Goal: Transaction & Acquisition: Purchase product/service

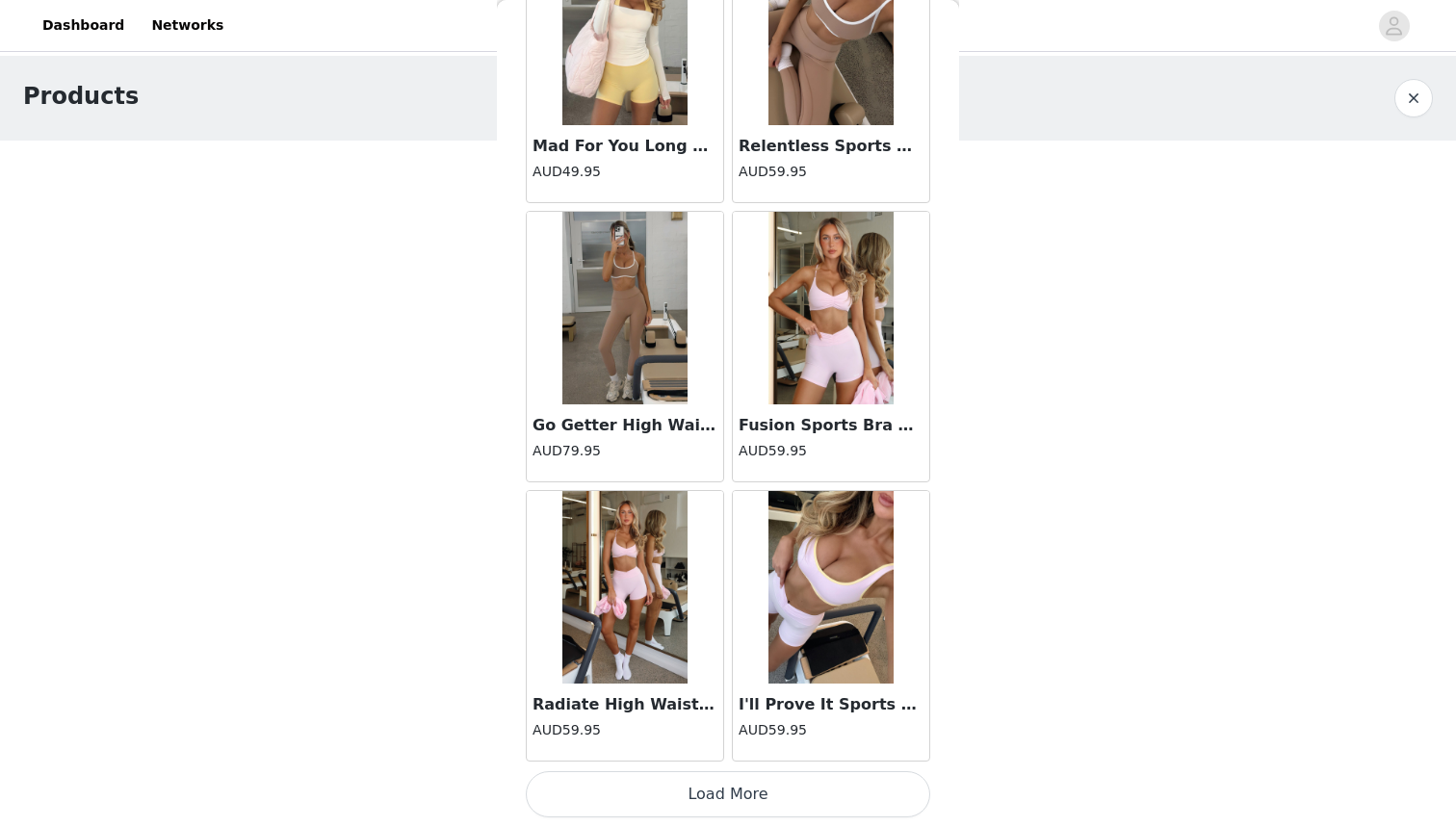
scroll to position [7705, 0]
click at [682, 789] on button "Load More" at bounding box center [728, 794] width 405 height 46
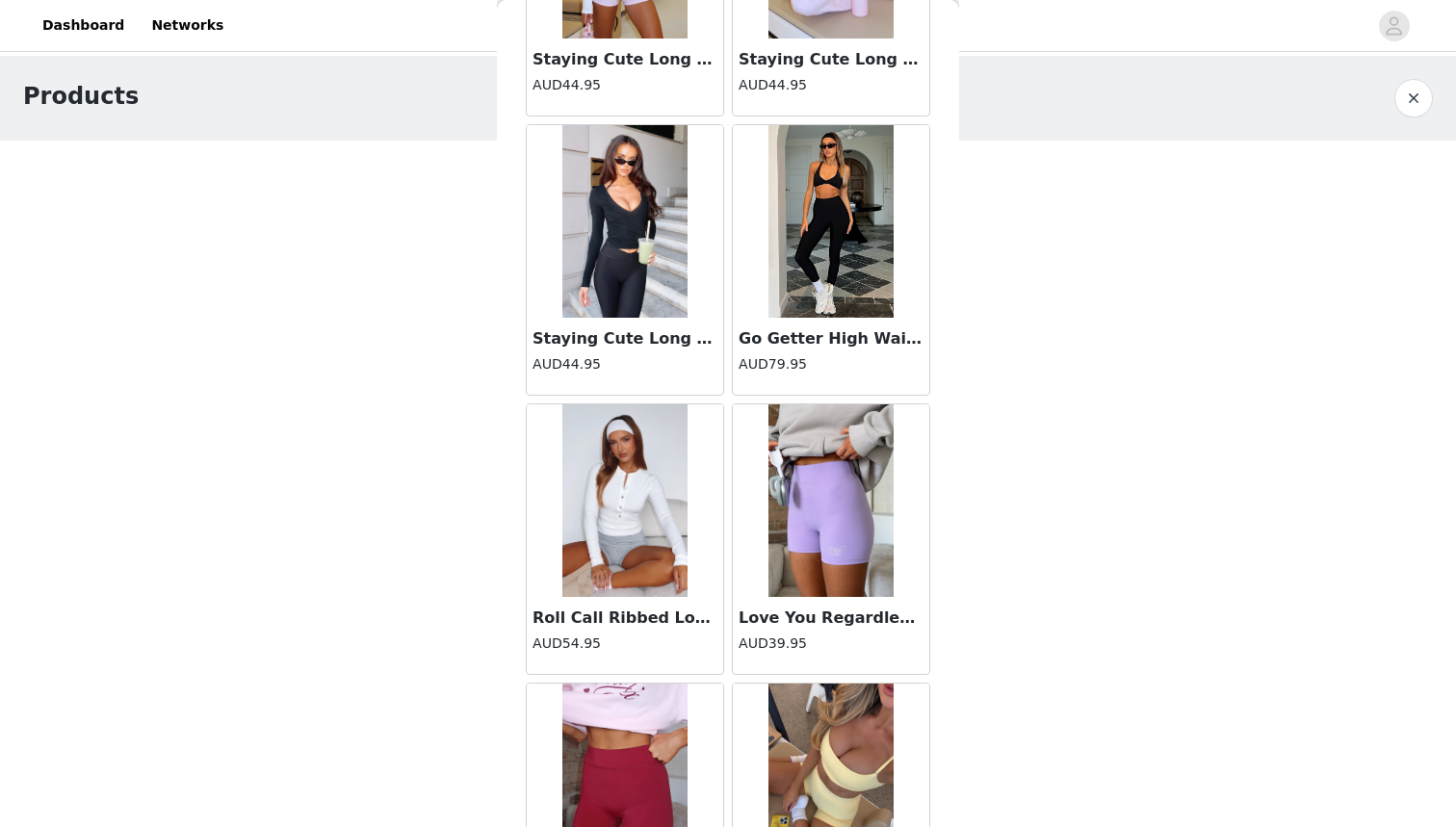
scroll to position [6397, 0]
click at [617, 263] on img at bounding box center [625, 220] width 126 height 192
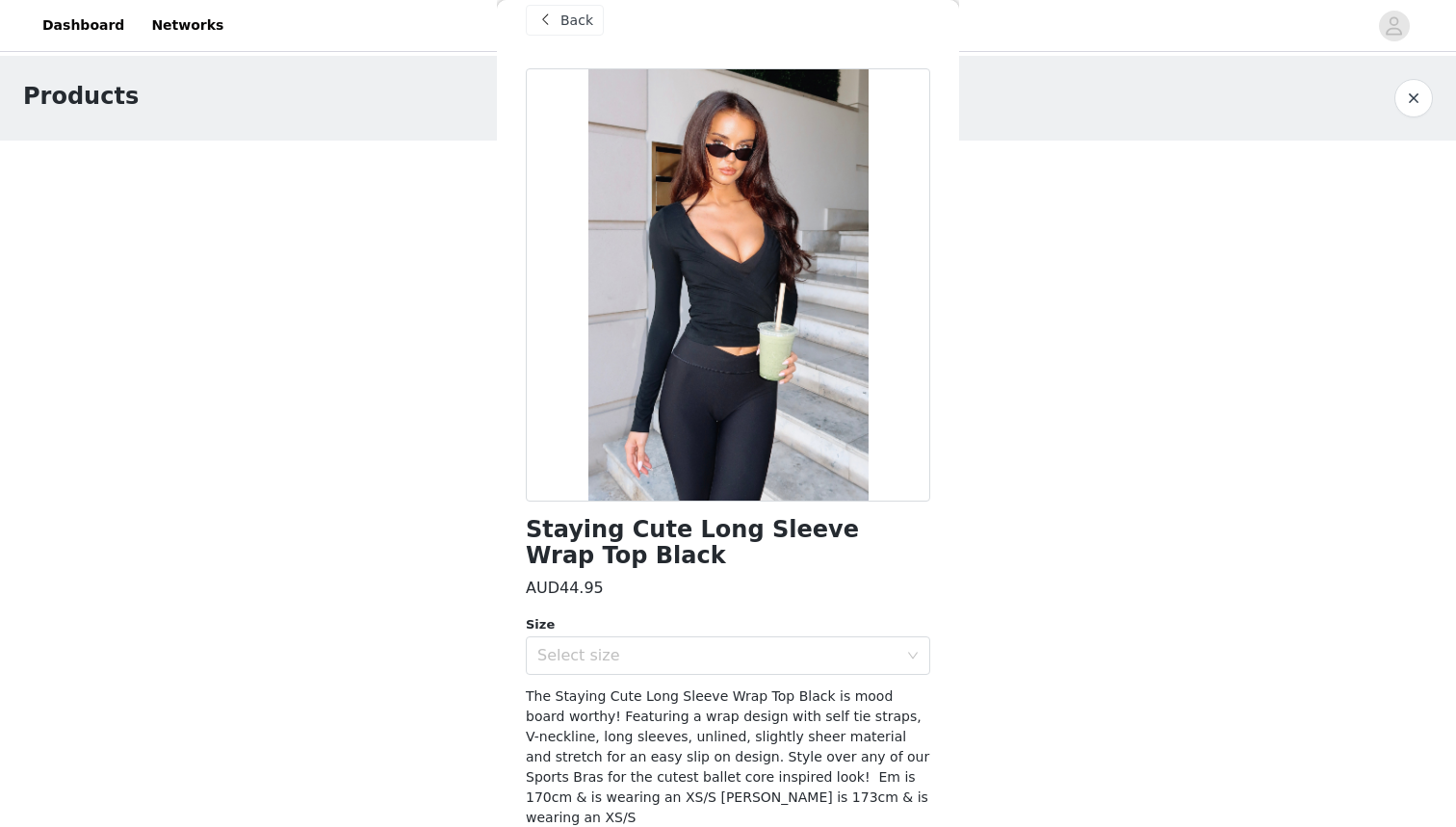
scroll to position [0, 0]
click at [566, 31] on div "Back" at bounding box center [564, 20] width 78 height 31
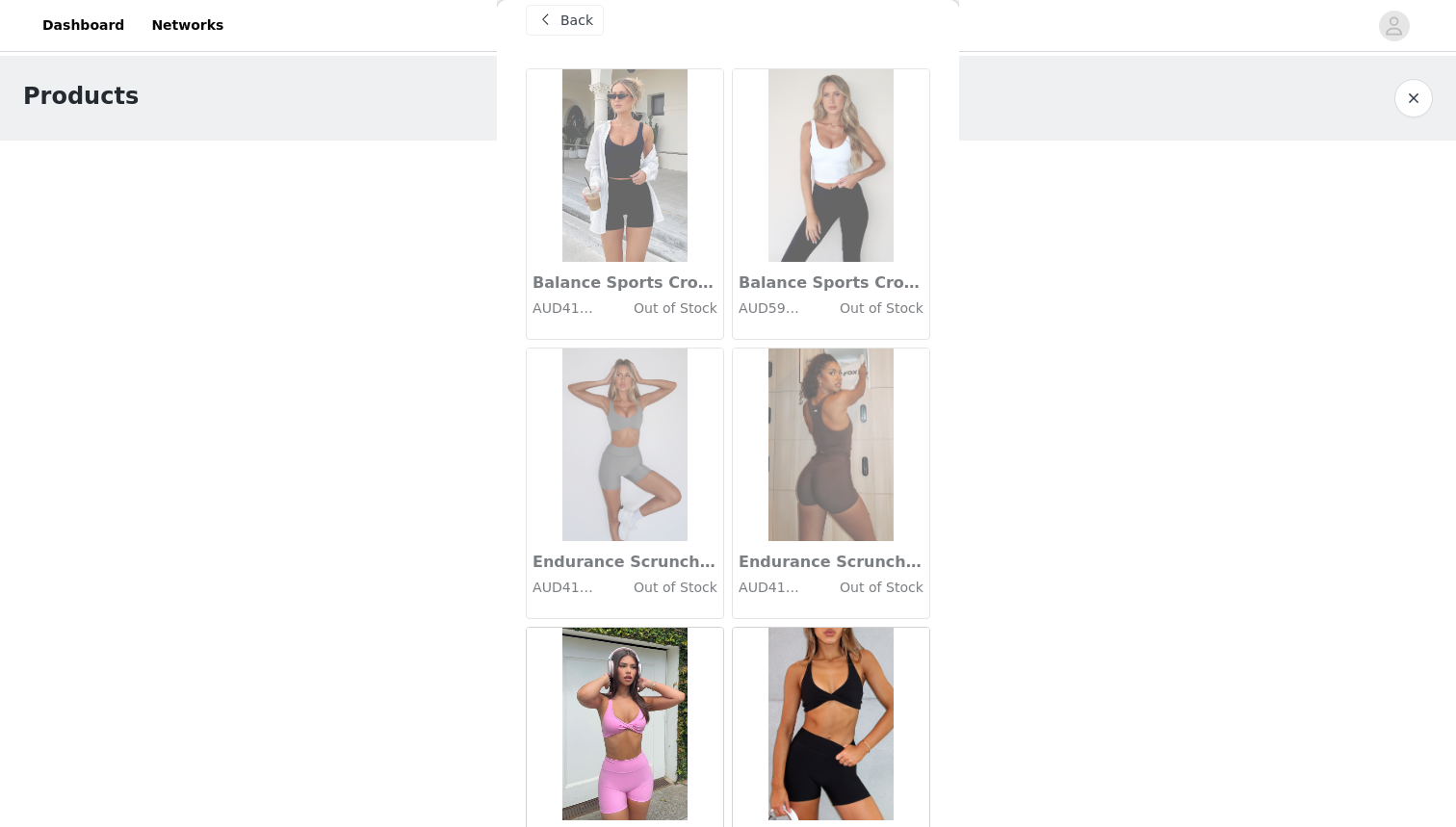
click at [566, 31] on div "Back" at bounding box center [564, 20] width 78 height 31
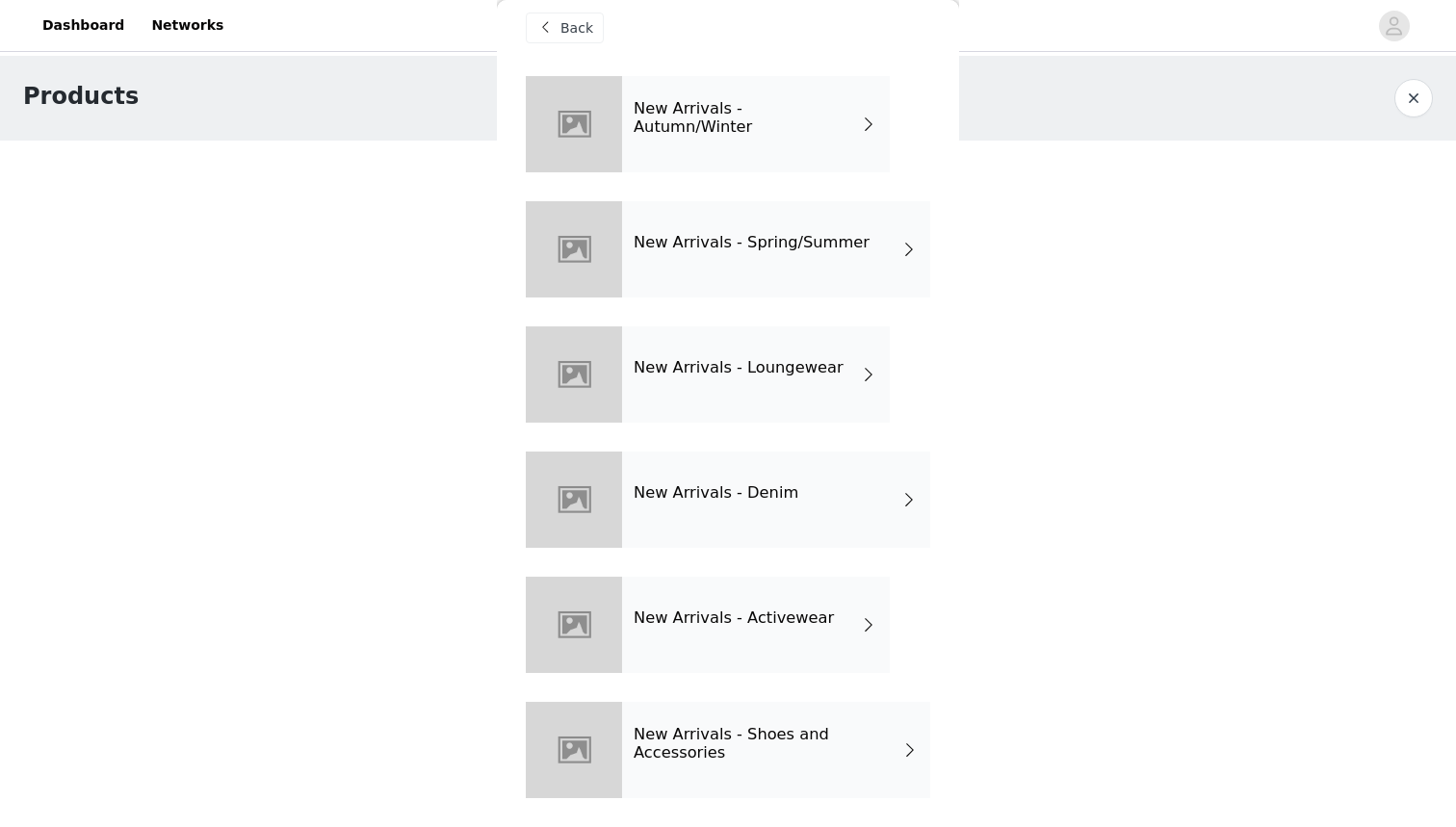
click at [666, 121] on h4 "New Arrivals - Autumn/Winter" at bounding box center [747, 118] width 226 height 36
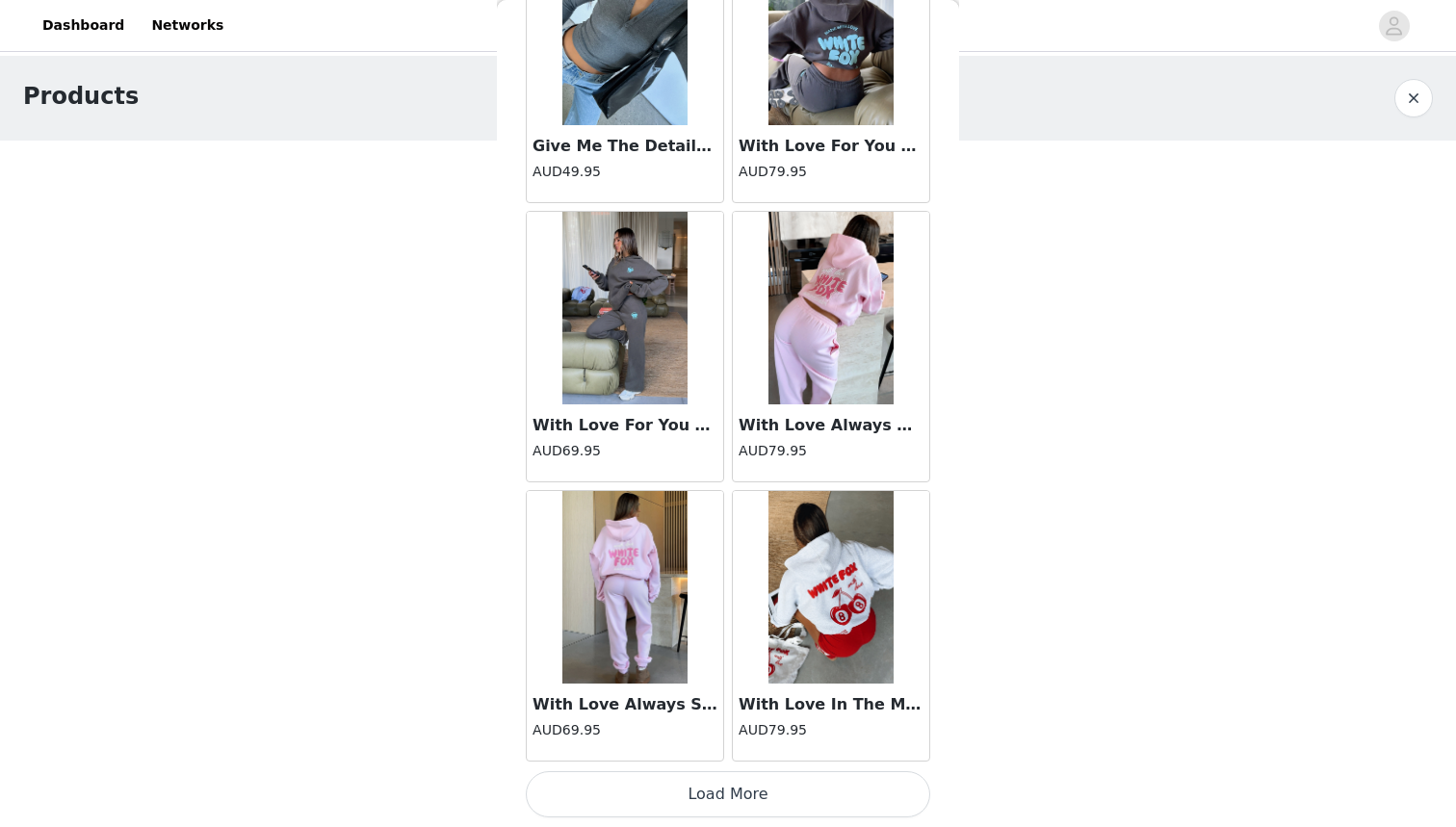
scroll to position [2120, 0]
click at [613, 785] on button "Load More" at bounding box center [728, 794] width 405 height 46
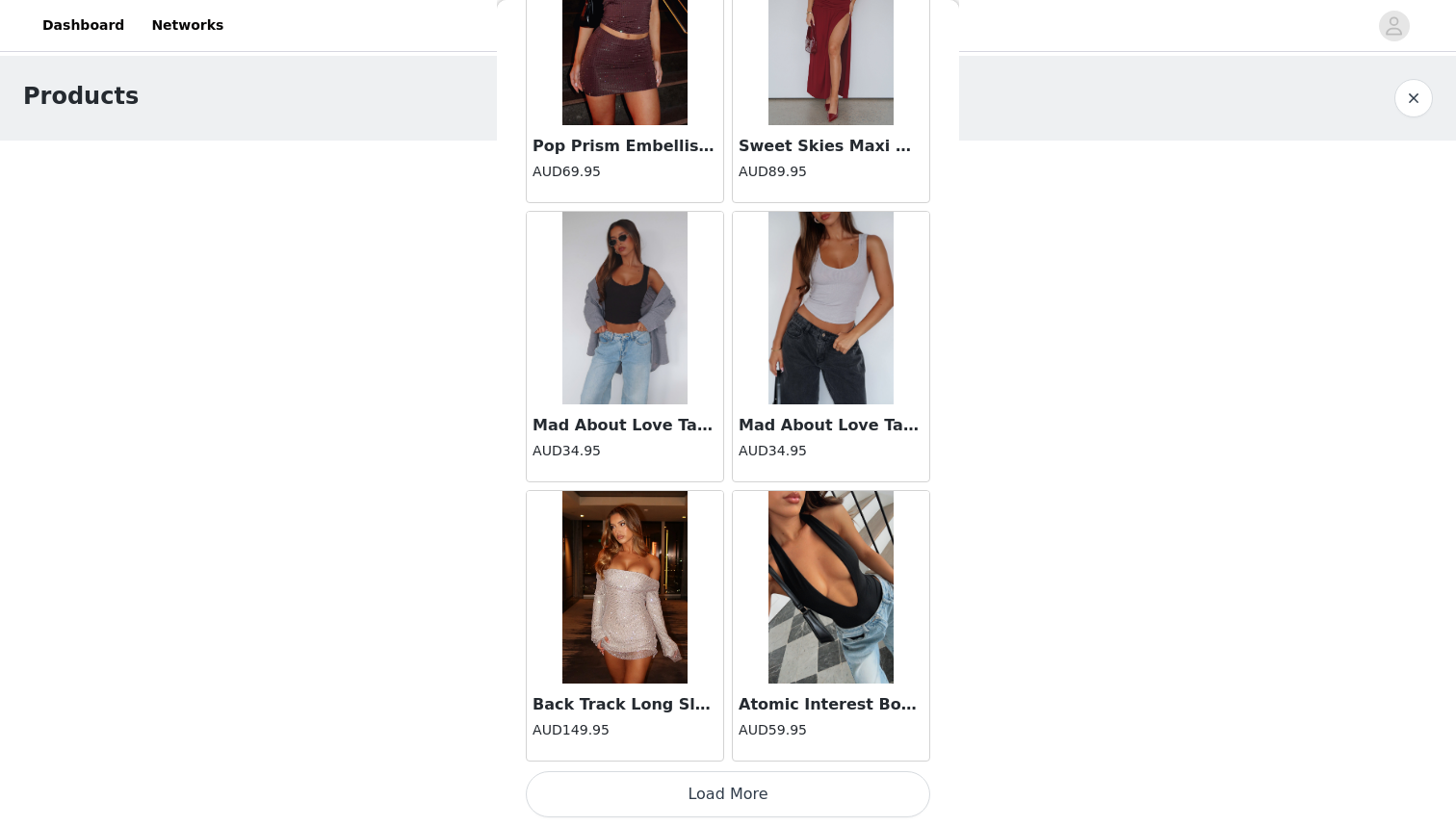
click at [613, 785] on button "Load More" at bounding box center [728, 794] width 405 height 46
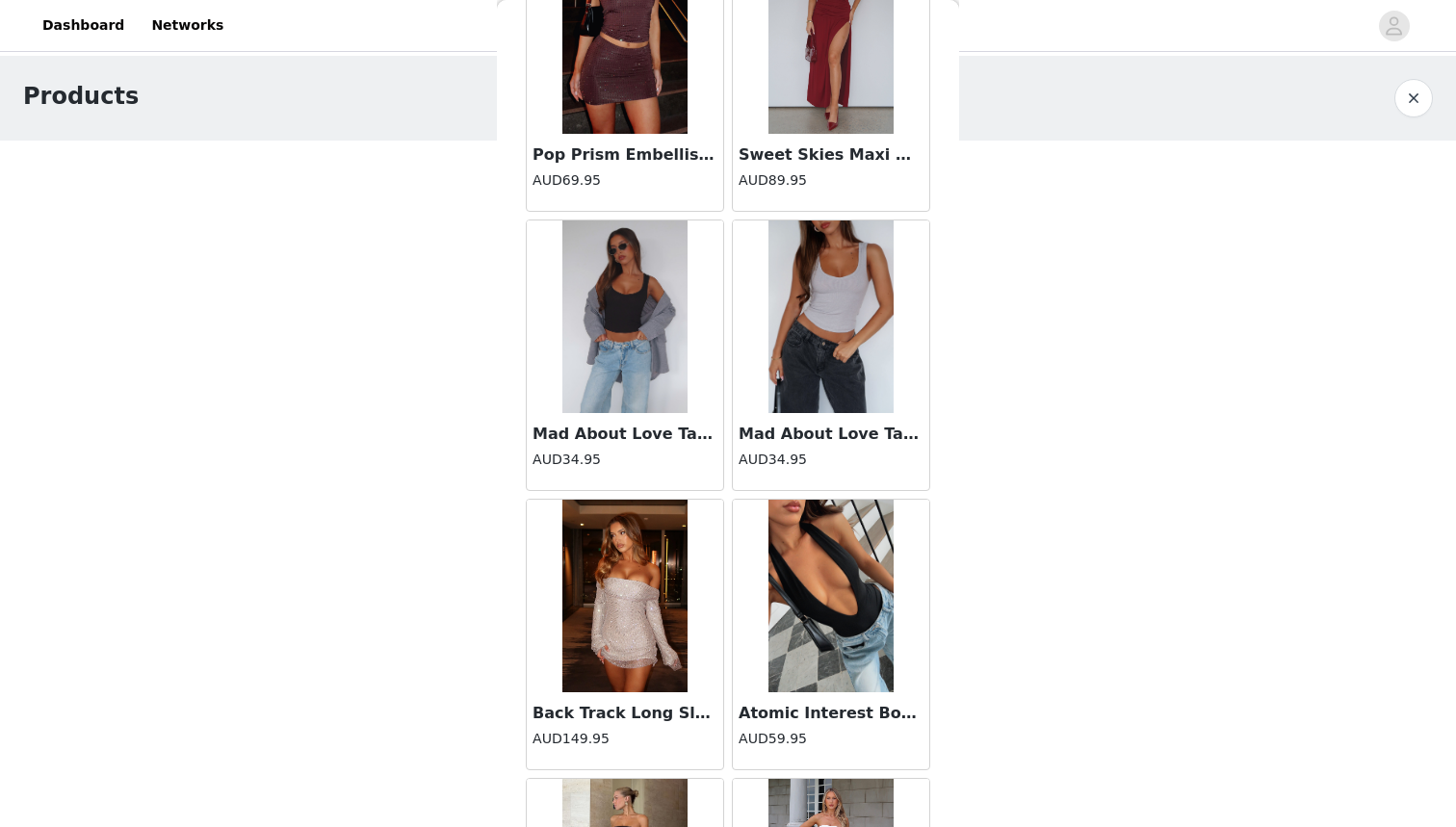
scroll to position [0, 0]
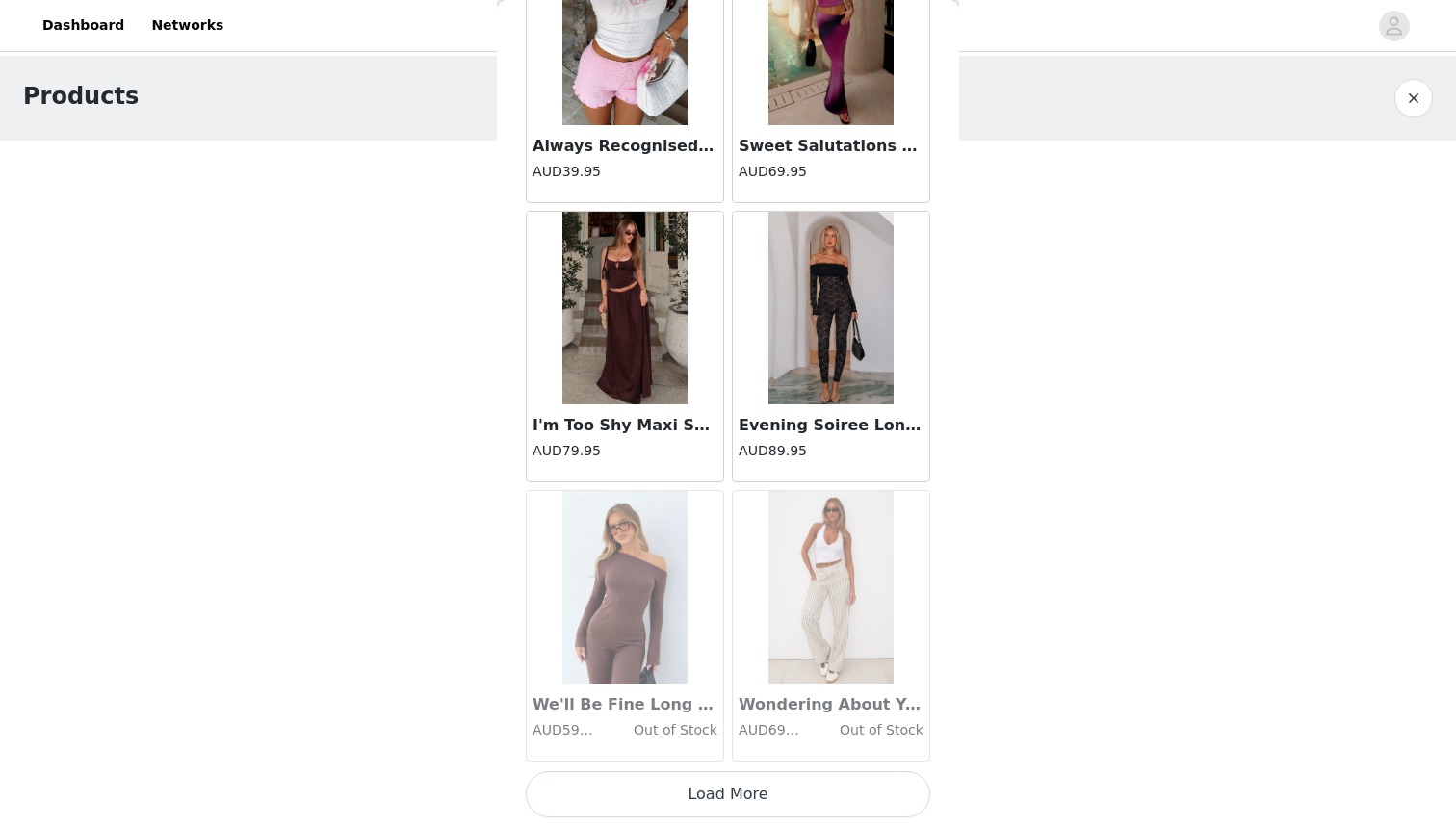
click at [613, 785] on button "Load More" at bounding box center [728, 794] width 405 height 46
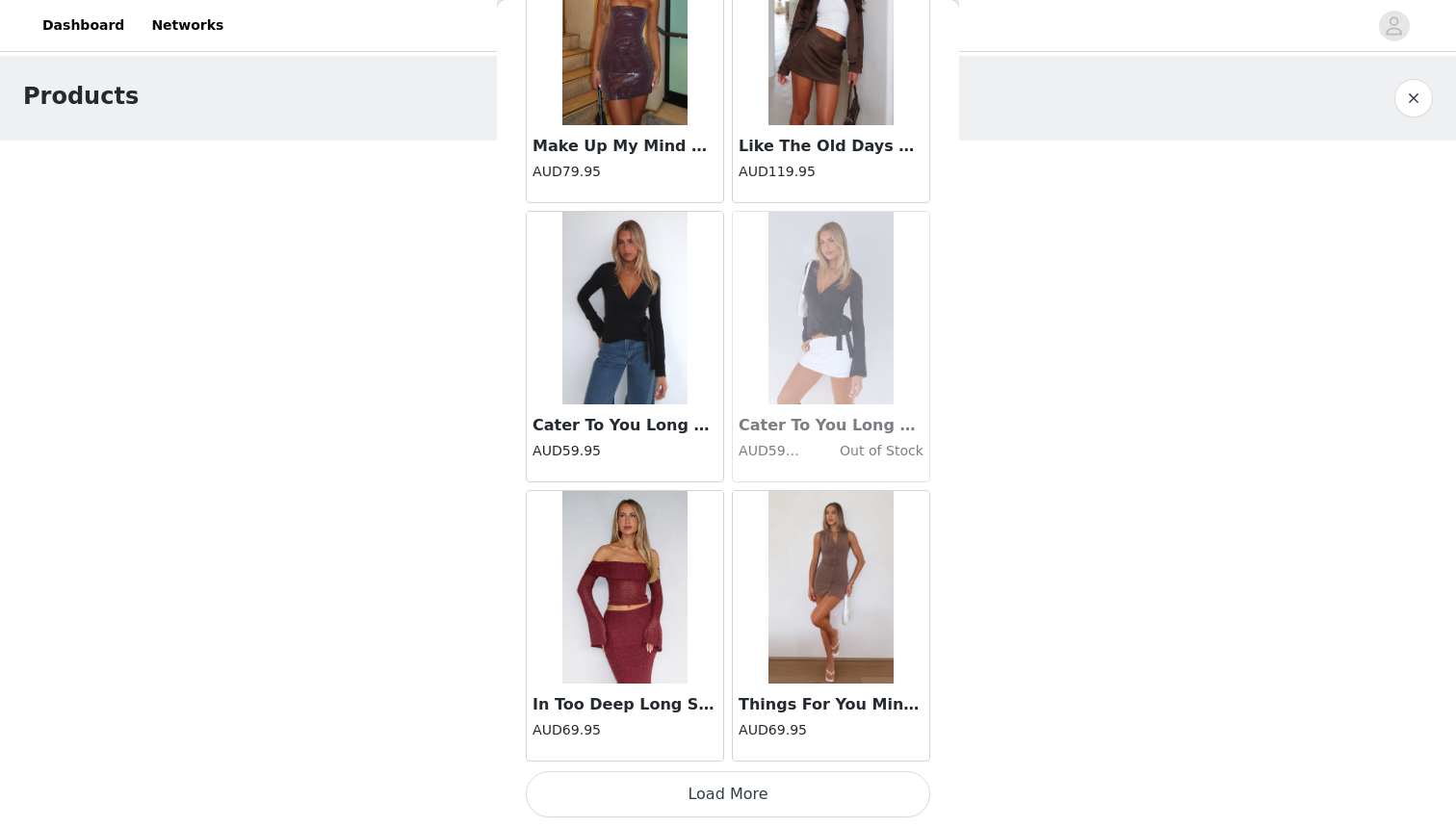
click at [599, 800] on button "Load More" at bounding box center [728, 794] width 405 height 46
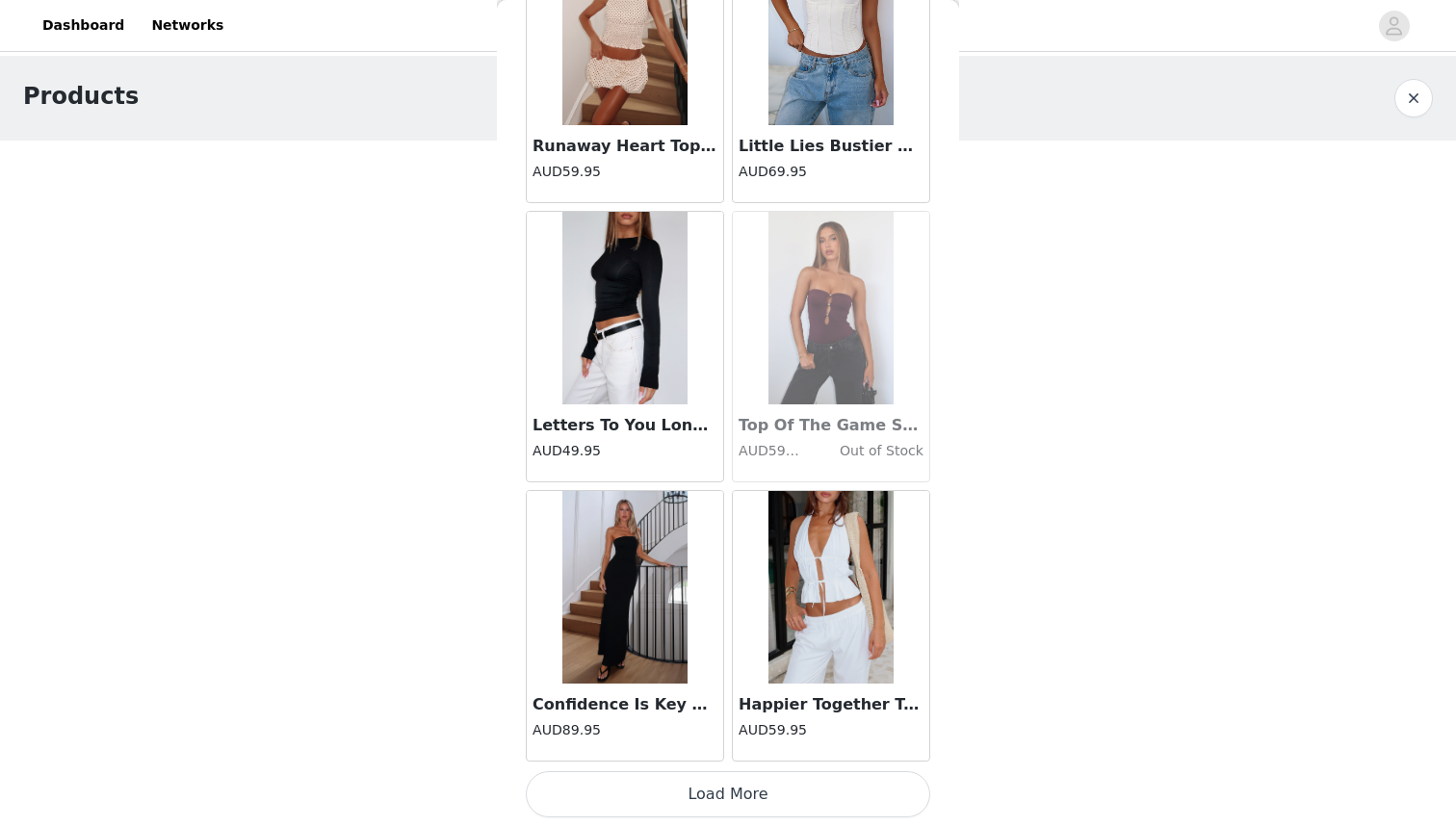
click at [596, 801] on button "Load More" at bounding box center [728, 794] width 405 height 46
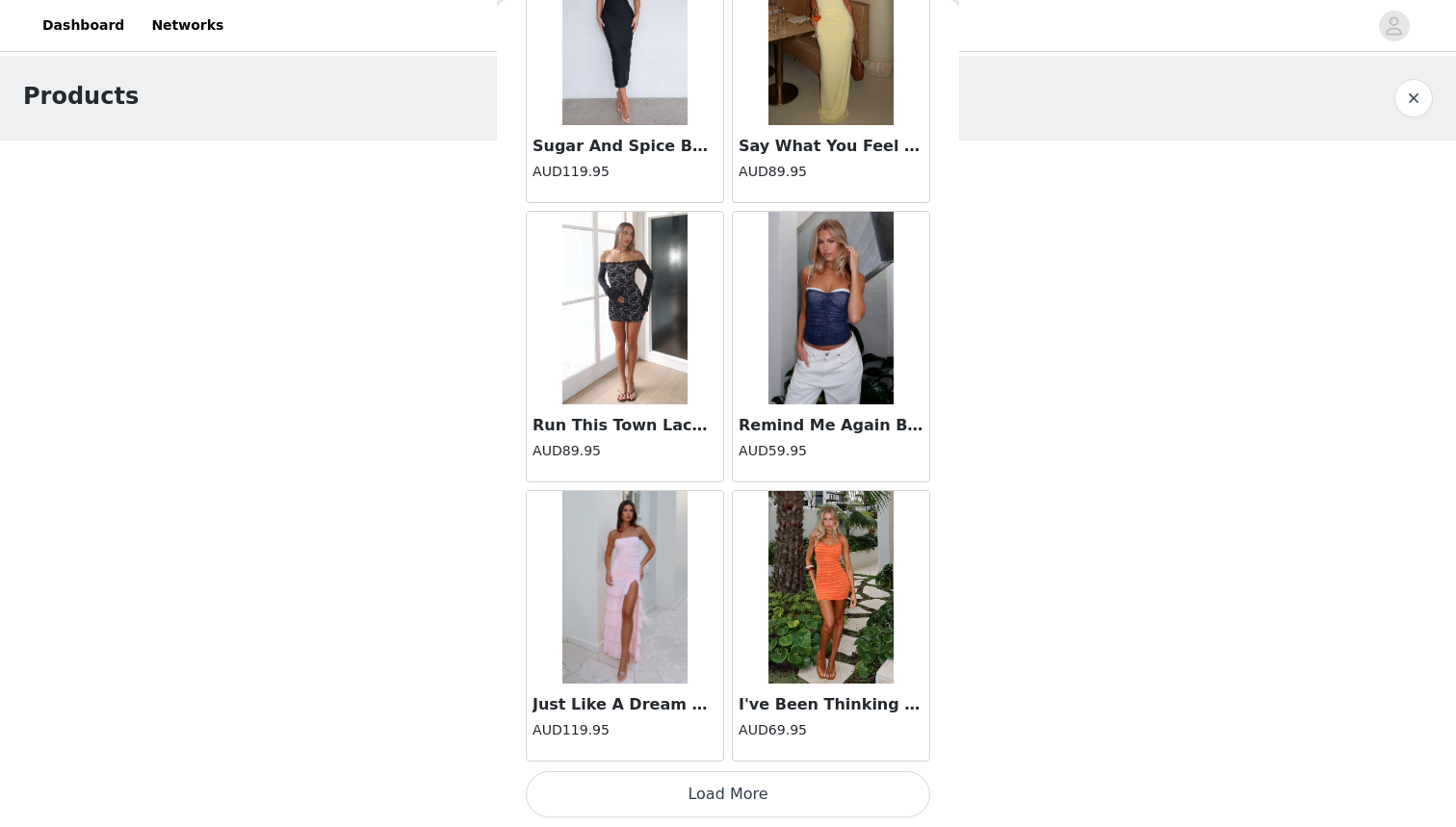
scroll to position [1, 0]
click at [608, 809] on button "Load More" at bounding box center [728, 794] width 405 height 46
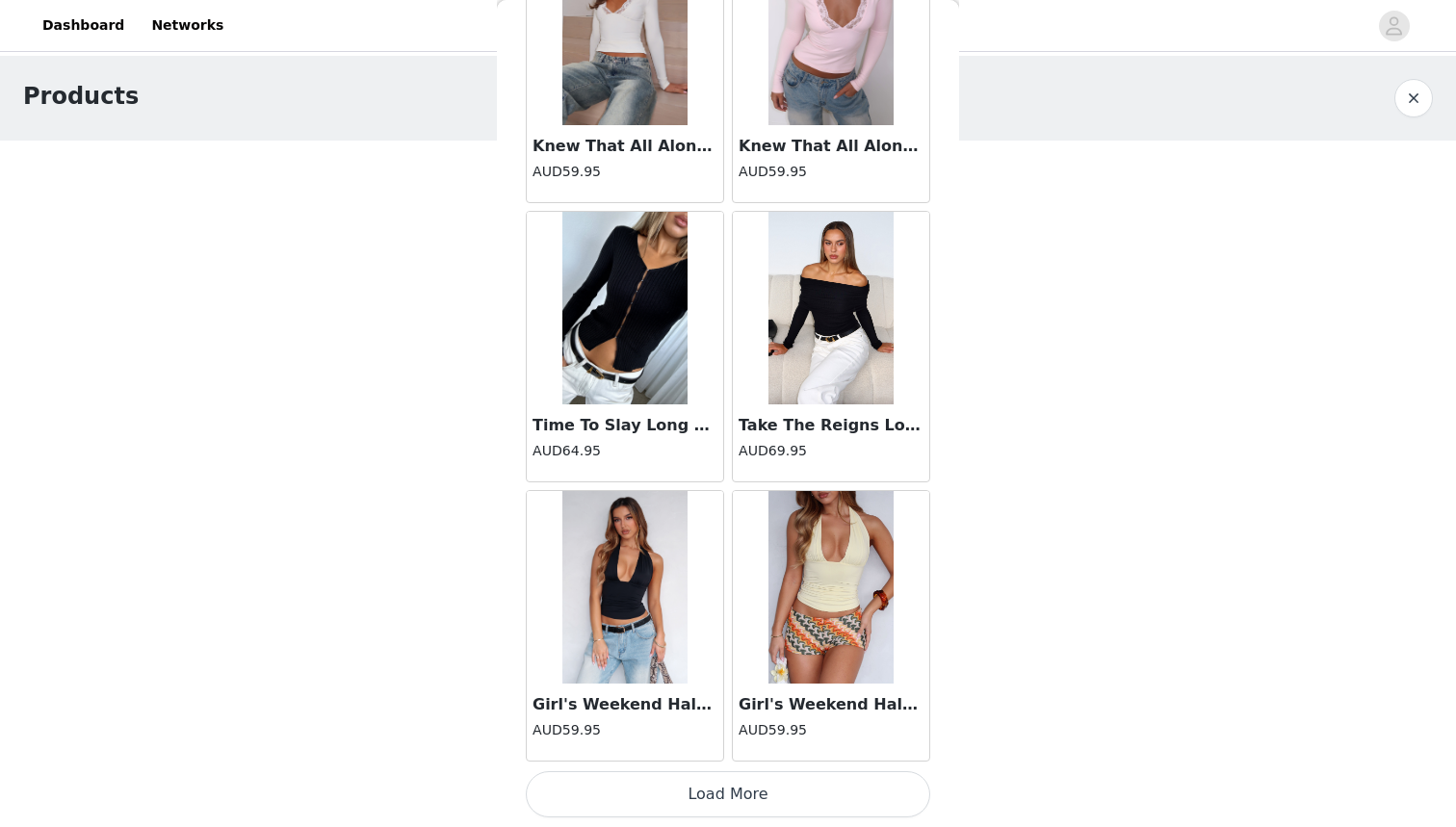
scroll to position [18876, 0]
click at [630, 796] on button "Load More" at bounding box center [728, 794] width 405 height 46
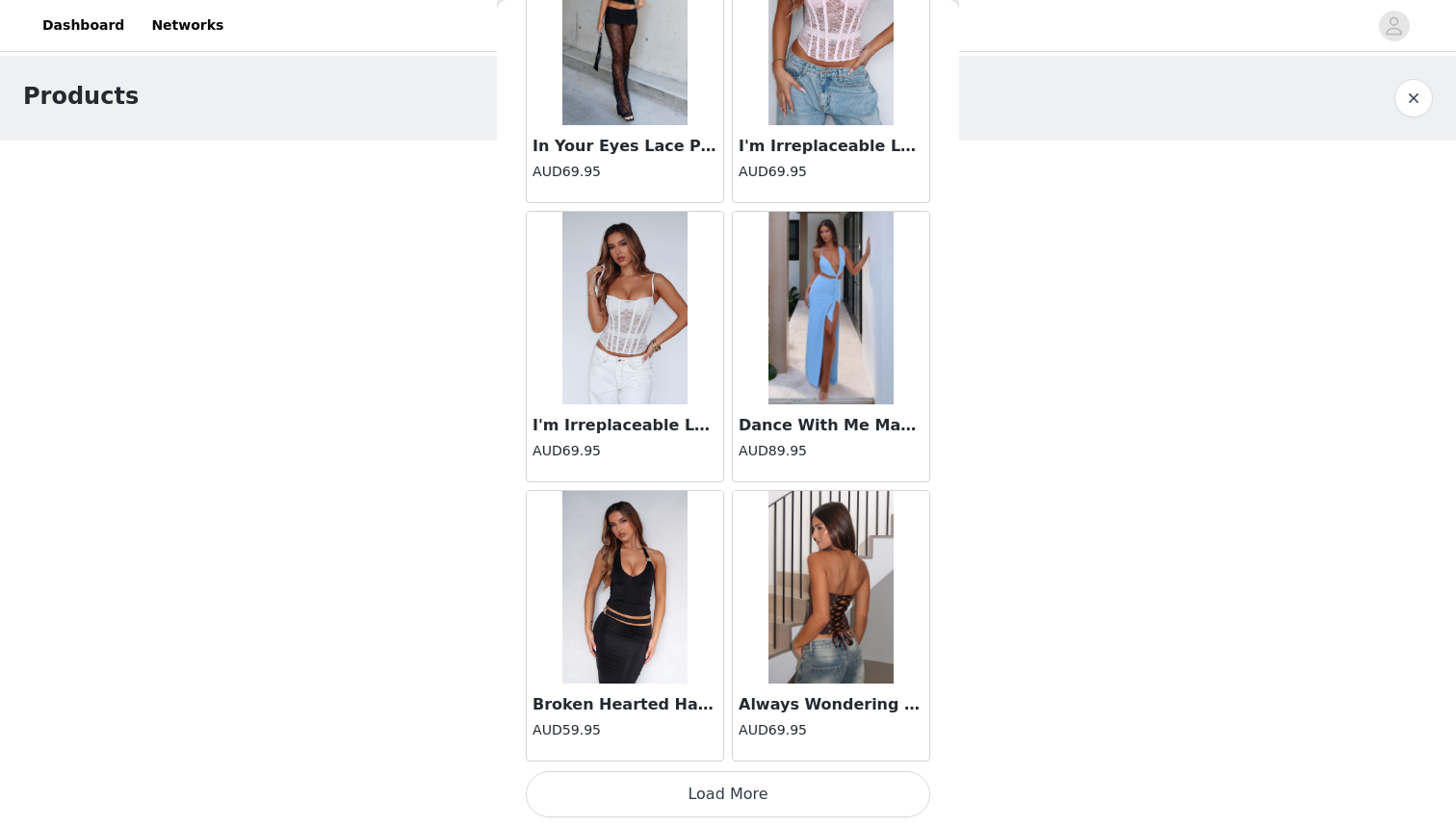
scroll to position [0, 0]
click at [626, 802] on button "Load More" at bounding box center [728, 794] width 405 height 46
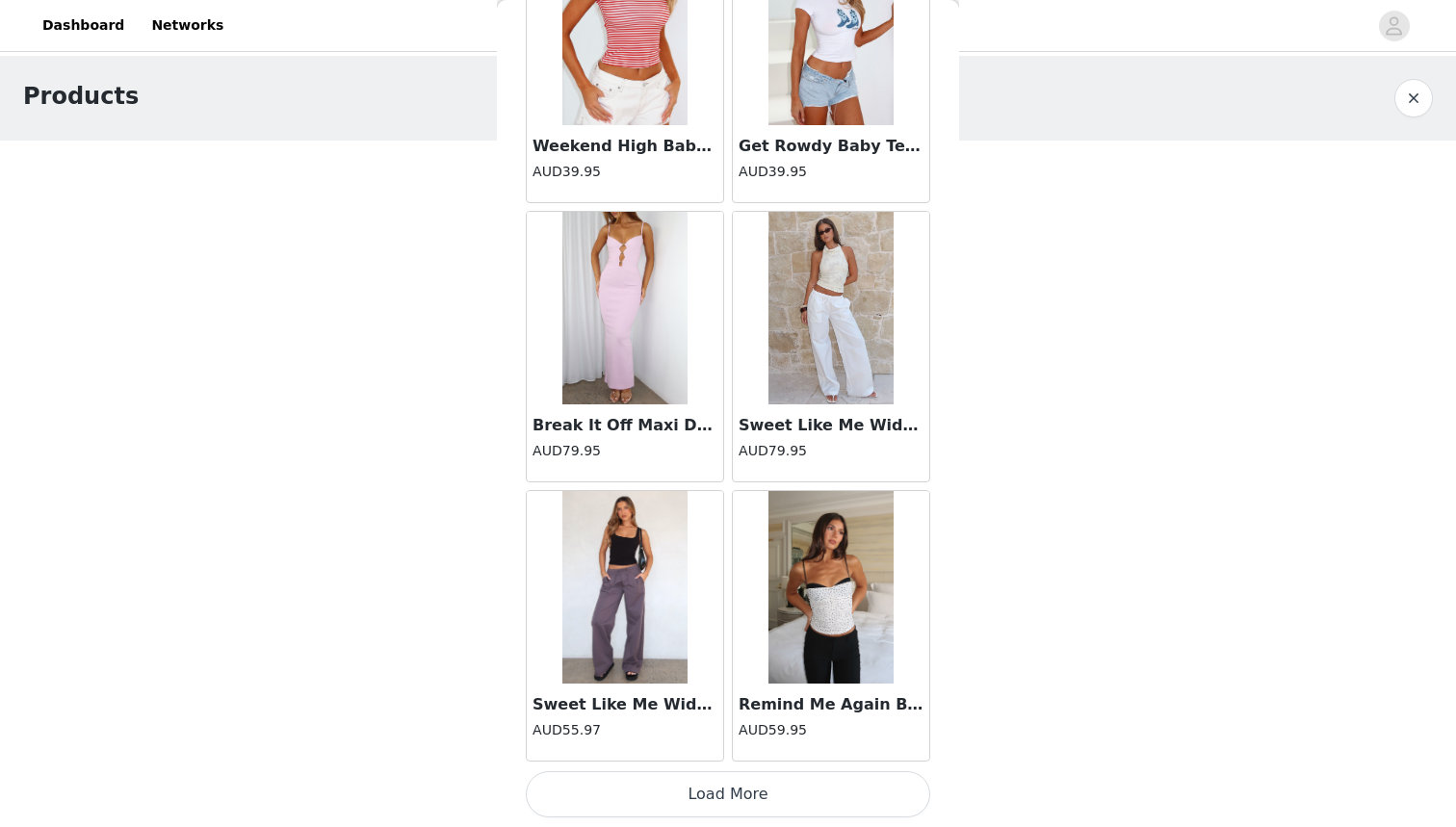
click at [627, 802] on button "Load More" at bounding box center [728, 794] width 405 height 46
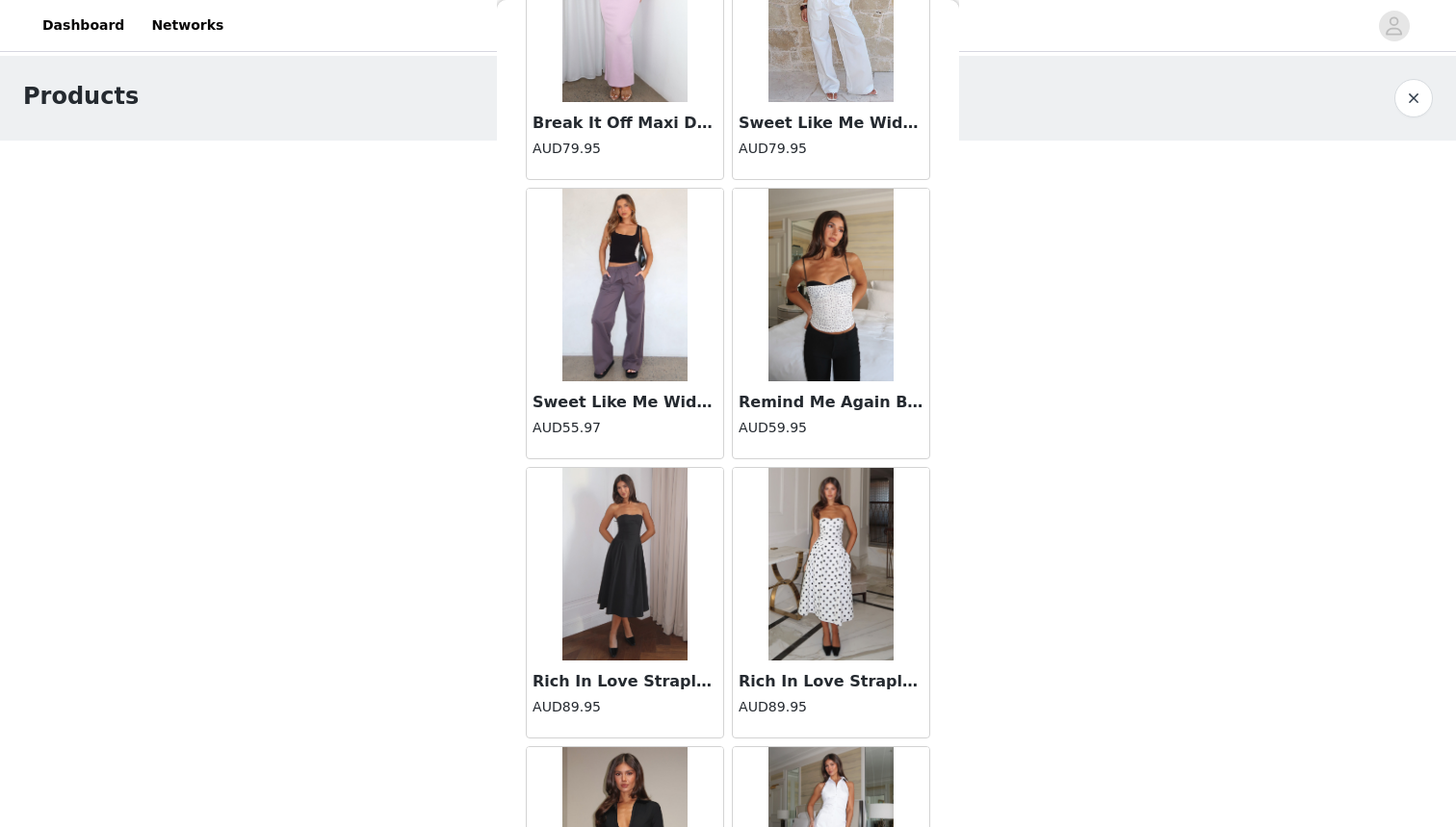
scroll to position [24746, 0]
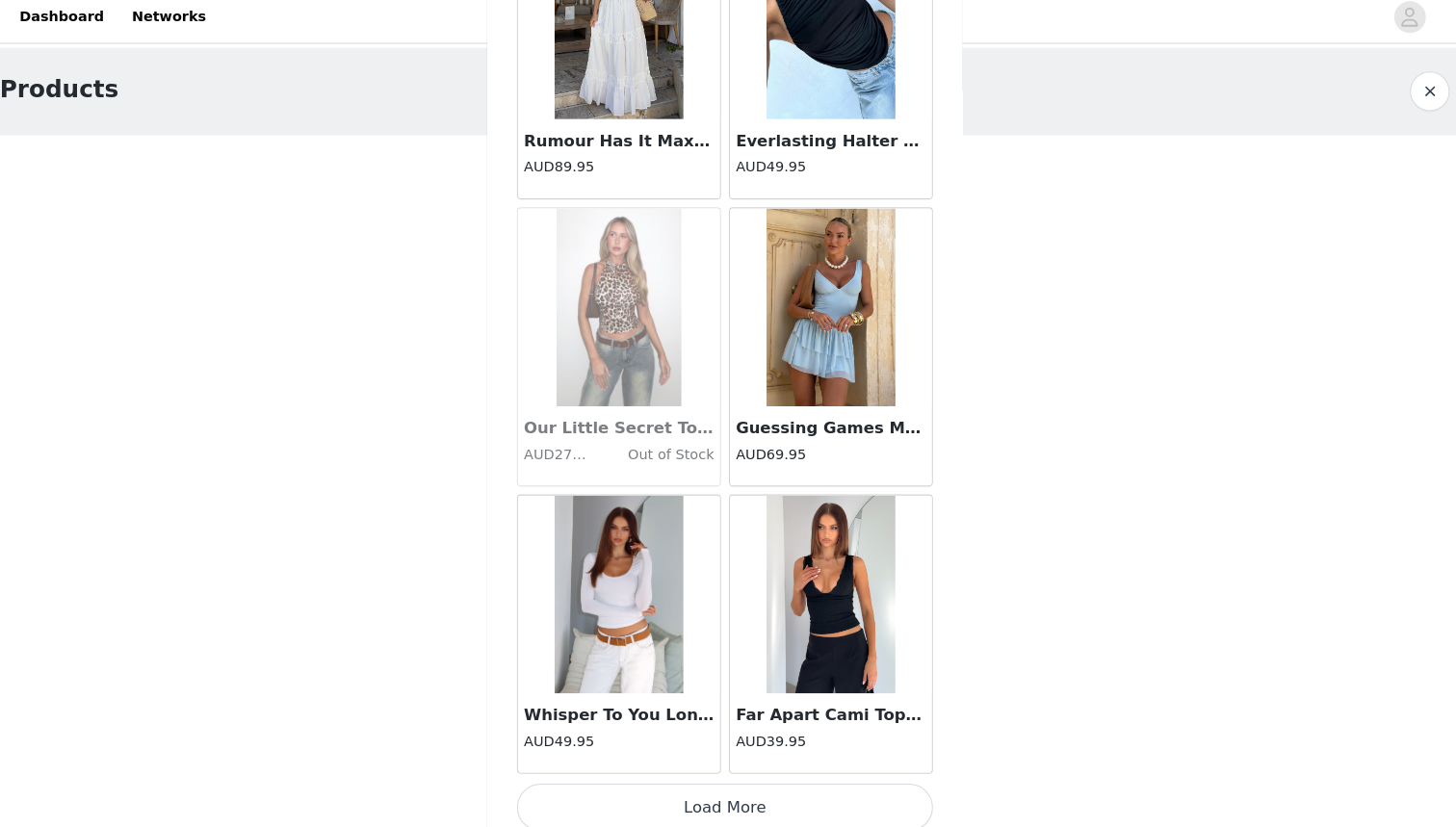
click at [766, 771] on button "Load More" at bounding box center [728, 794] width 405 height 46
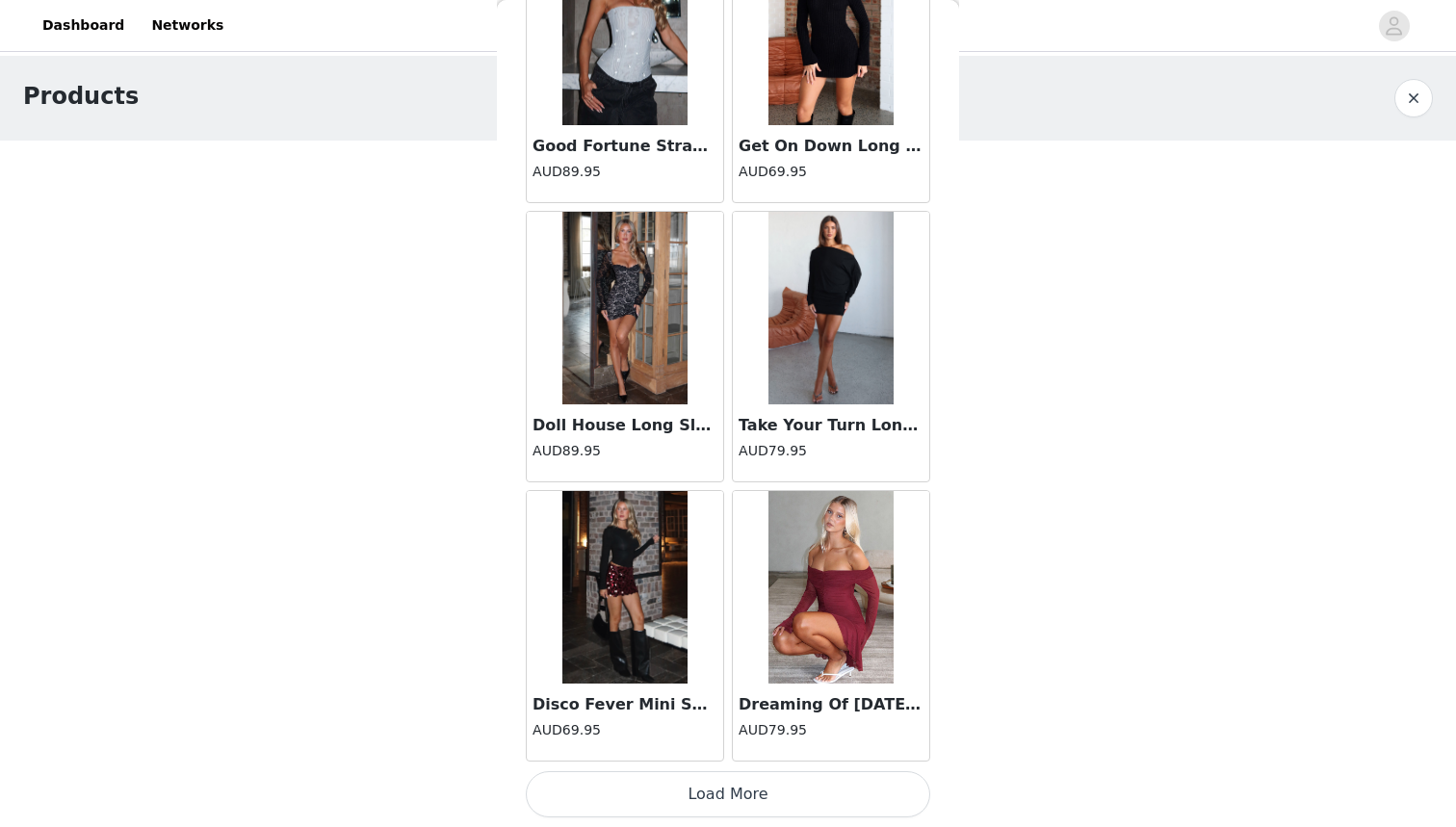
scroll to position [30046, 0]
click at [687, 790] on button "Load More" at bounding box center [728, 794] width 405 height 46
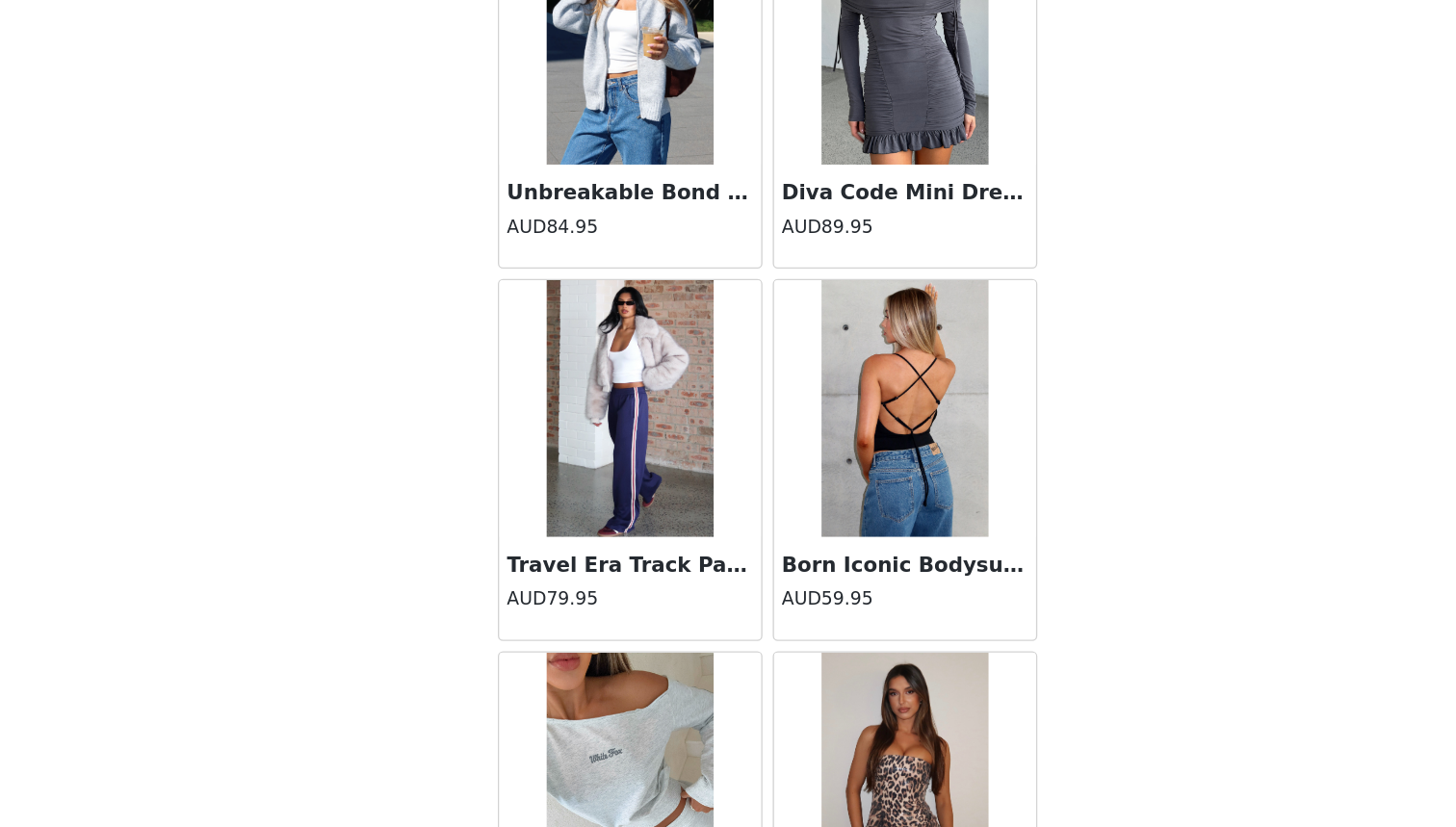
click at [562, 390] on img at bounding box center [625, 467] width 126 height 192
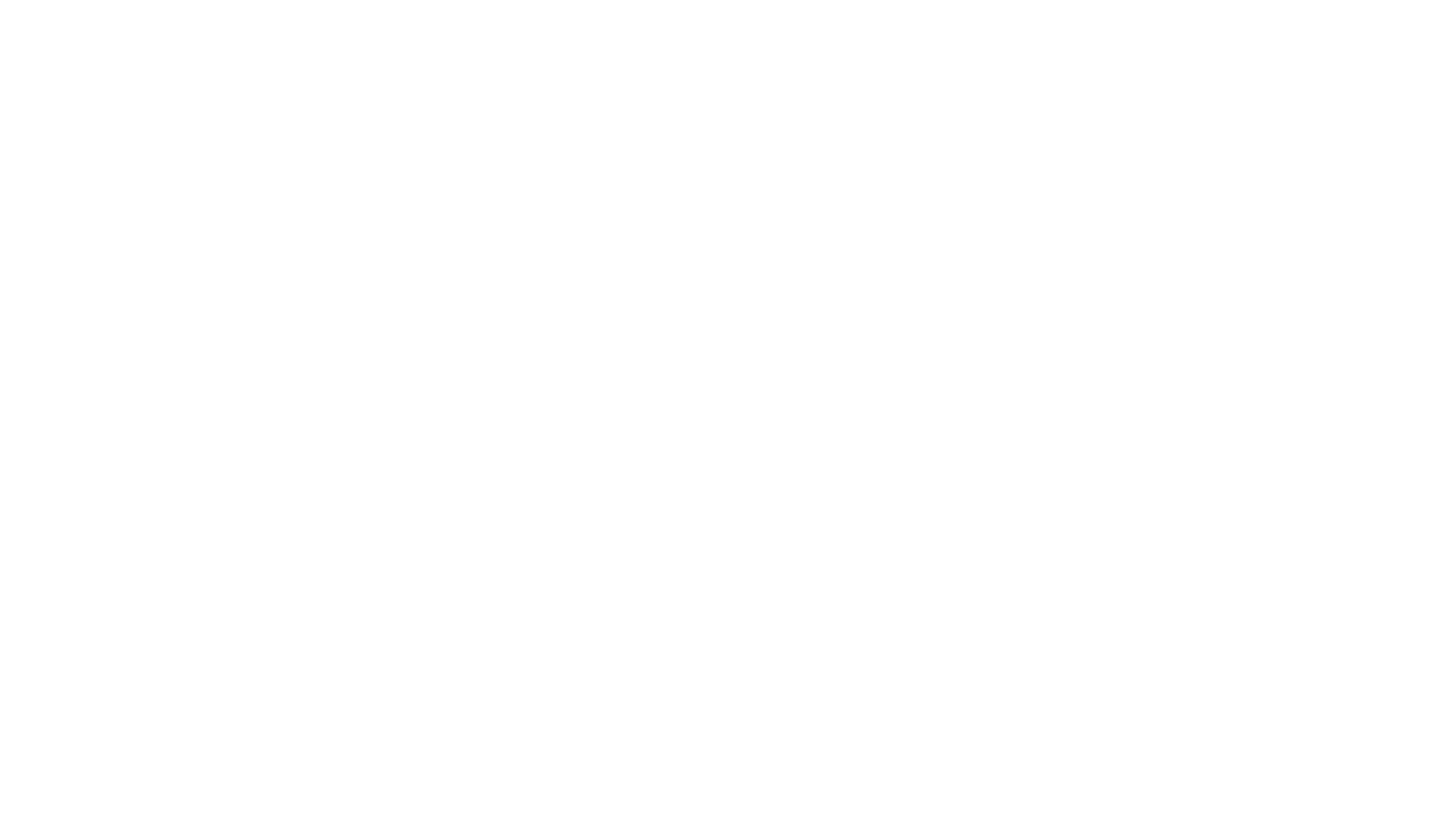
scroll to position [83, 0]
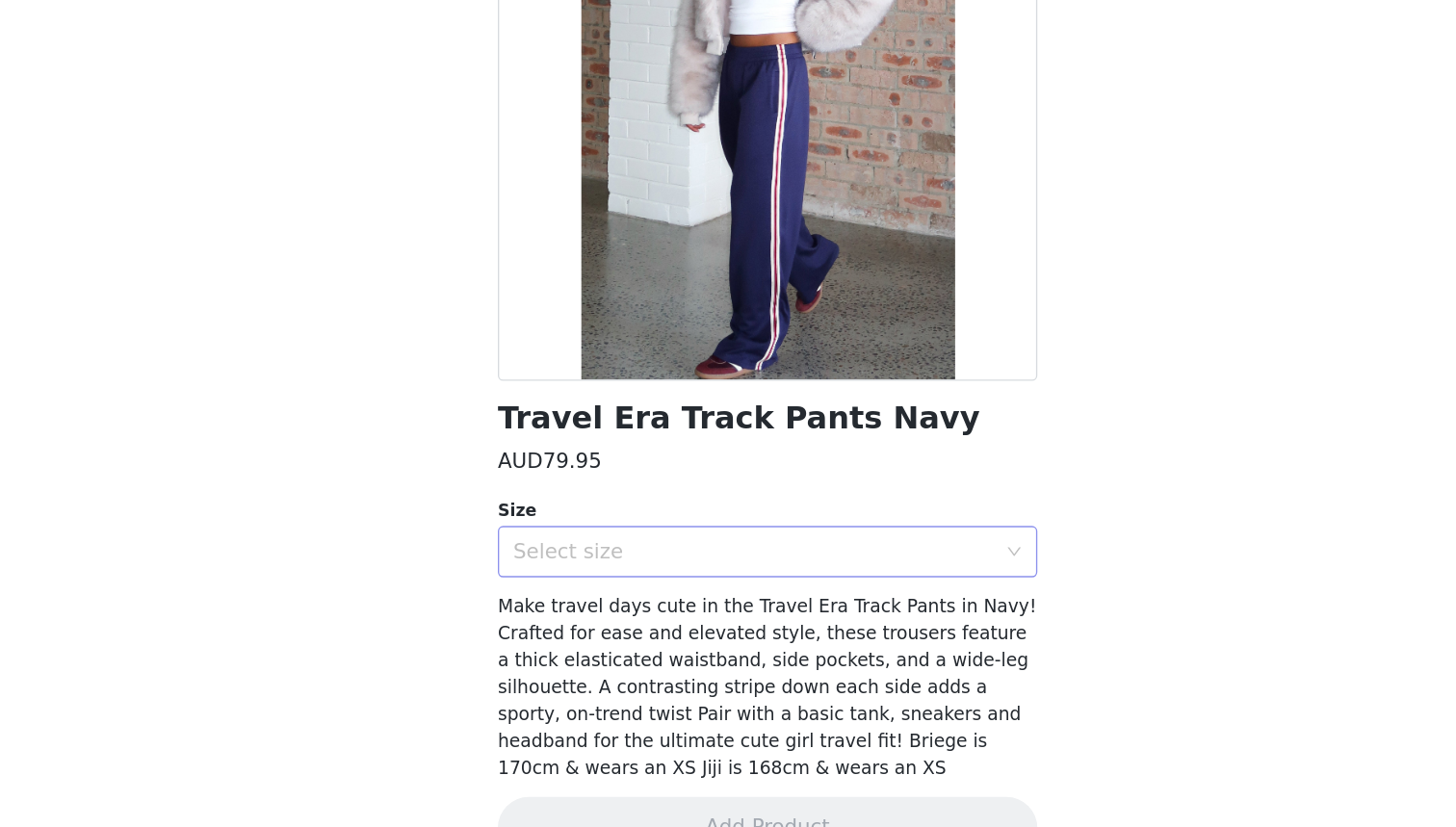
click at [537, 565] on div "Select size" at bounding box center [717, 575] width 360 height 19
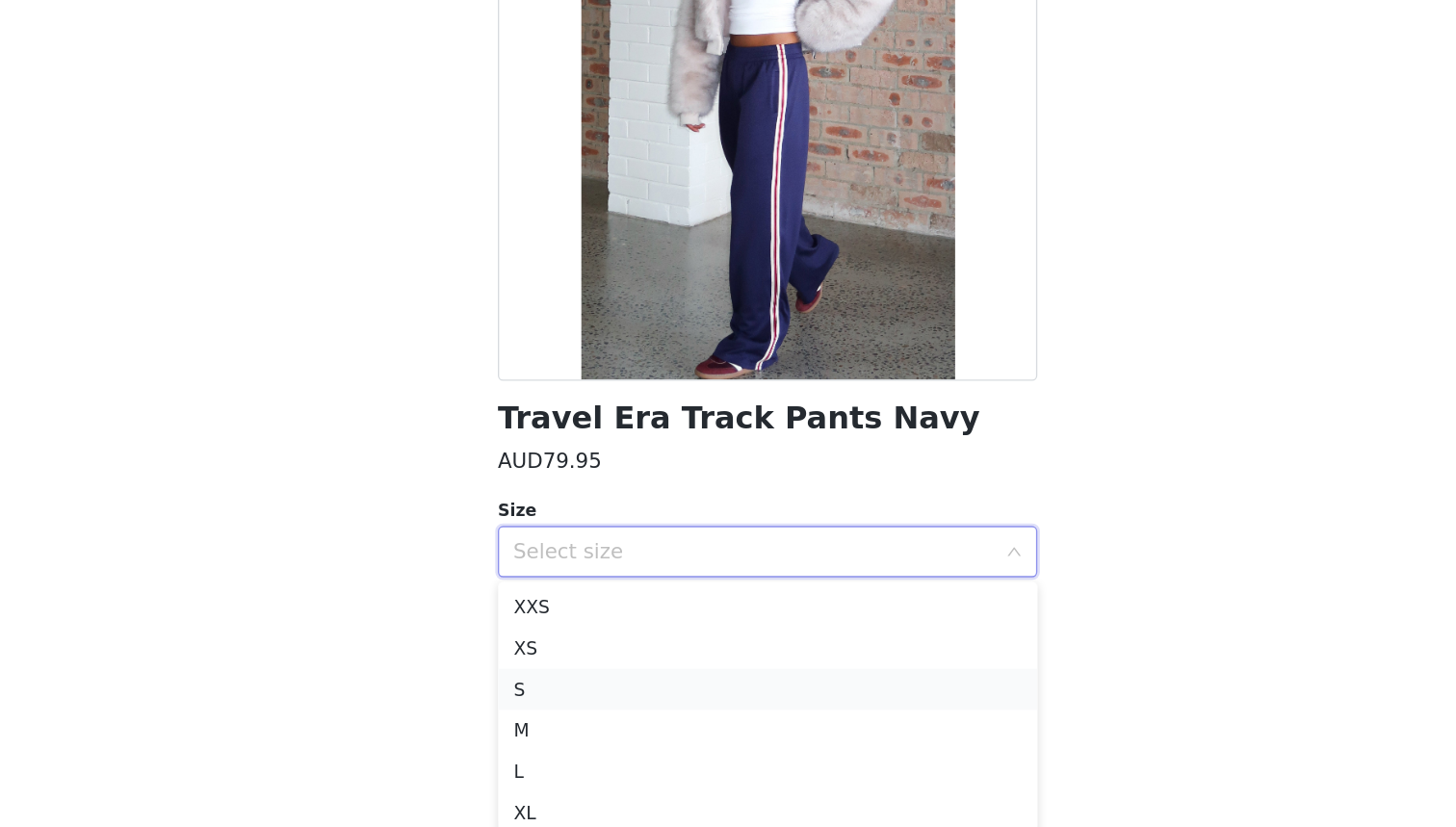
click at [526, 663] on li "S" at bounding box center [728, 678] width 405 height 31
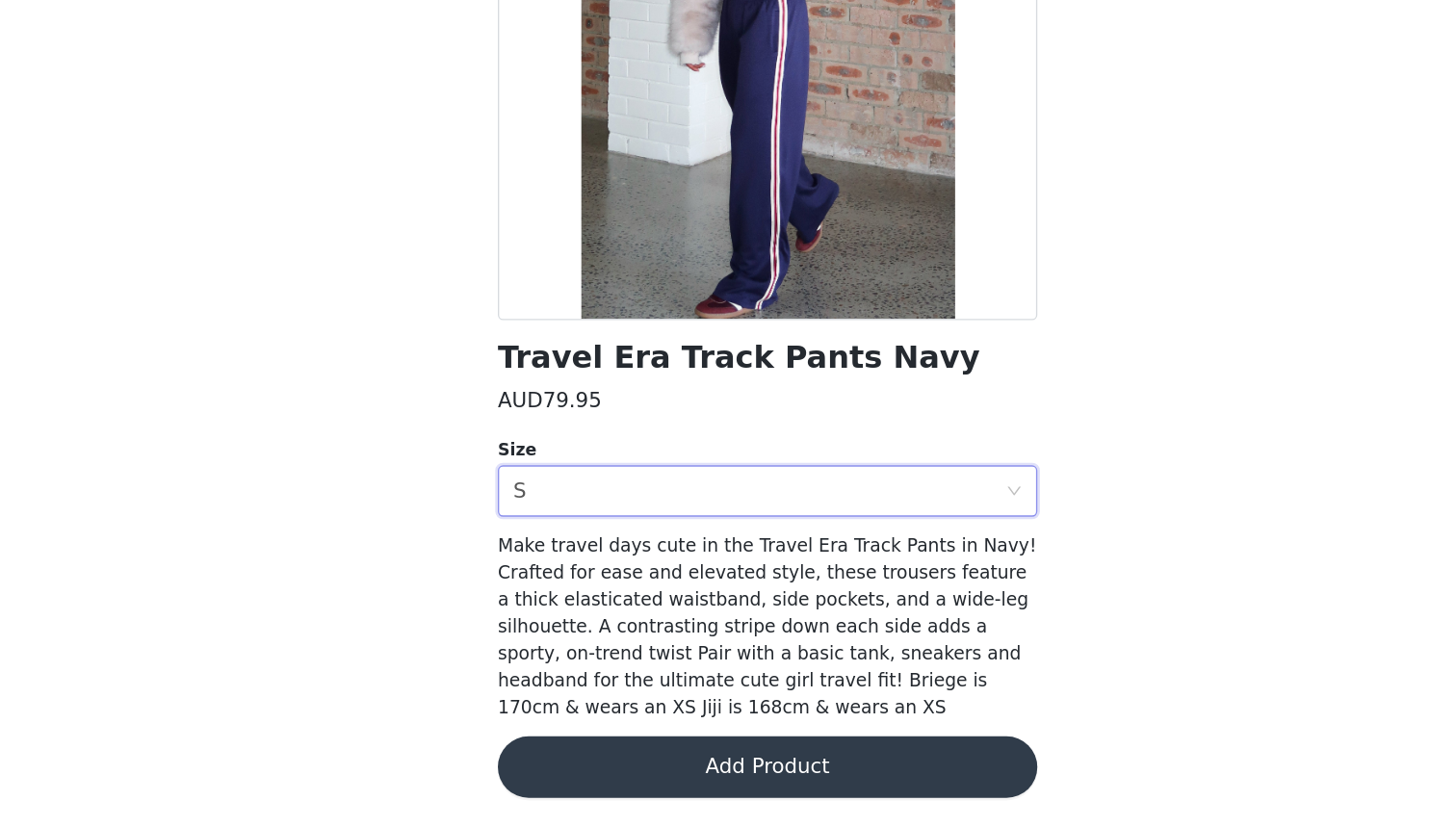
scroll to position [0, 0]
click at [526, 758] on button "Add Product" at bounding box center [728, 782] width 405 height 46
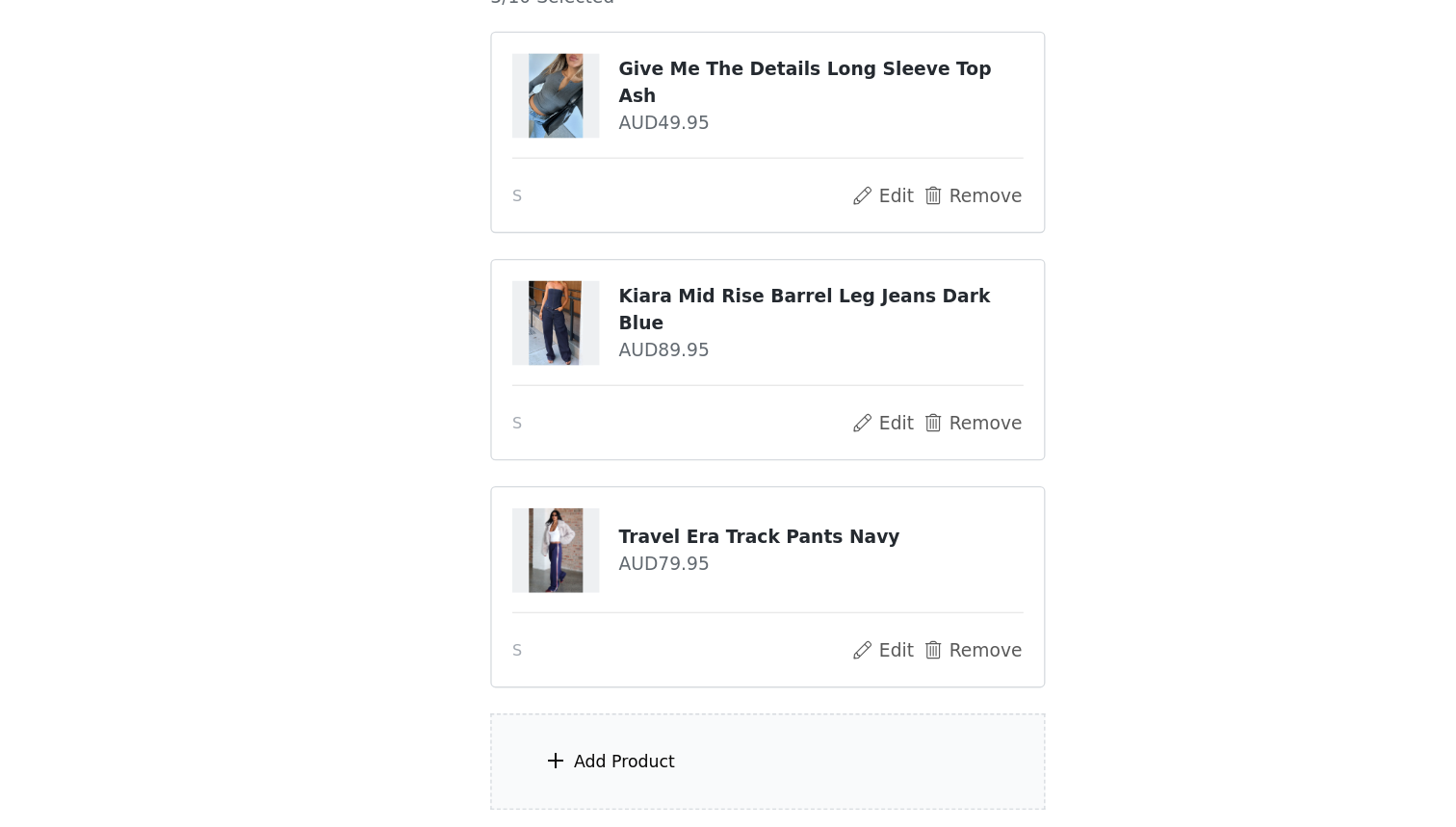
click at [583, 768] on div "Add Product" at bounding box center [620, 778] width 76 height 19
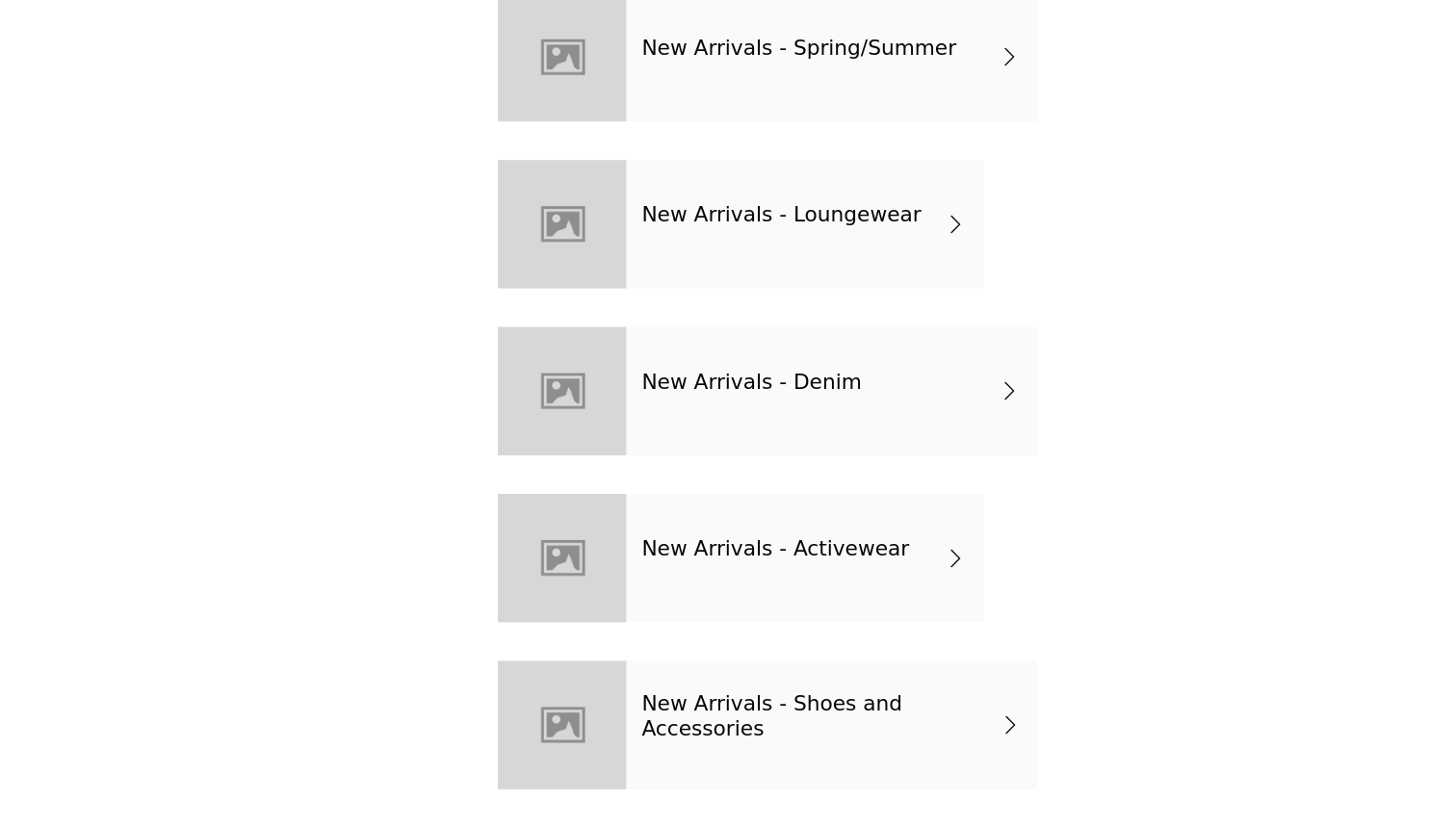
scroll to position [20, 0]
click at [622, 577] on div "New Arrivals - Activewear" at bounding box center [756, 625] width 268 height 97
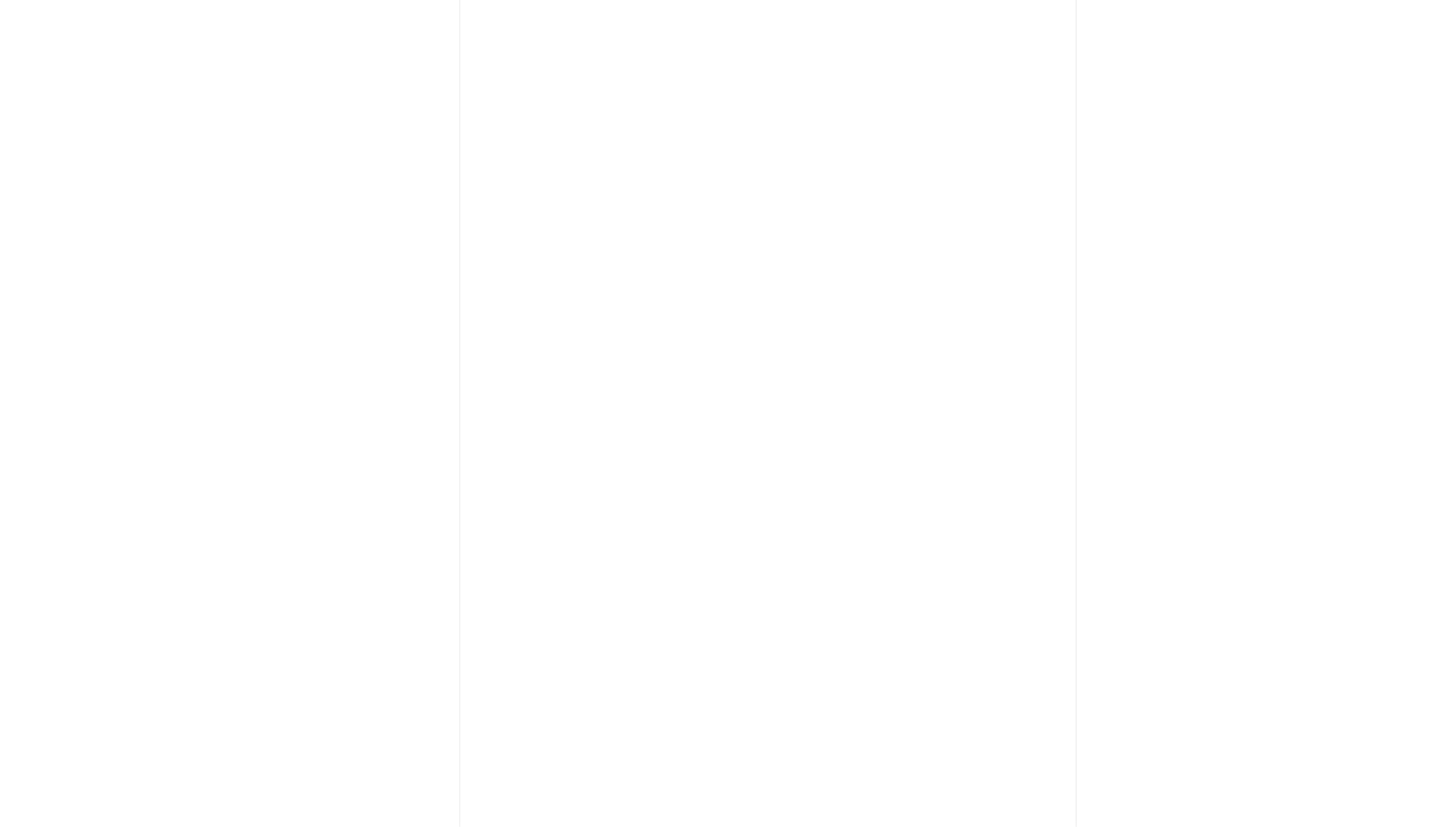
scroll to position [0, 0]
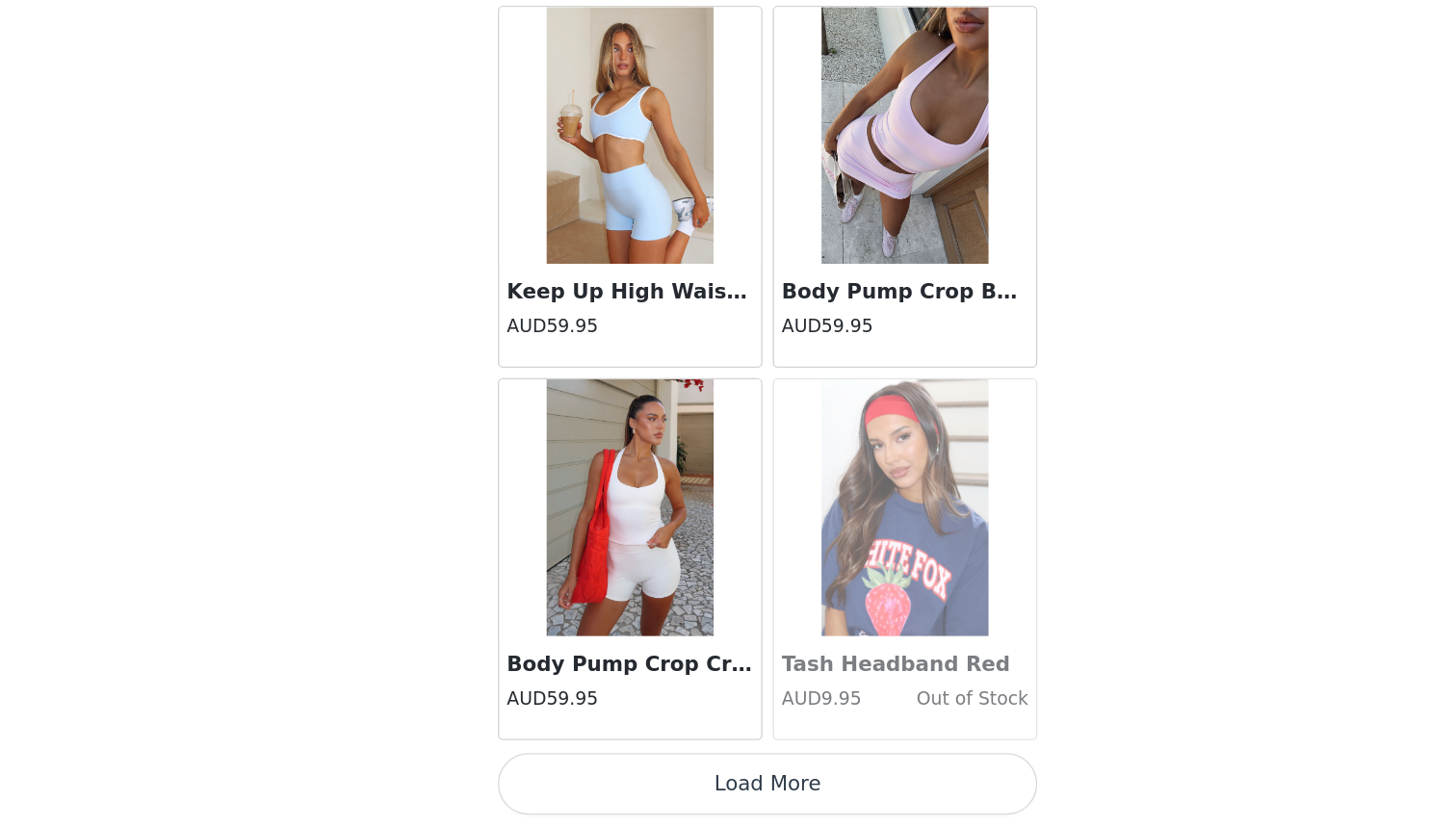
click at [526, 771] on button "Load More" at bounding box center [728, 794] width 405 height 46
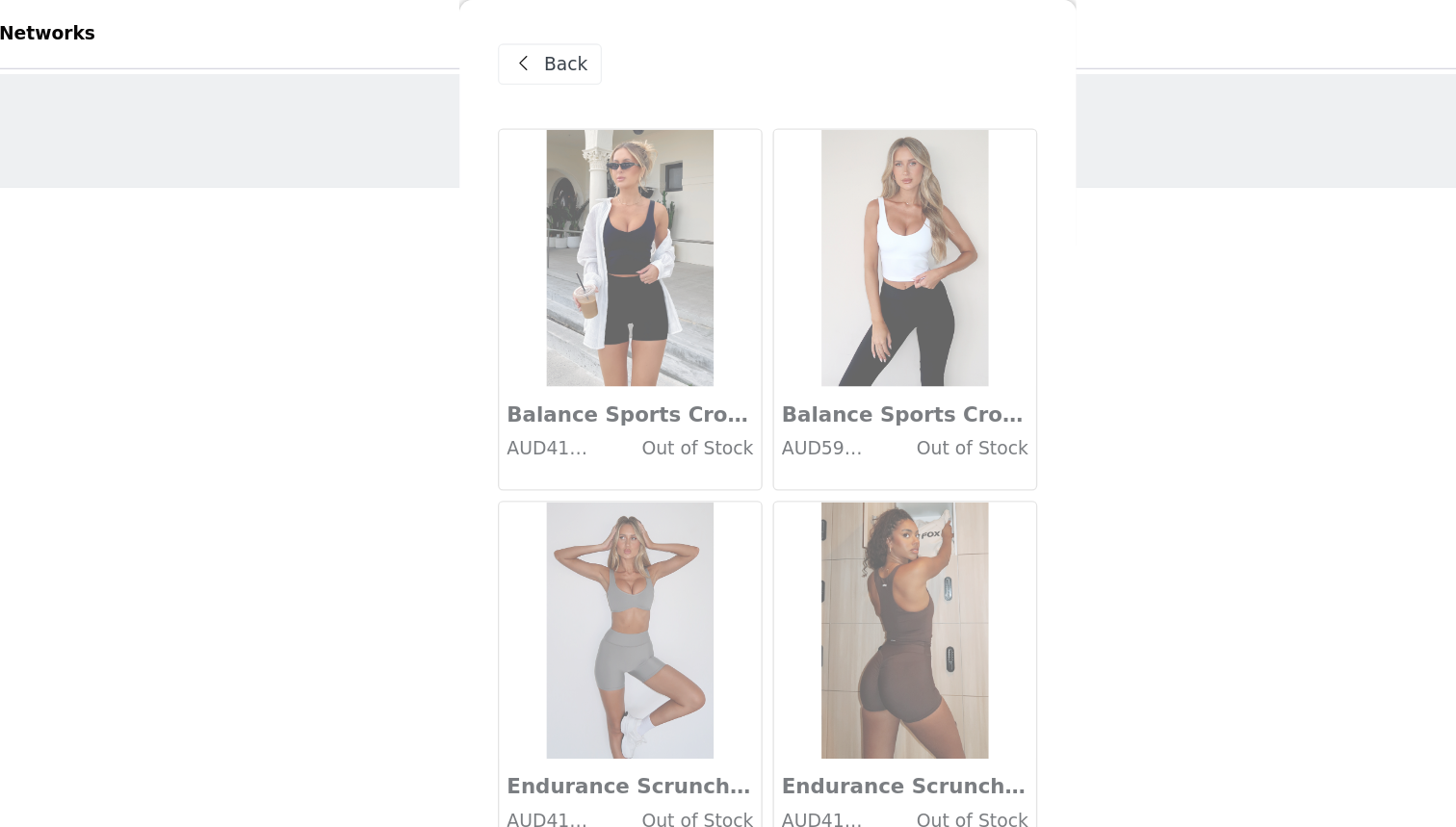
click at [560, 57] on span "Back" at bounding box center [577, 48] width 33 height 20
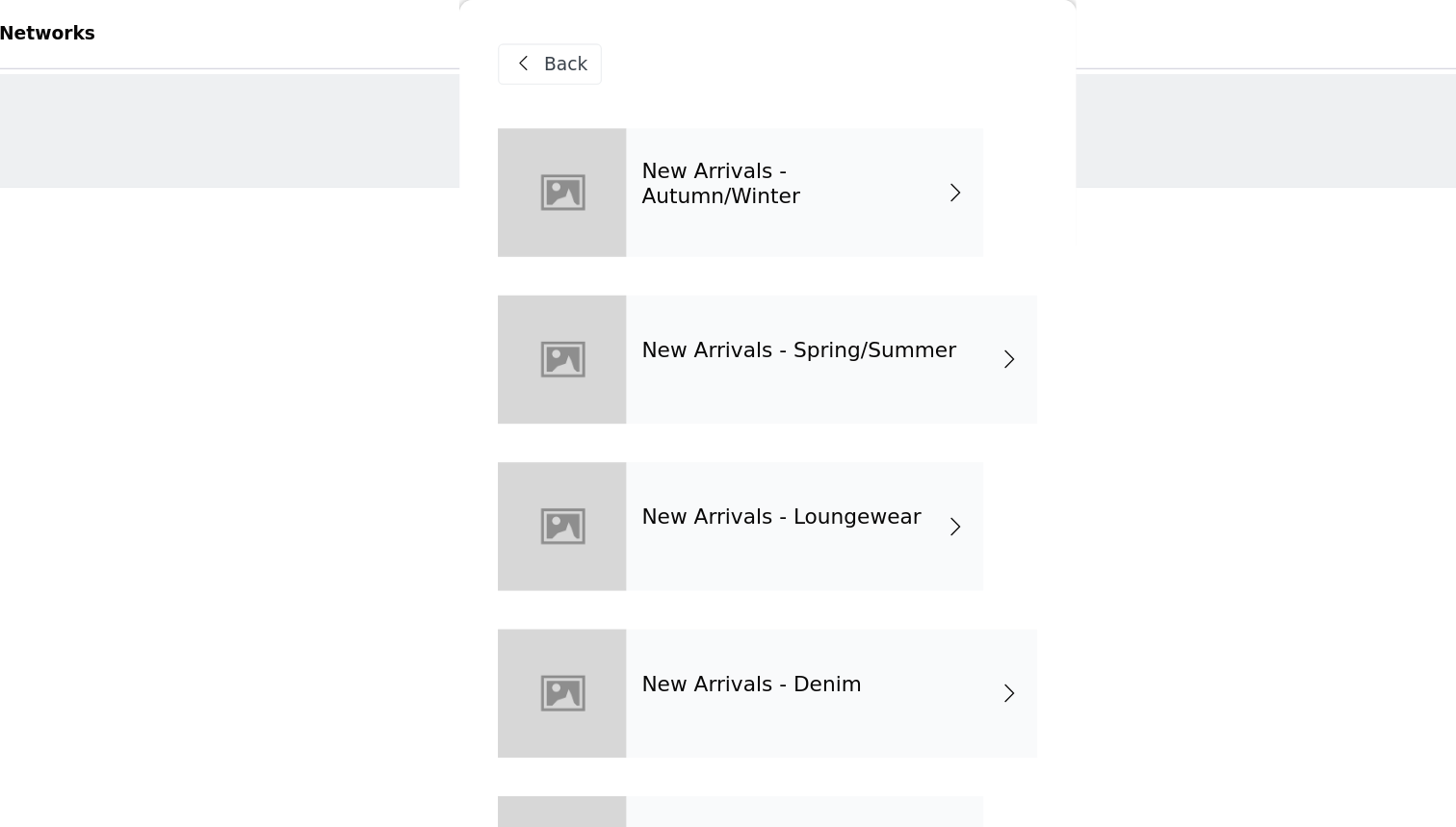
click at [634, 262] on h4 "New Arrivals - Spring/Summer" at bounding box center [752, 263] width 236 height 17
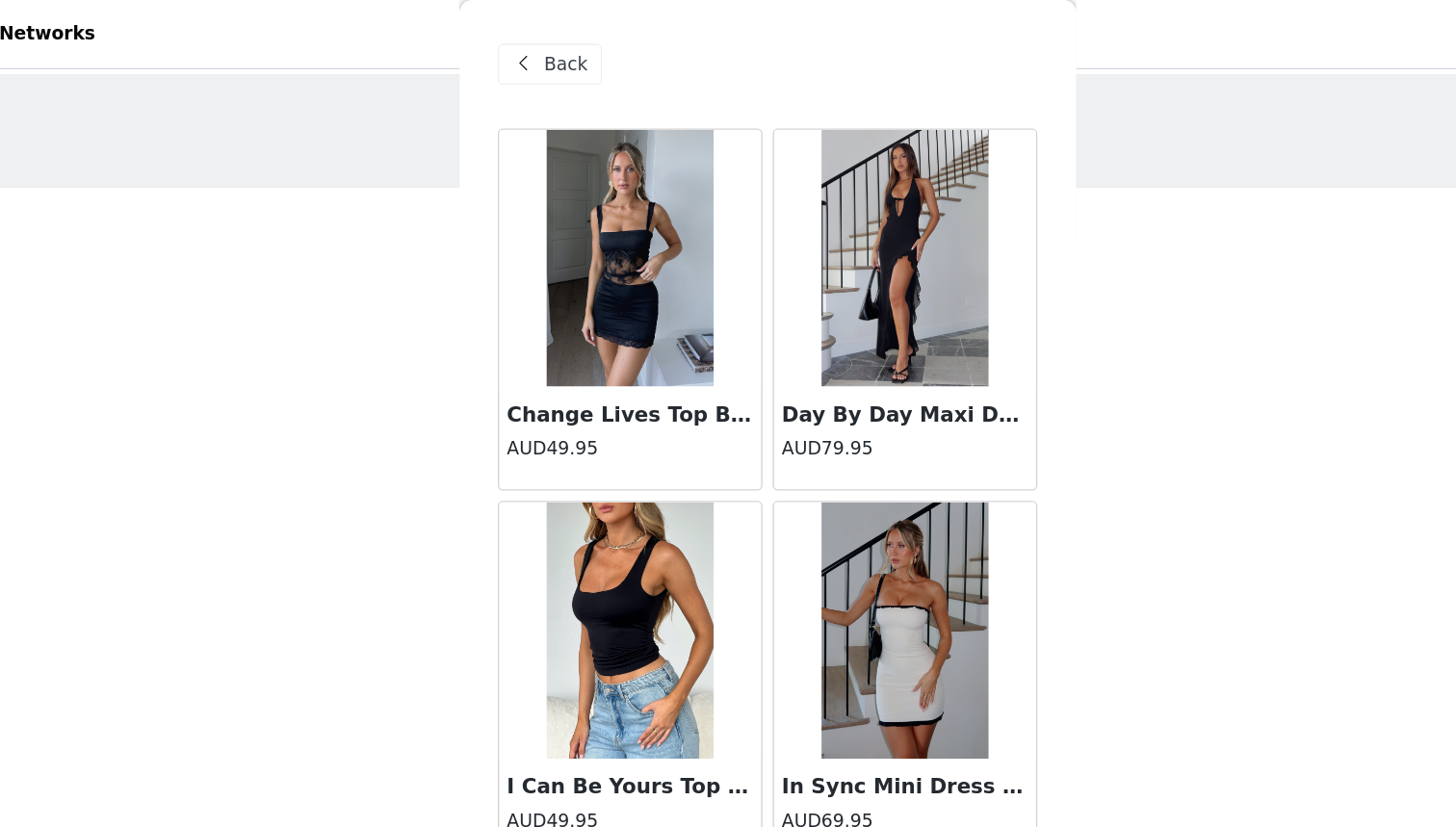
click at [560, 39] on span "Back" at bounding box center [577, 48] width 33 height 20
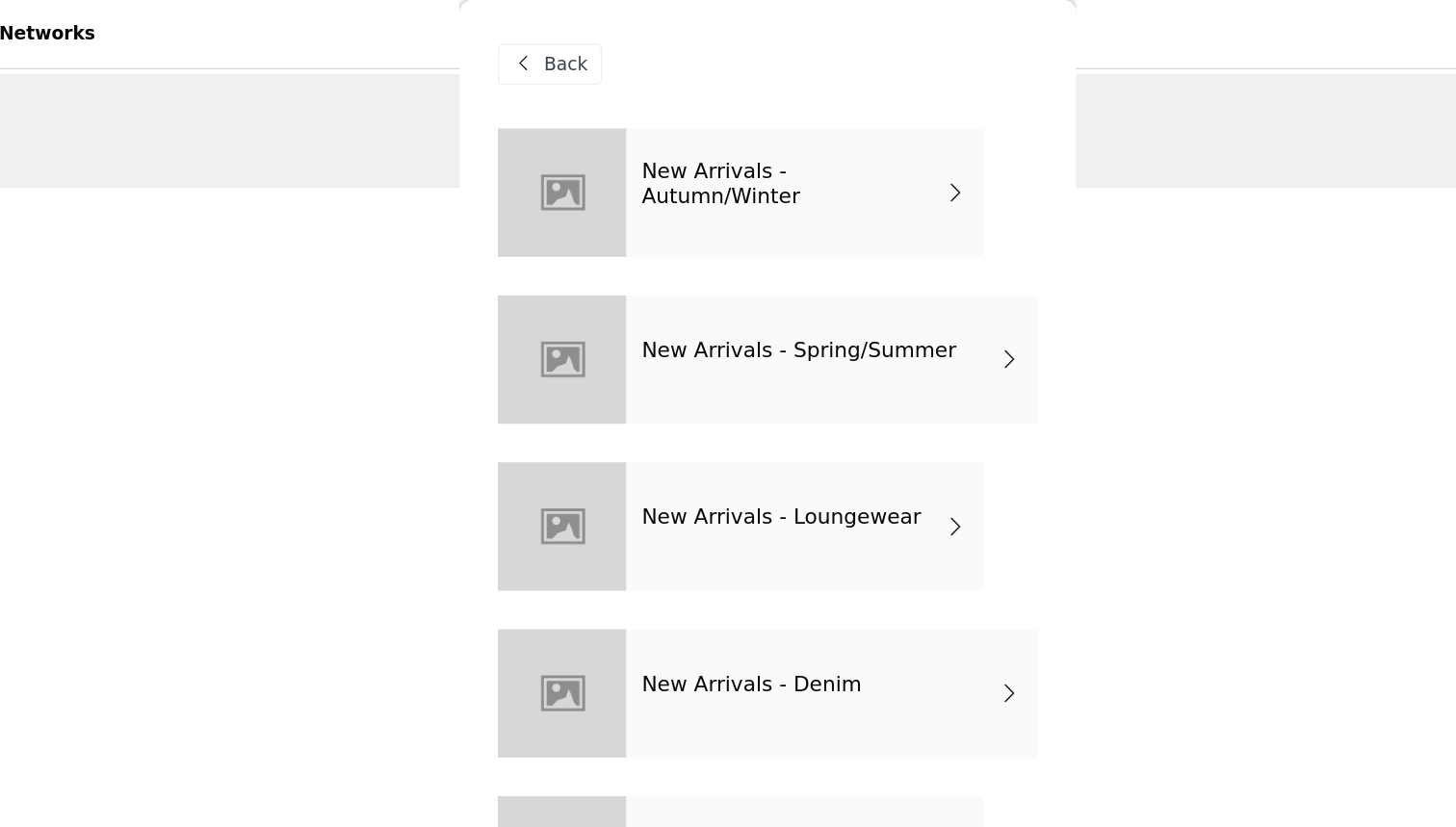
click at [634, 132] on h4 "New Arrivals - Autumn/Winter" at bounding box center [747, 138] width 226 height 36
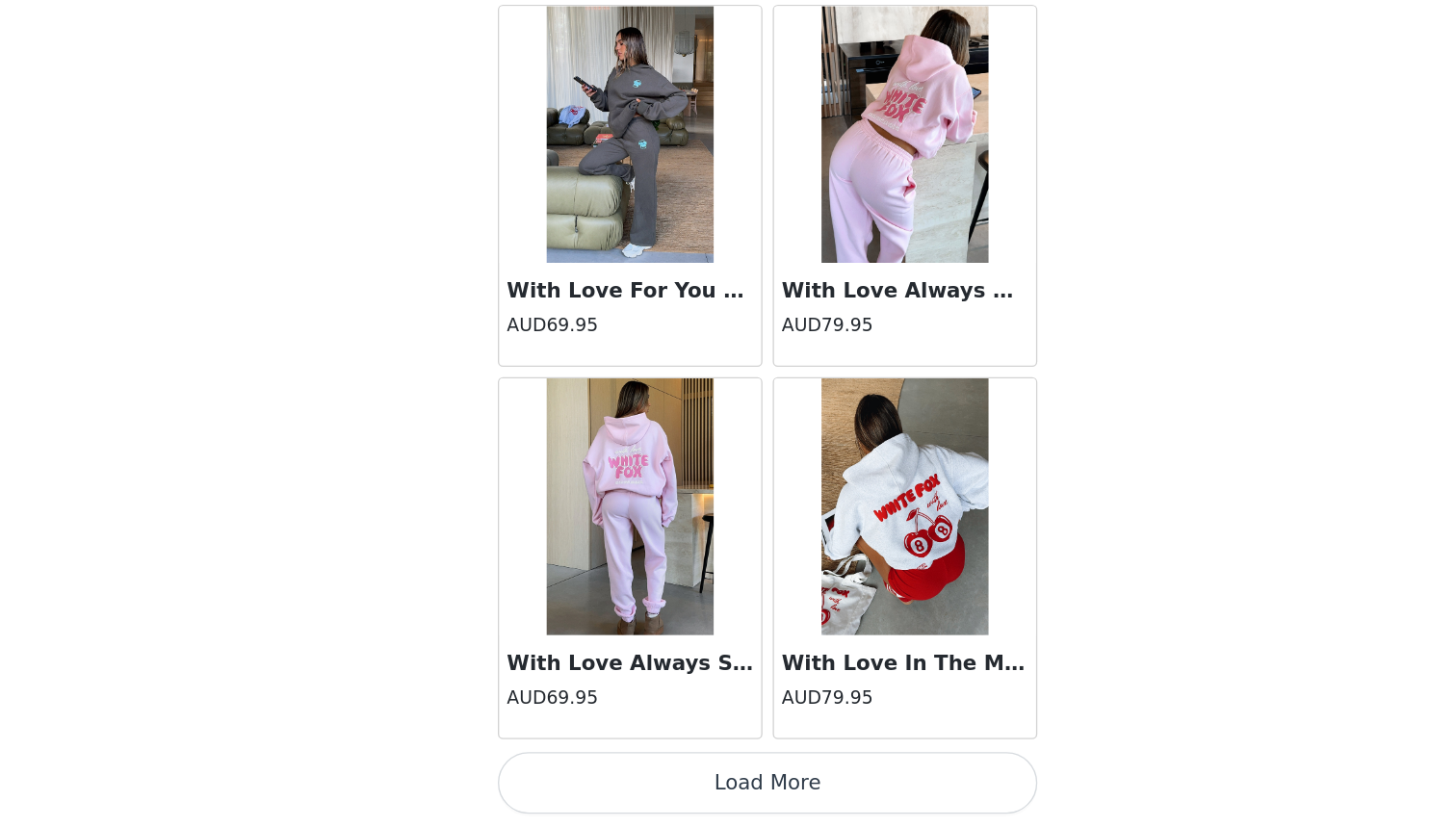
scroll to position [102, 0]
click at [526, 771] on button "Load More" at bounding box center [728, 794] width 405 height 46
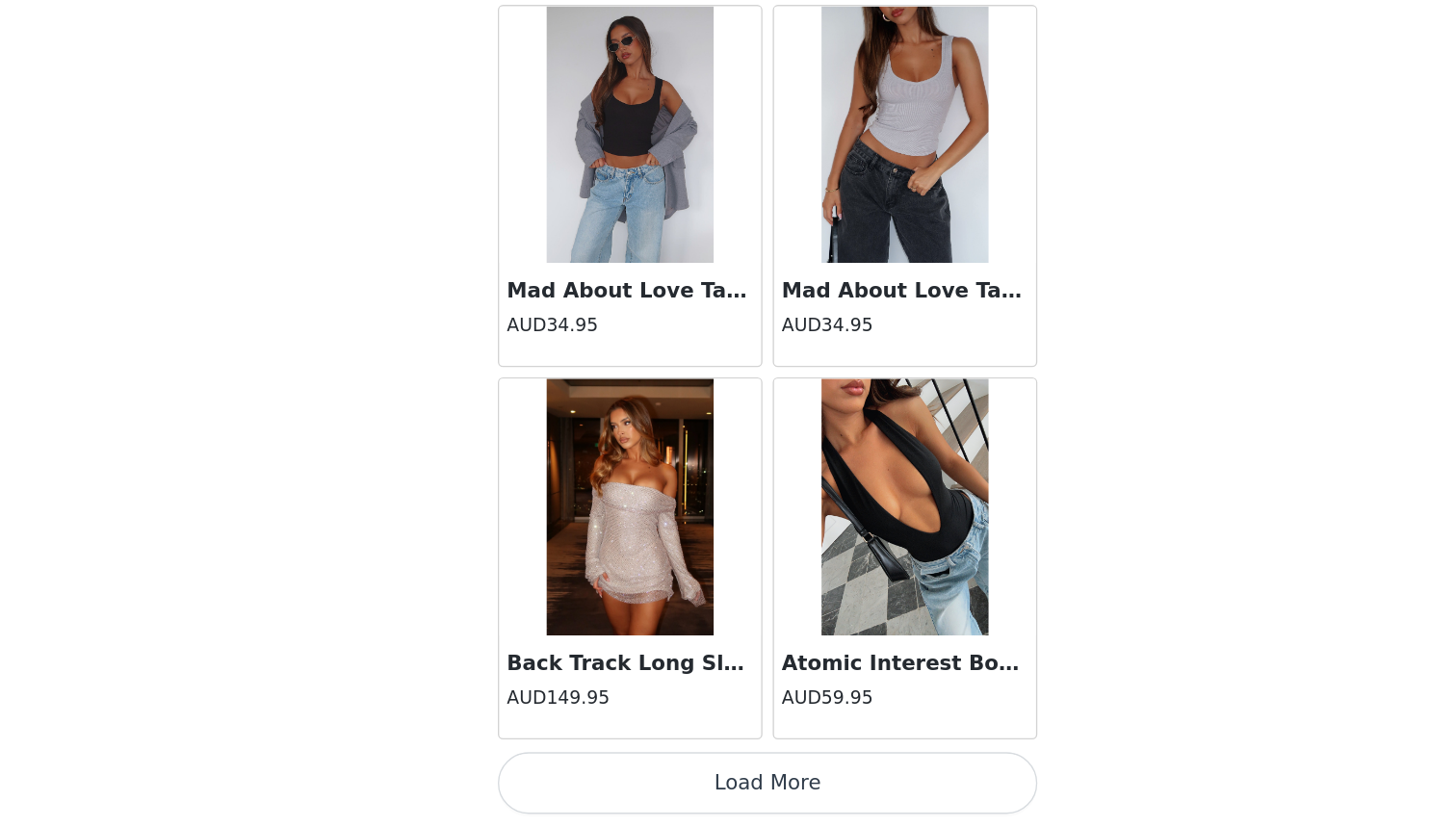
click at [526, 771] on button "Load More" at bounding box center [728, 794] width 405 height 46
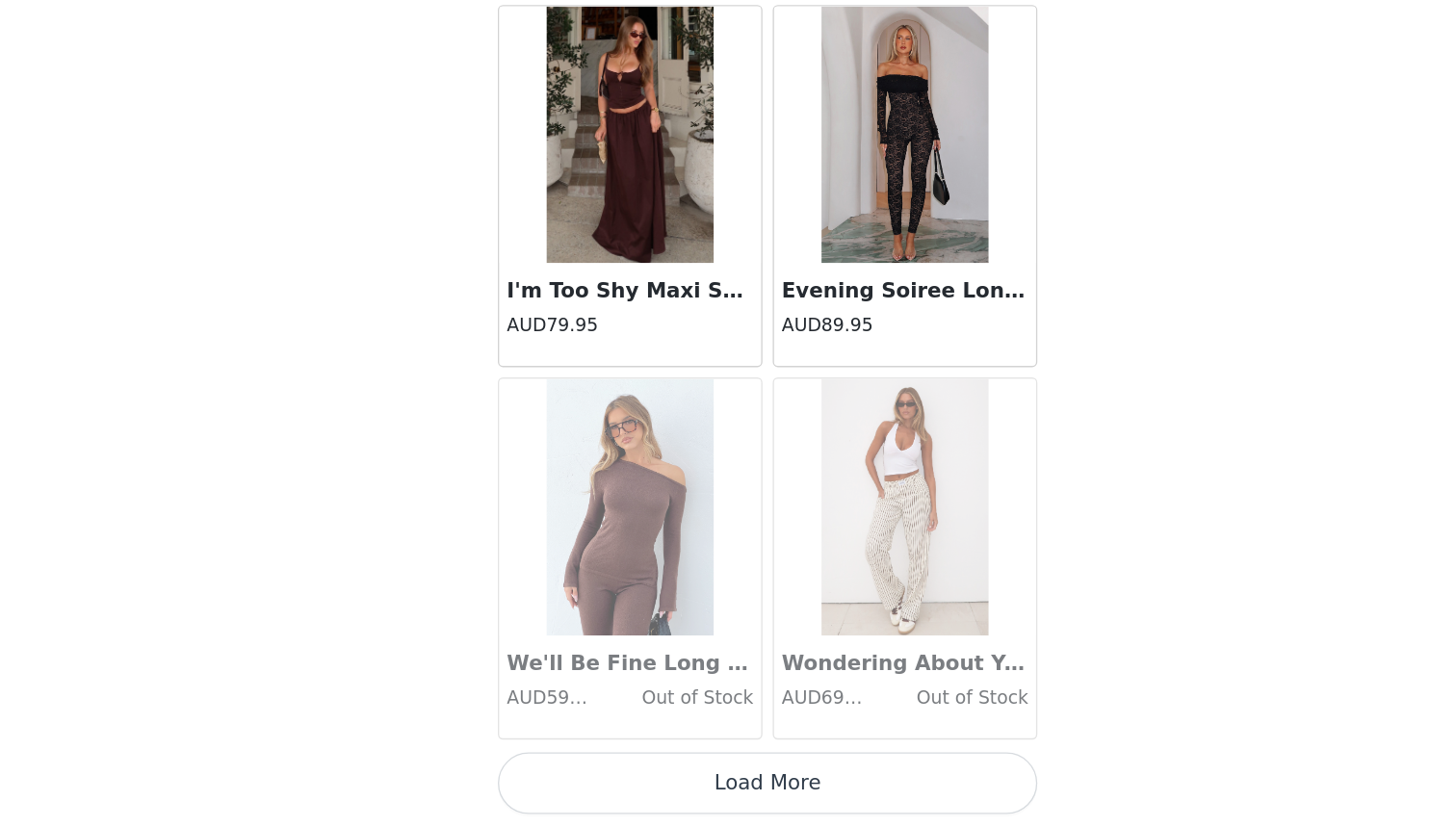
scroll to position [7705, 0]
click at [526, 771] on button "Load More" at bounding box center [728, 794] width 405 height 46
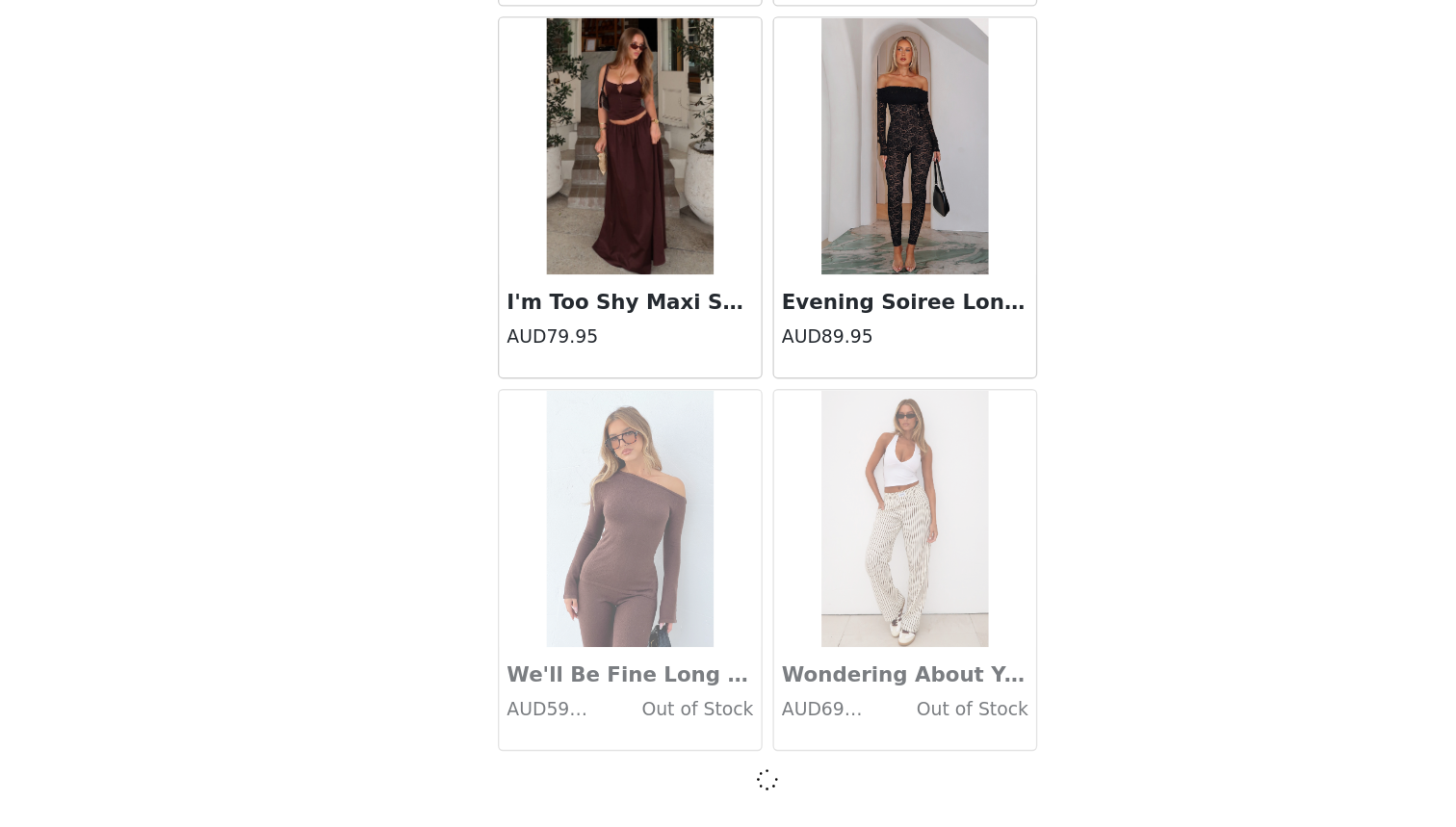
scroll to position [102, 0]
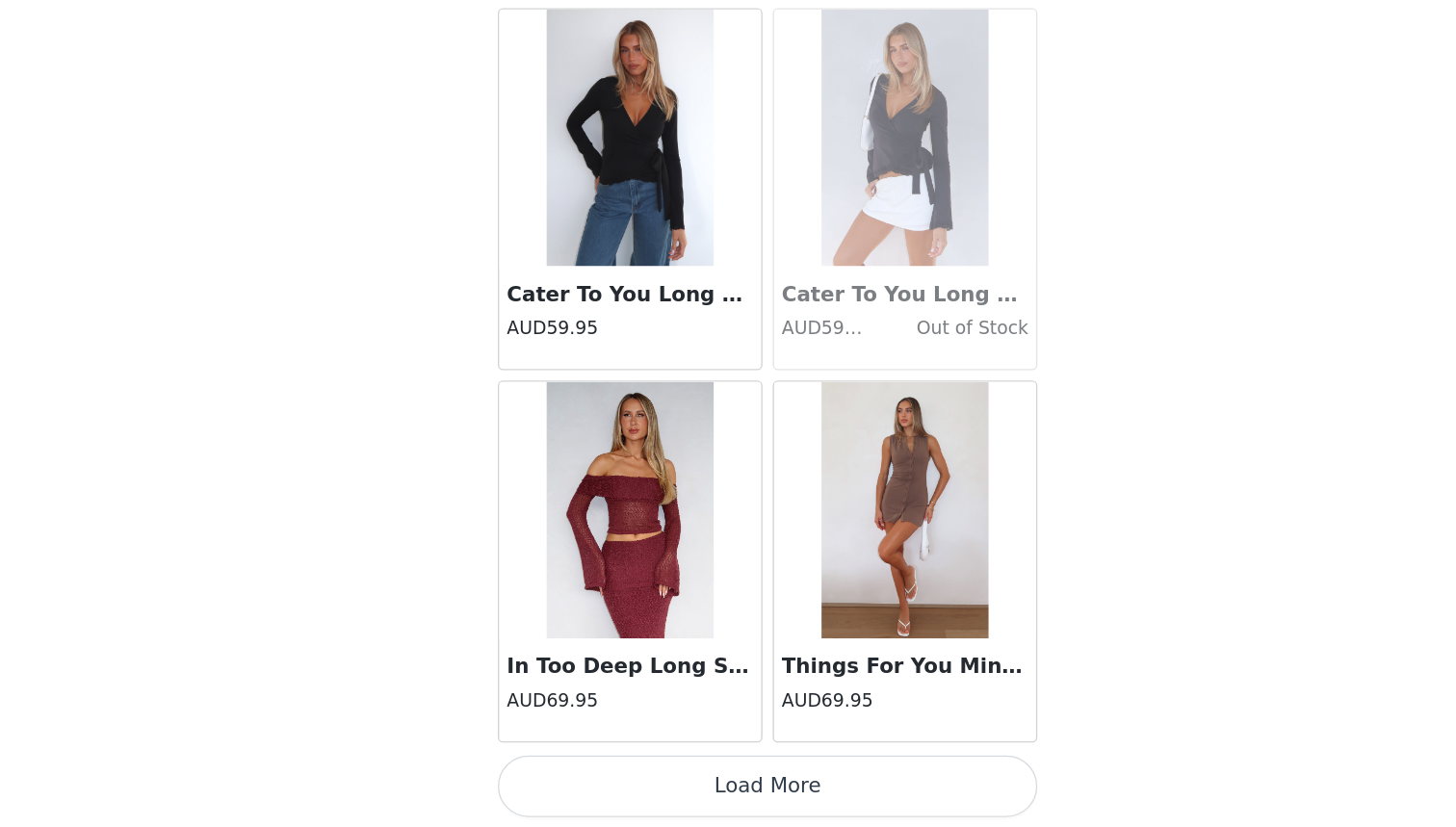
click at [526, 773] on button "Load More" at bounding box center [728, 796] width 405 height 46
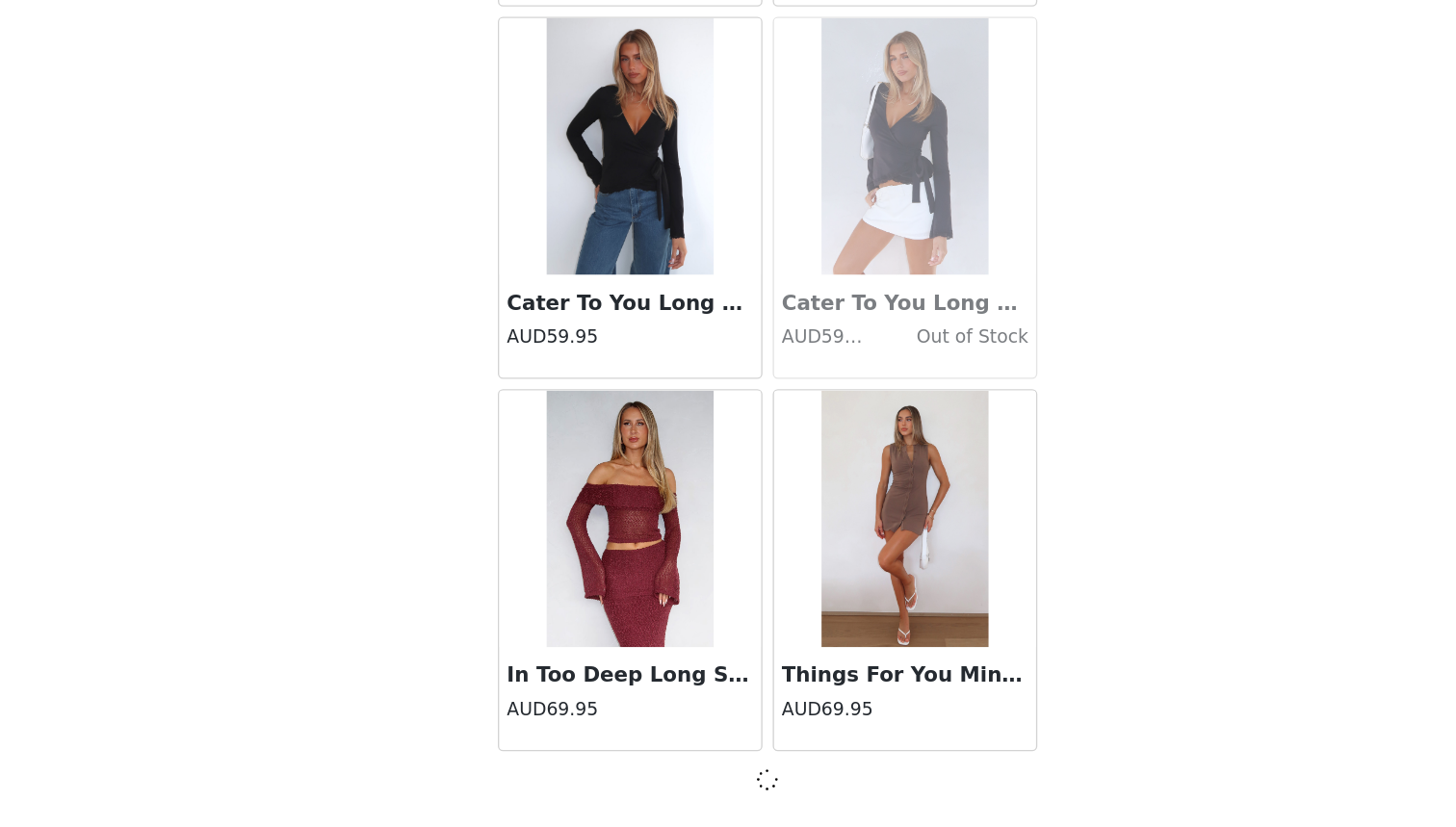
scroll to position [10489, 0]
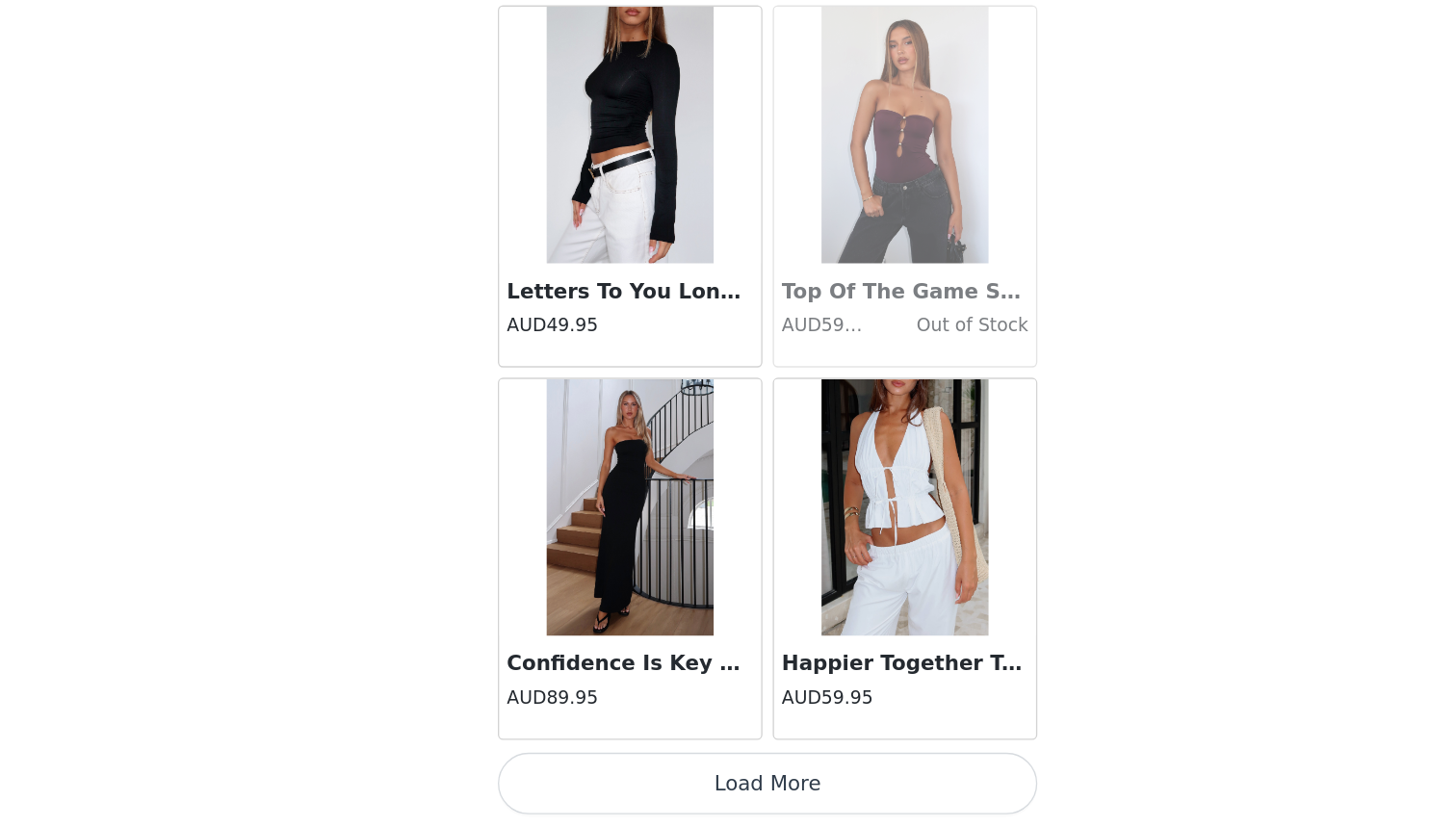
click at [526, 771] on button "Load More" at bounding box center [728, 794] width 405 height 46
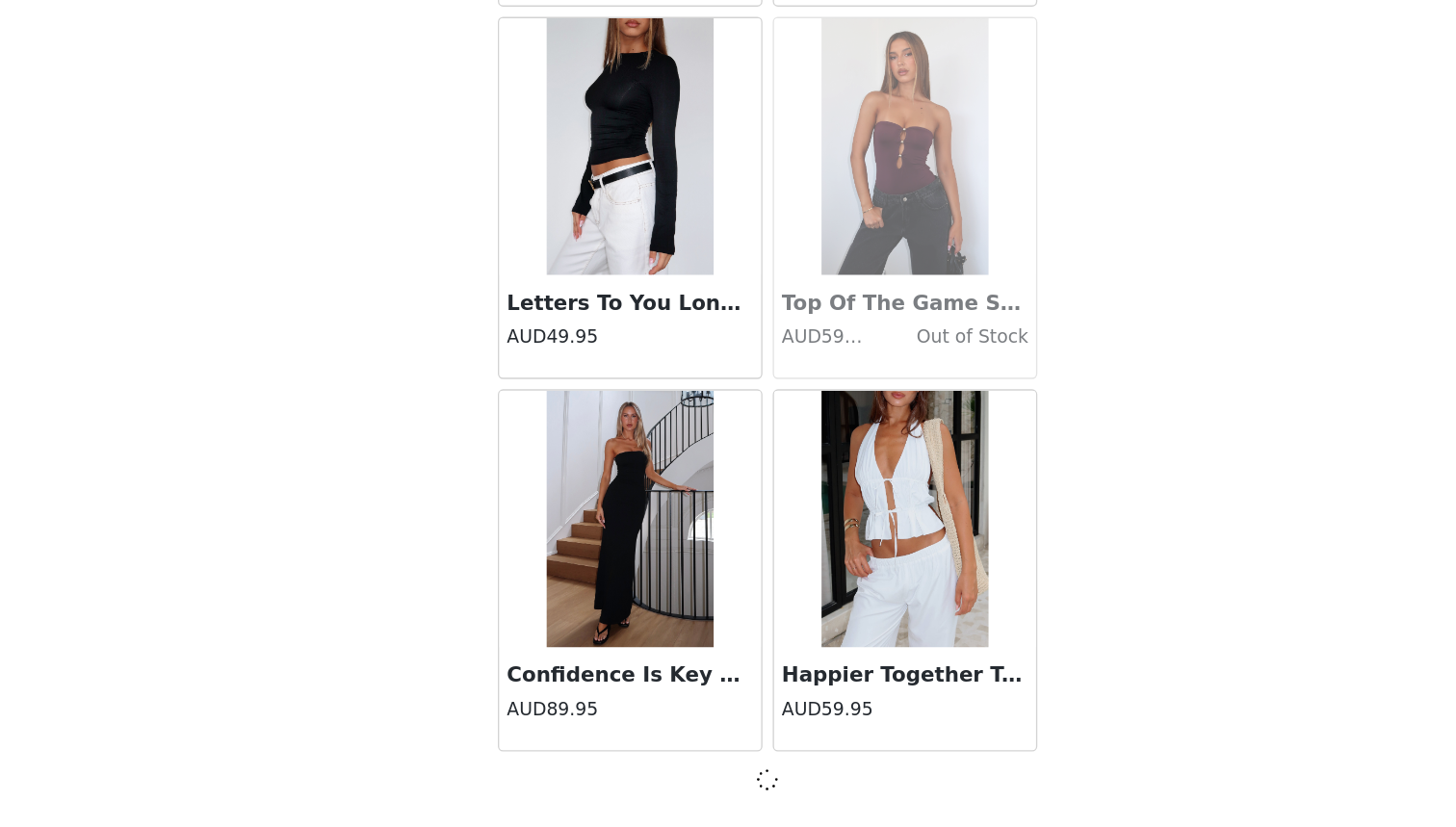
scroll to position [13281, 0]
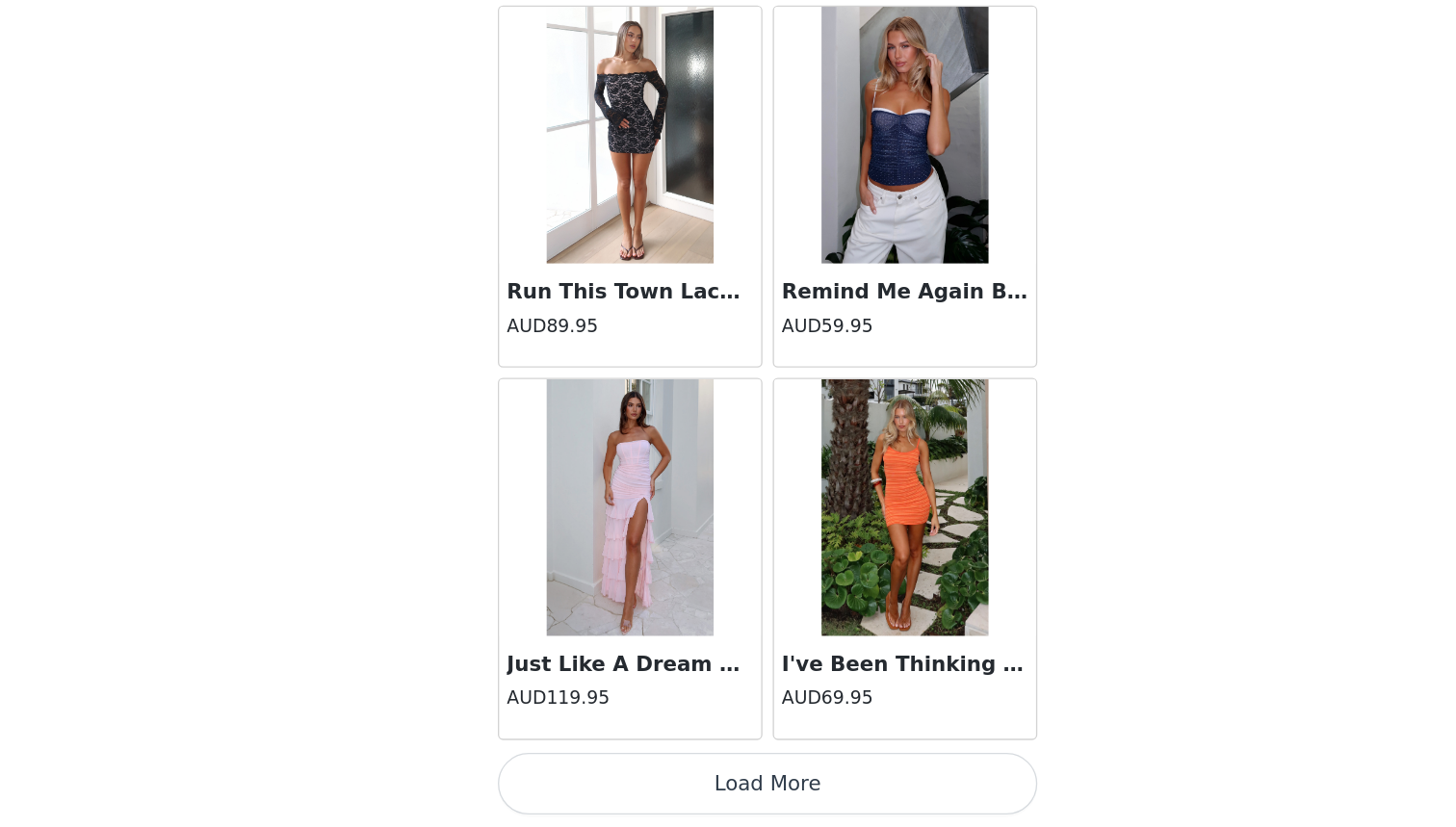
click at [526, 771] on button "Load More" at bounding box center [728, 794] width 405 height 46
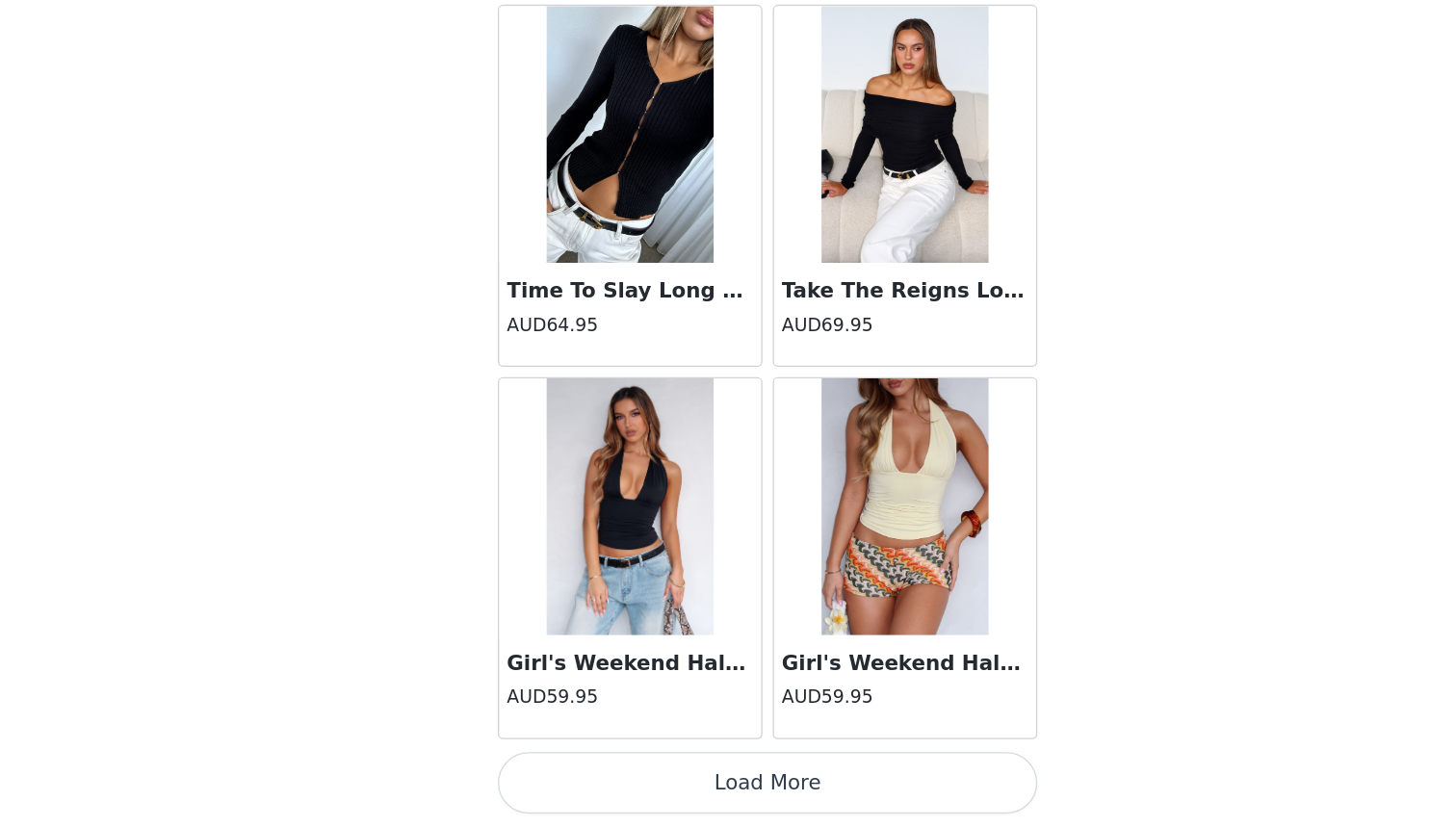
scroll to position [102, 0]
click at [526, 771] on button "Load More" at bounding box center [728, 794] width 405 height 46
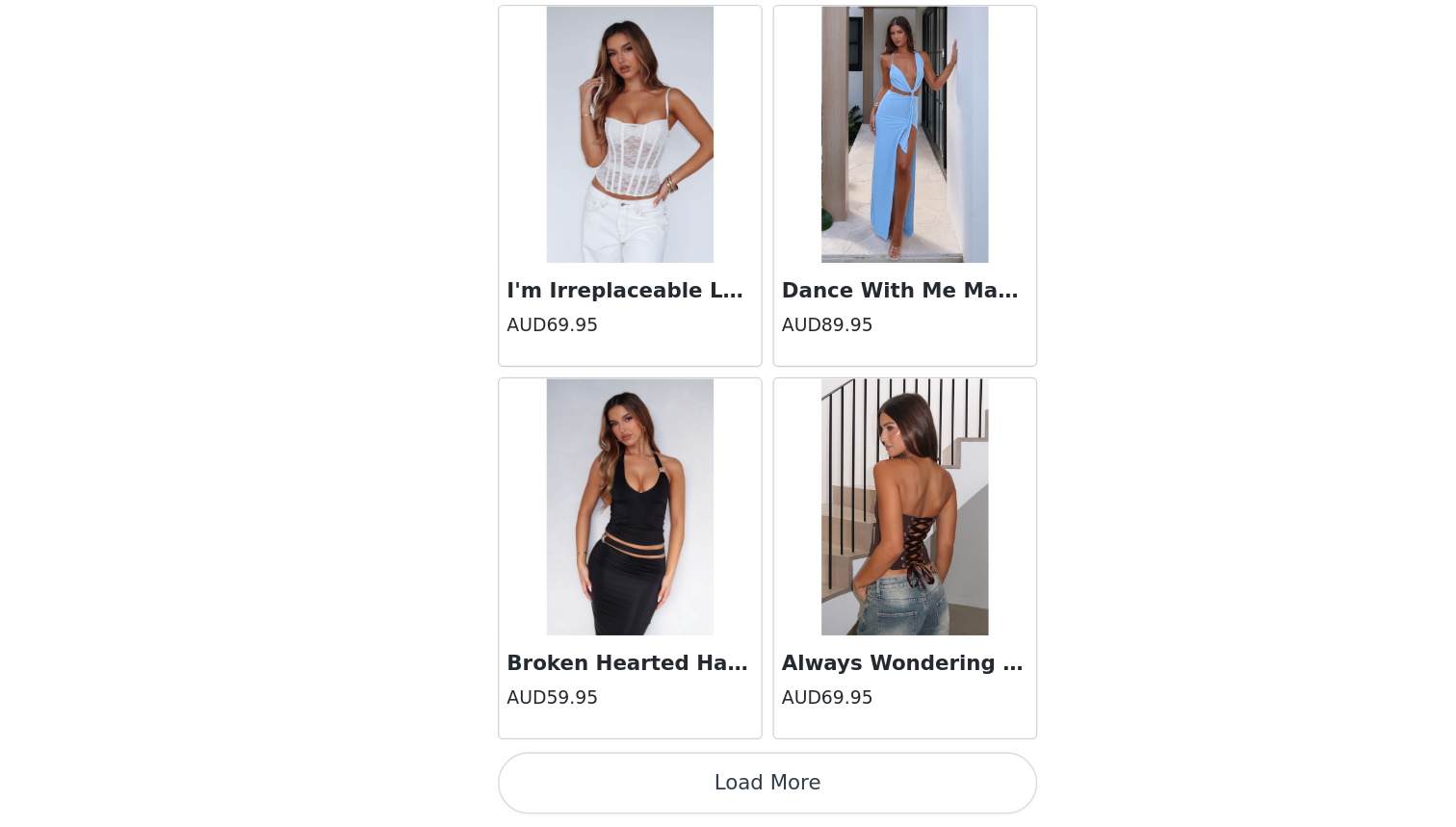
click at [526, 771] on button "Load More" at bounding box center [728, 794] width 405 height 46
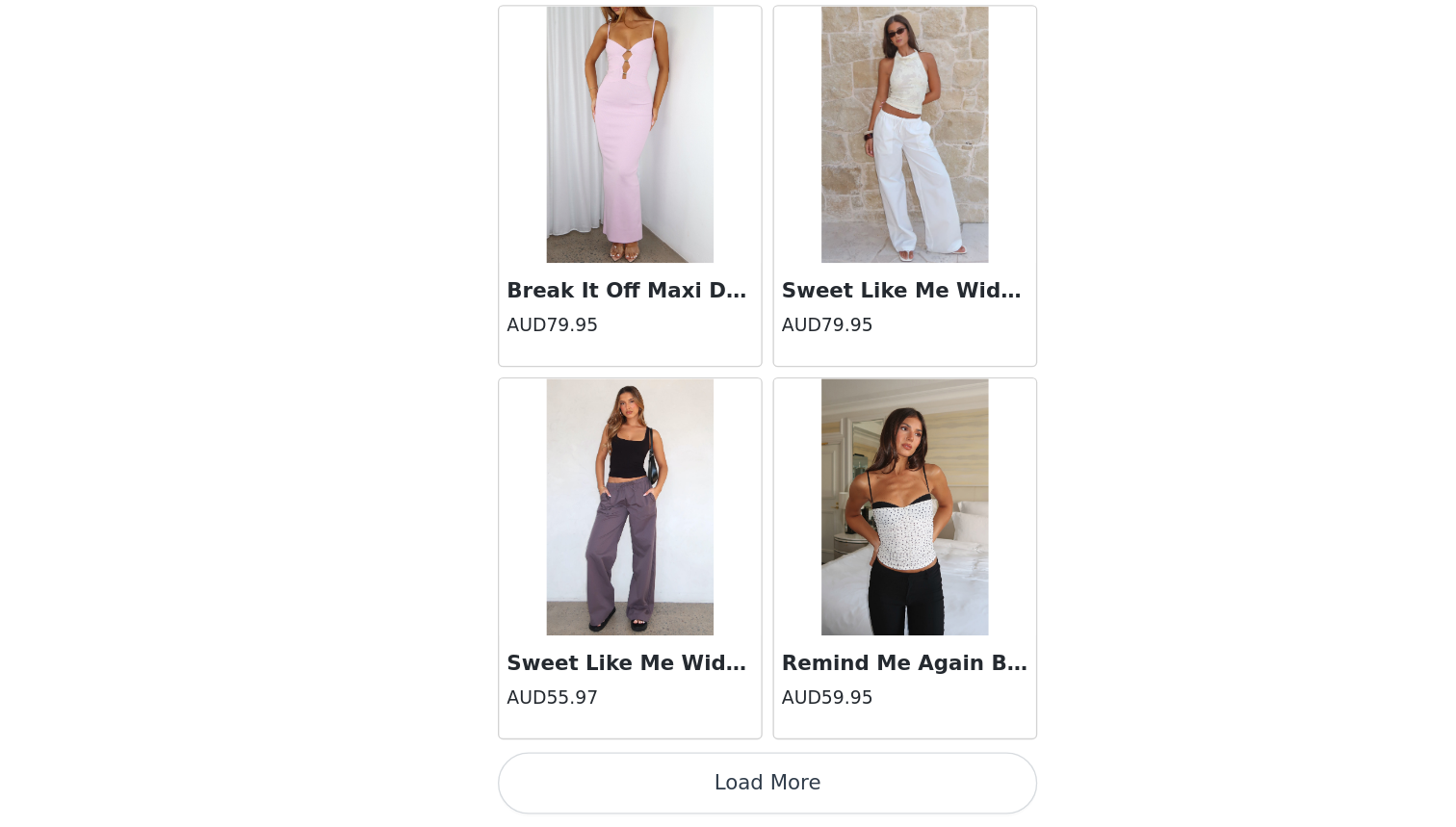
click at [526, 771] on button "Load More" at bounding box center [728, 794] width 405 height 46
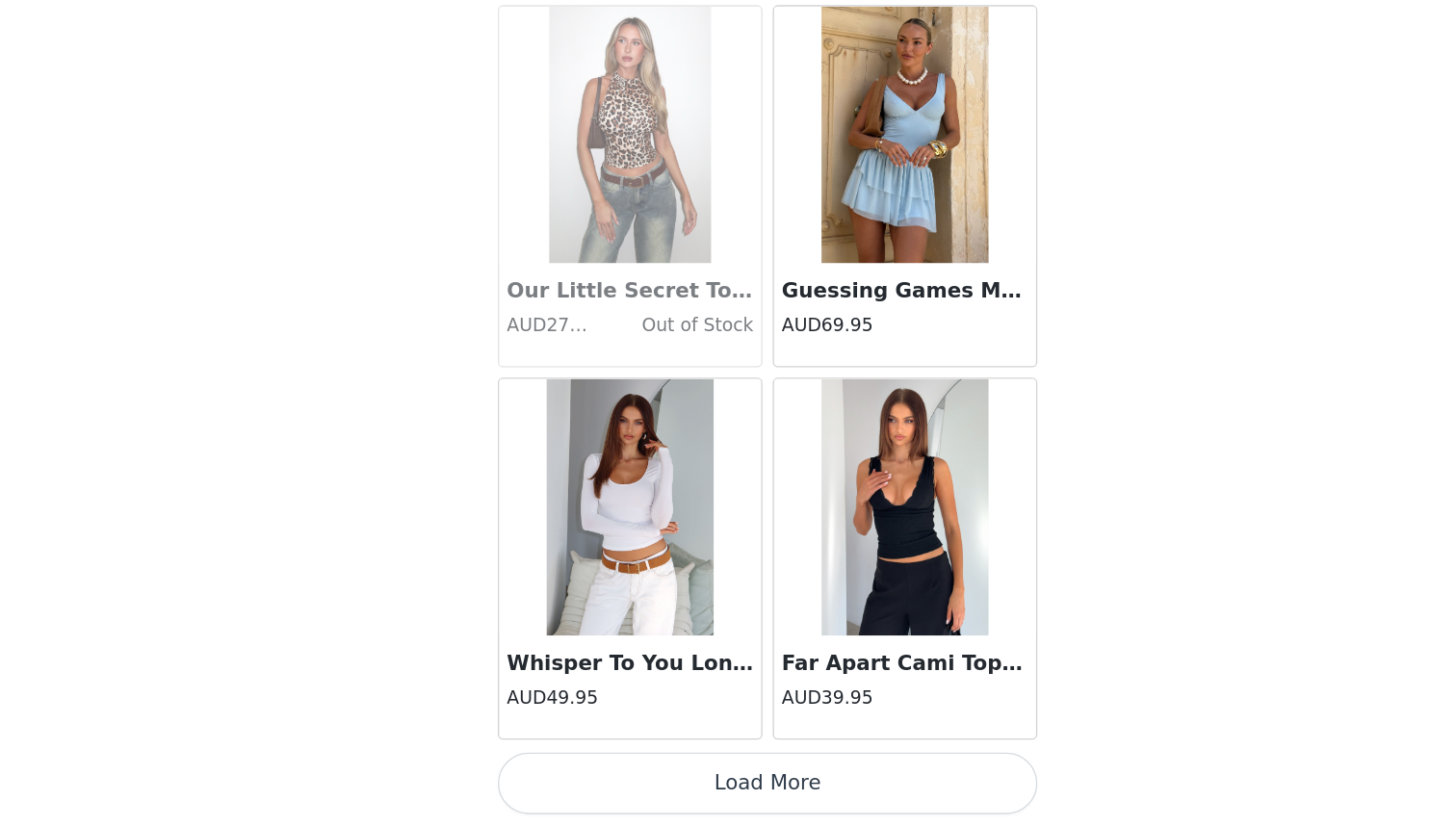
click at [526, 771] on button "Load More" at bounding box center [728, 794] width 405 height 46
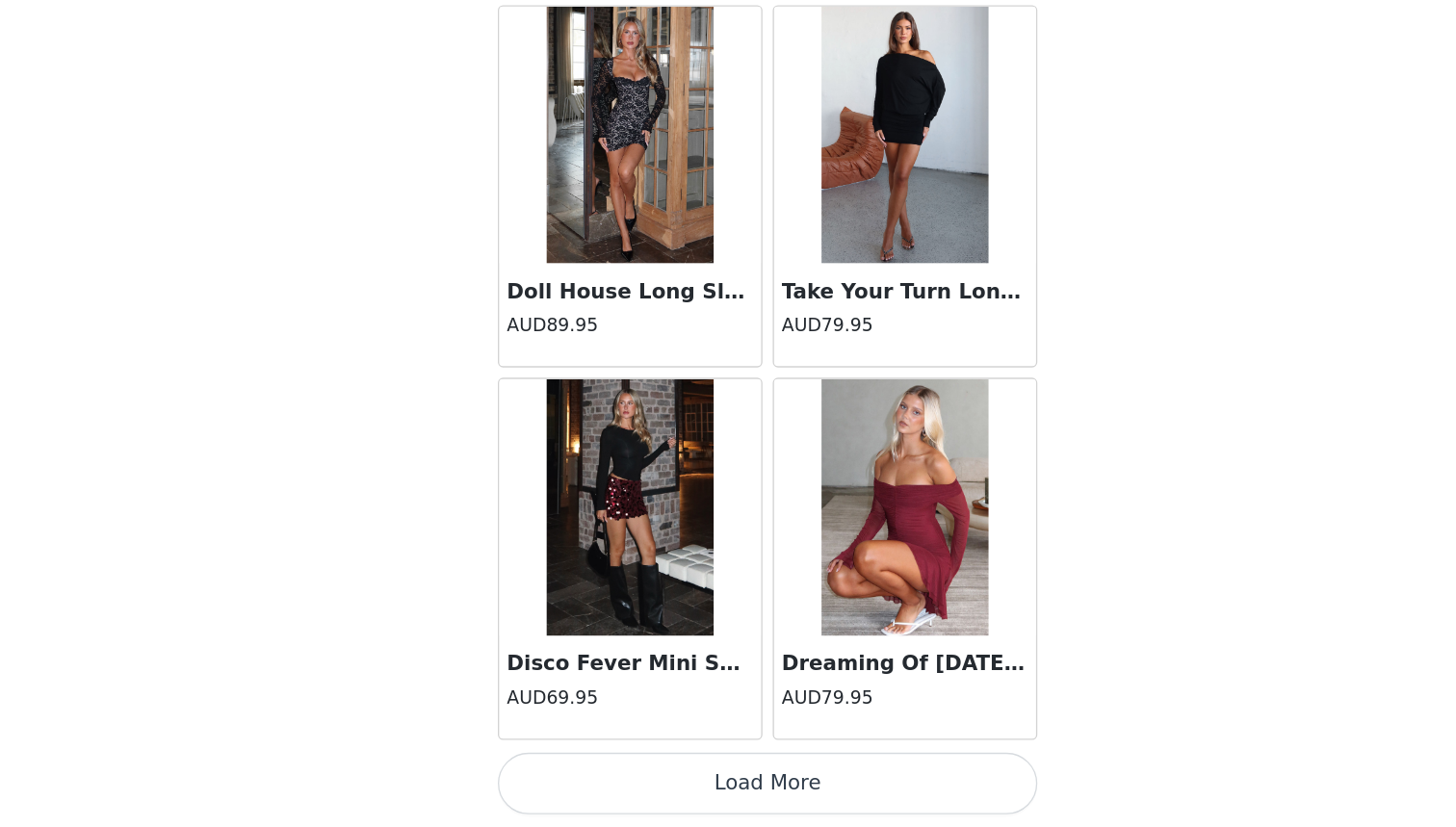
click at [526, 771] on button "Load More" at bounding box center [728, 794] width 405 height 46
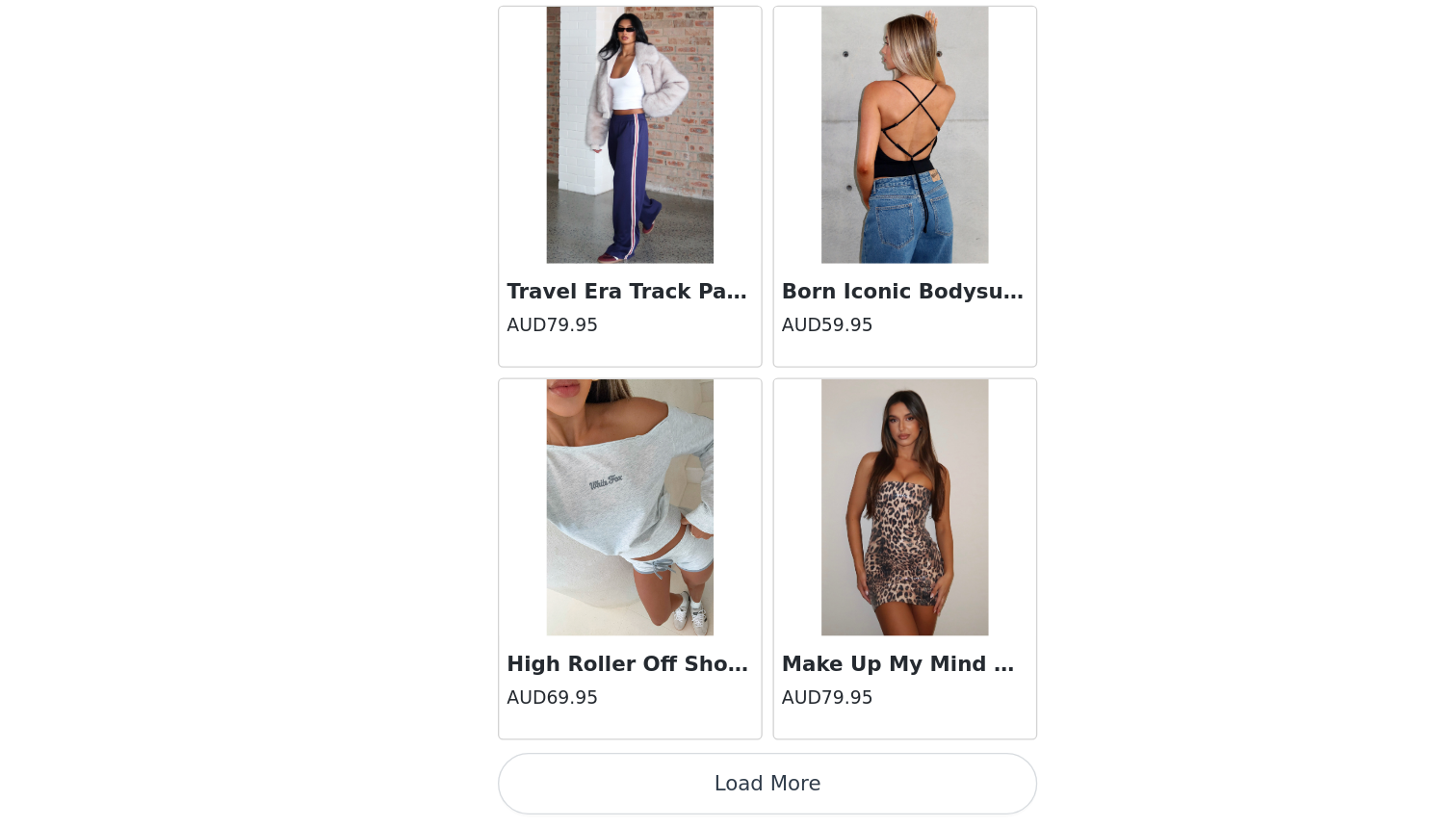
click at [526, 771] on button "Load More" at bounding box center [728, 794] width 405 height 46
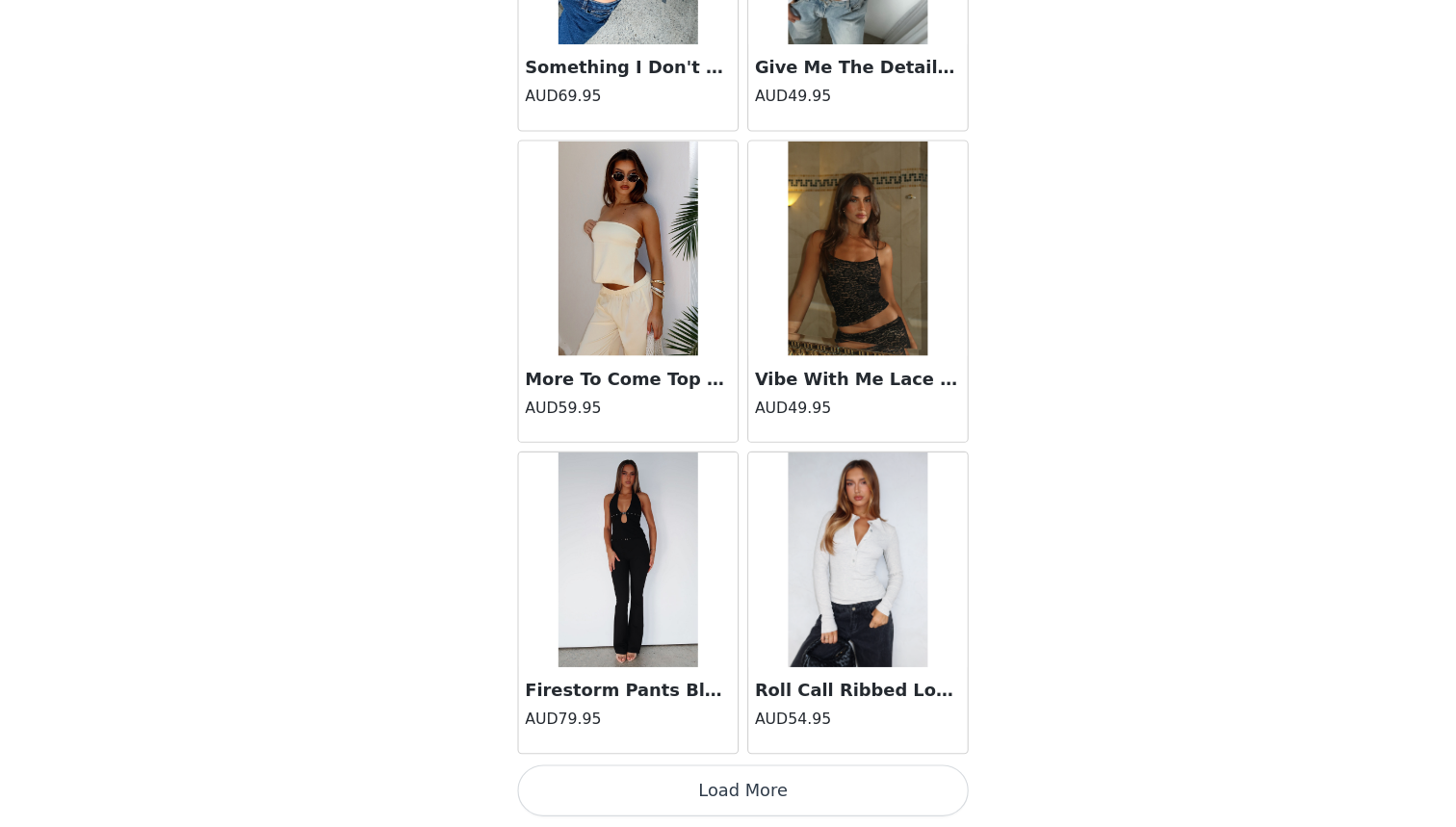
click at [601, 771] on button "Load More" at bounding box center [728, 794] width 405 height 46
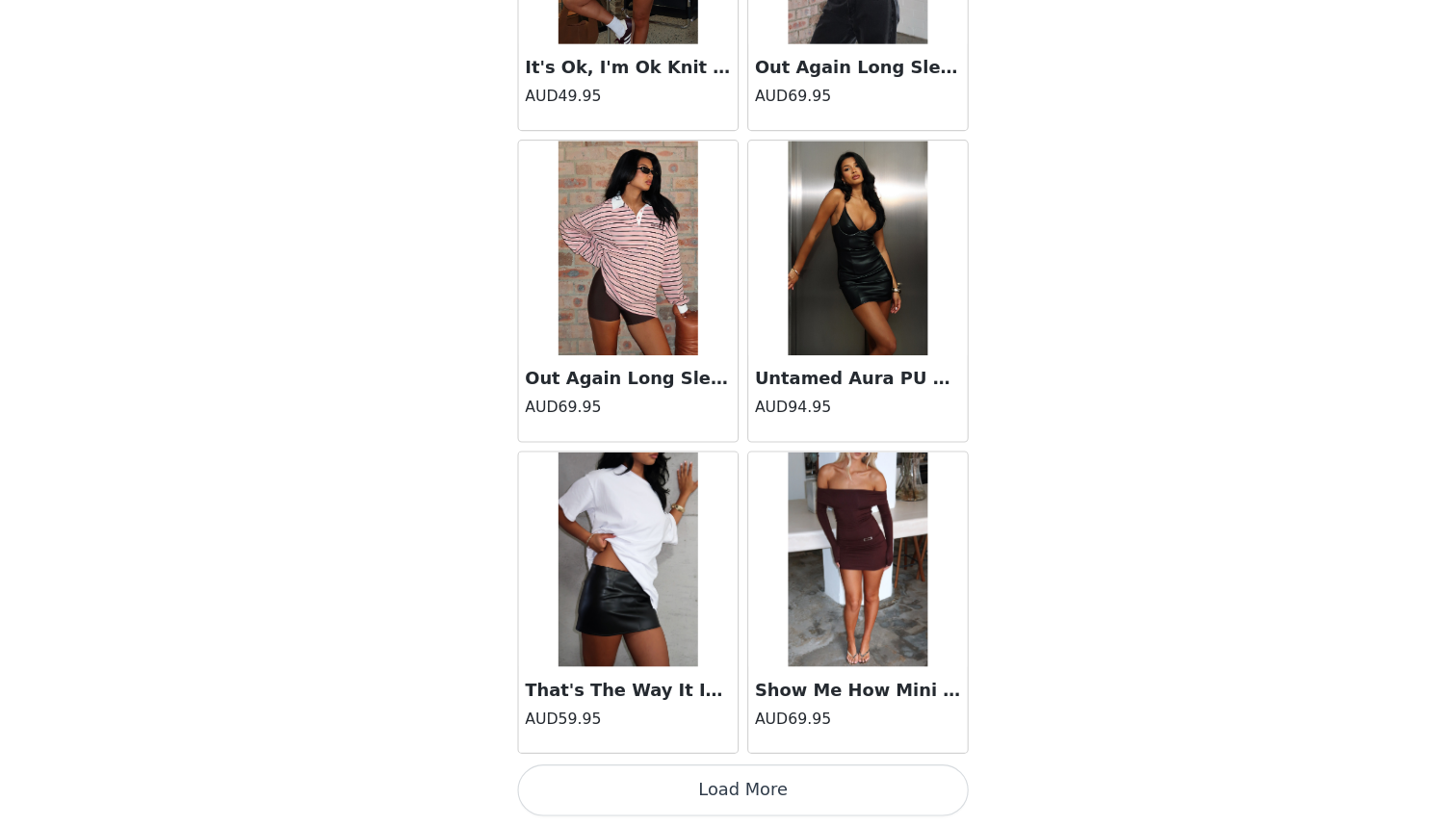
click at [601, 771] on button "Load More" at bounding box center [728, 794] width 405 height 46
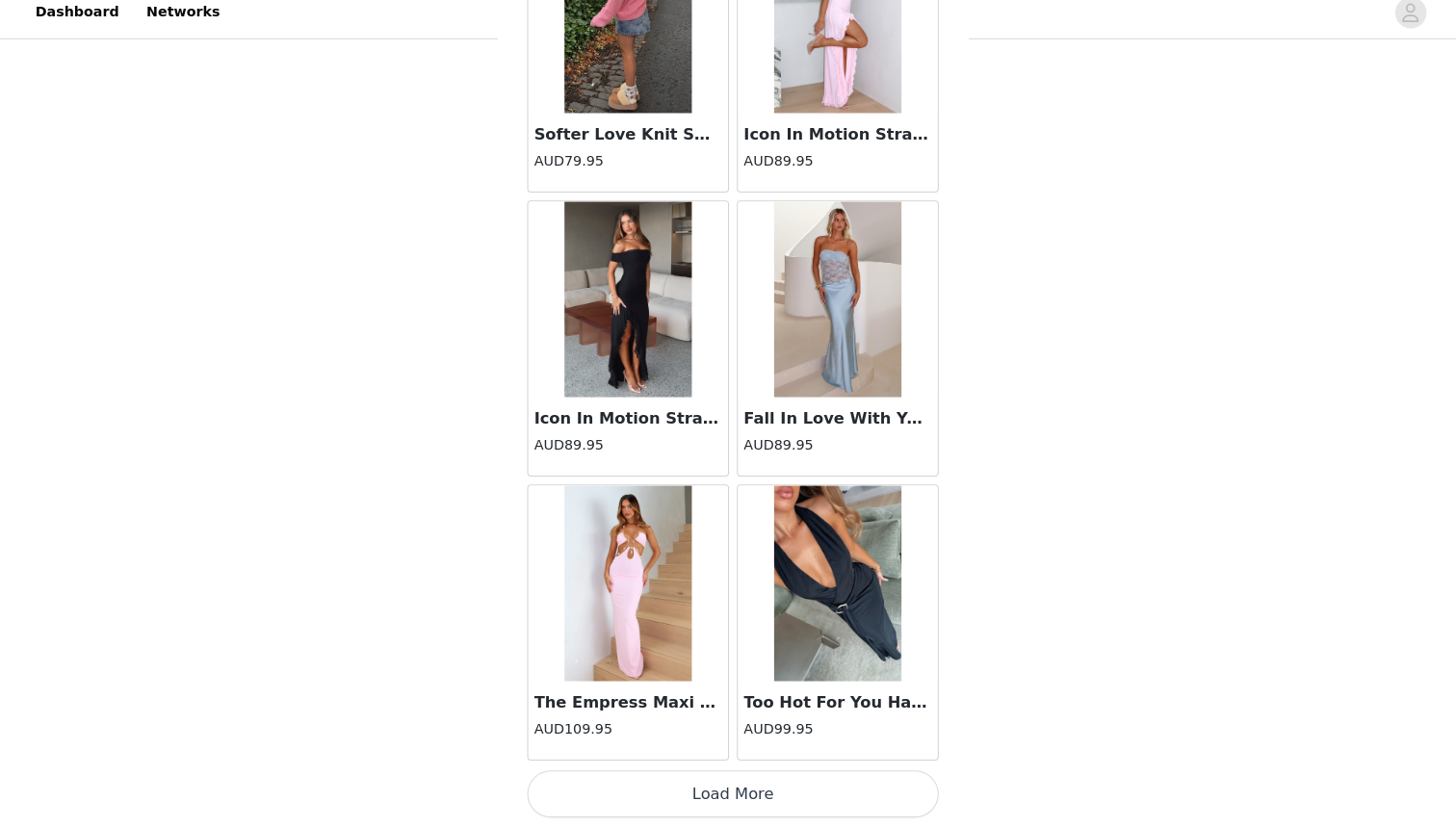
click at [633, 781] on button "Load More" at bounding box center [728, 794] width 405 height 46
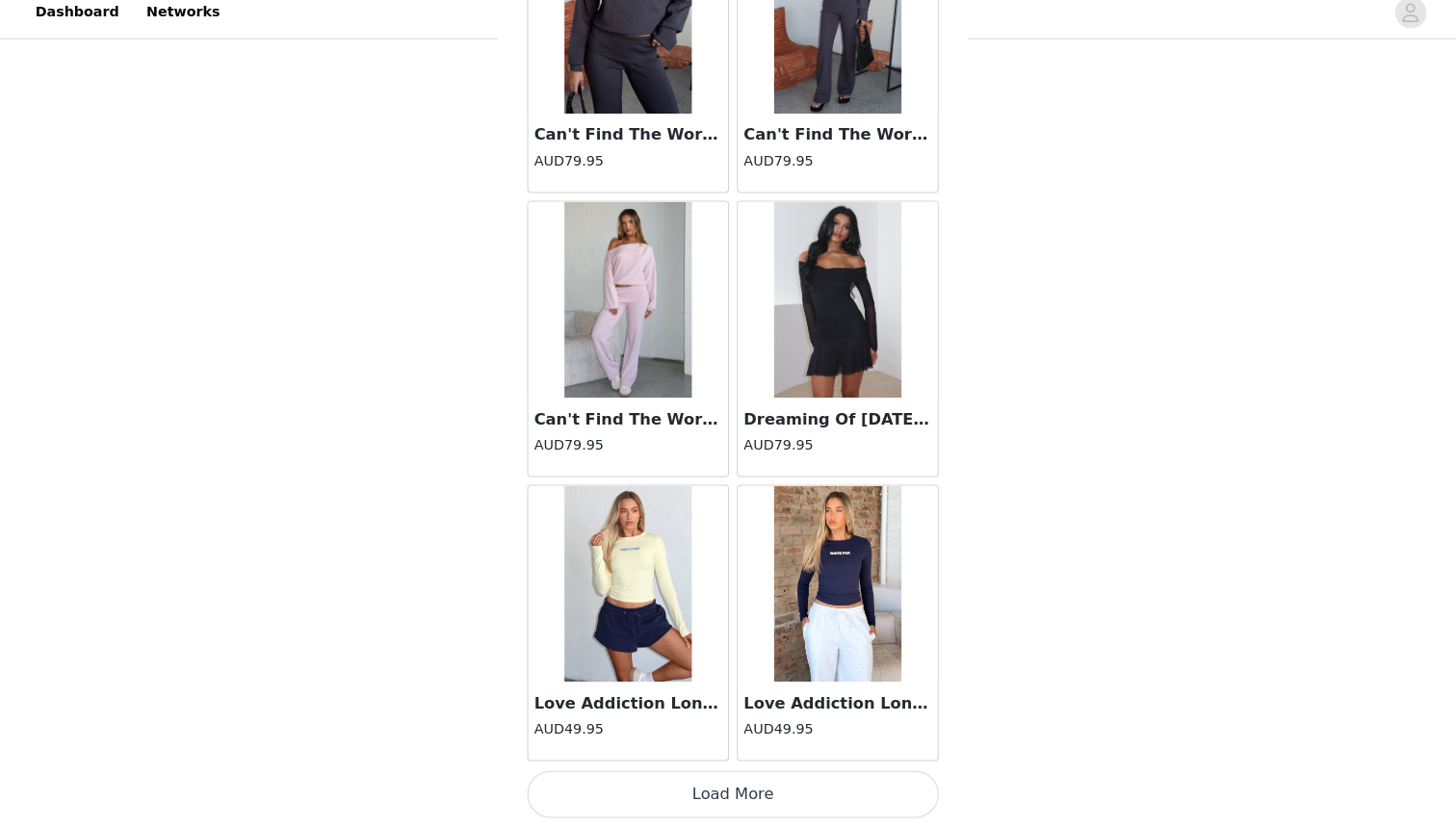
click at [639, 773] on button "Load More" at bounding box center [728, 794] width 405 height 46
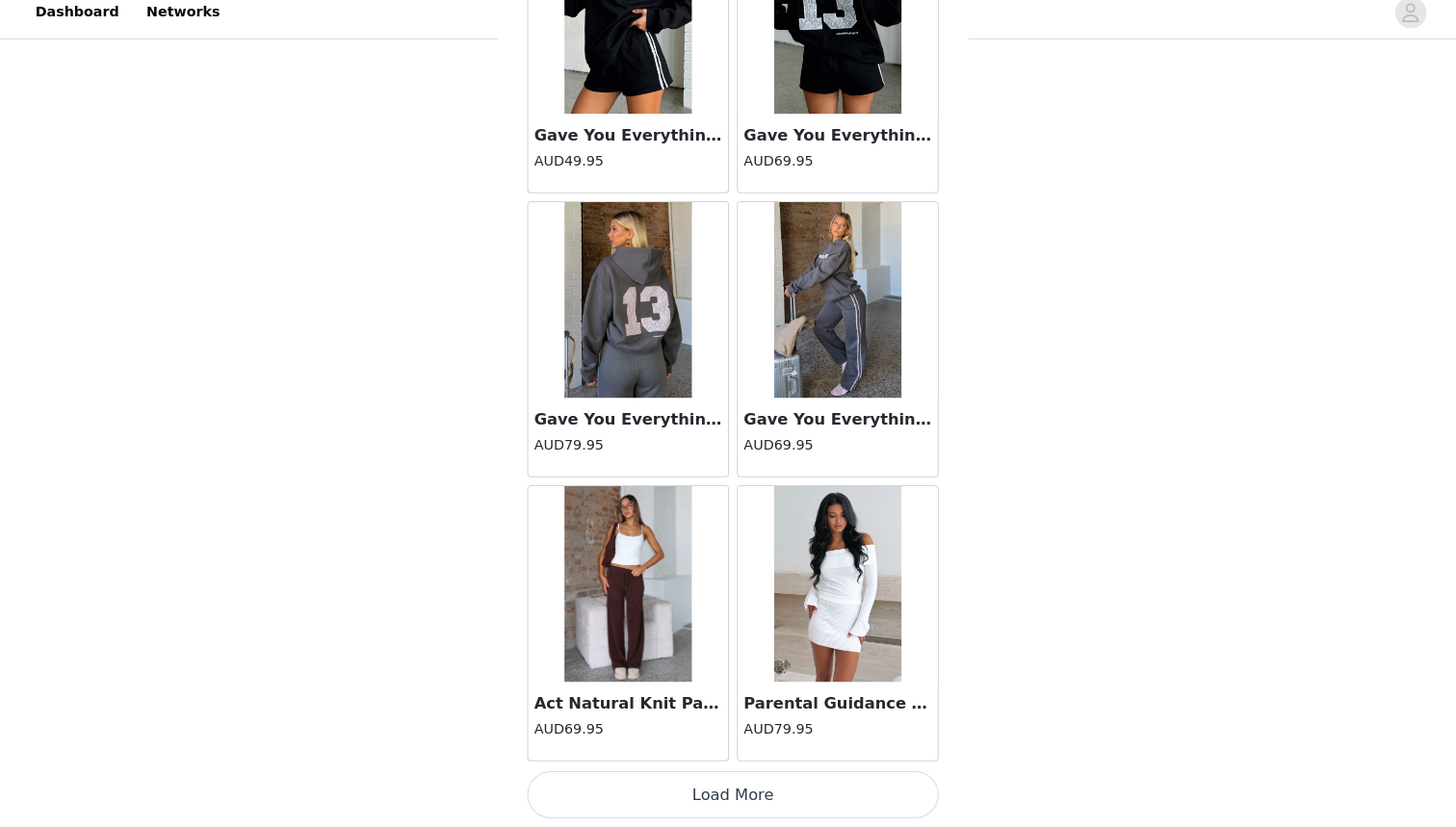
click at [661, 783] on button "Load More" at bounding box center [728, 794] width 405 height 46
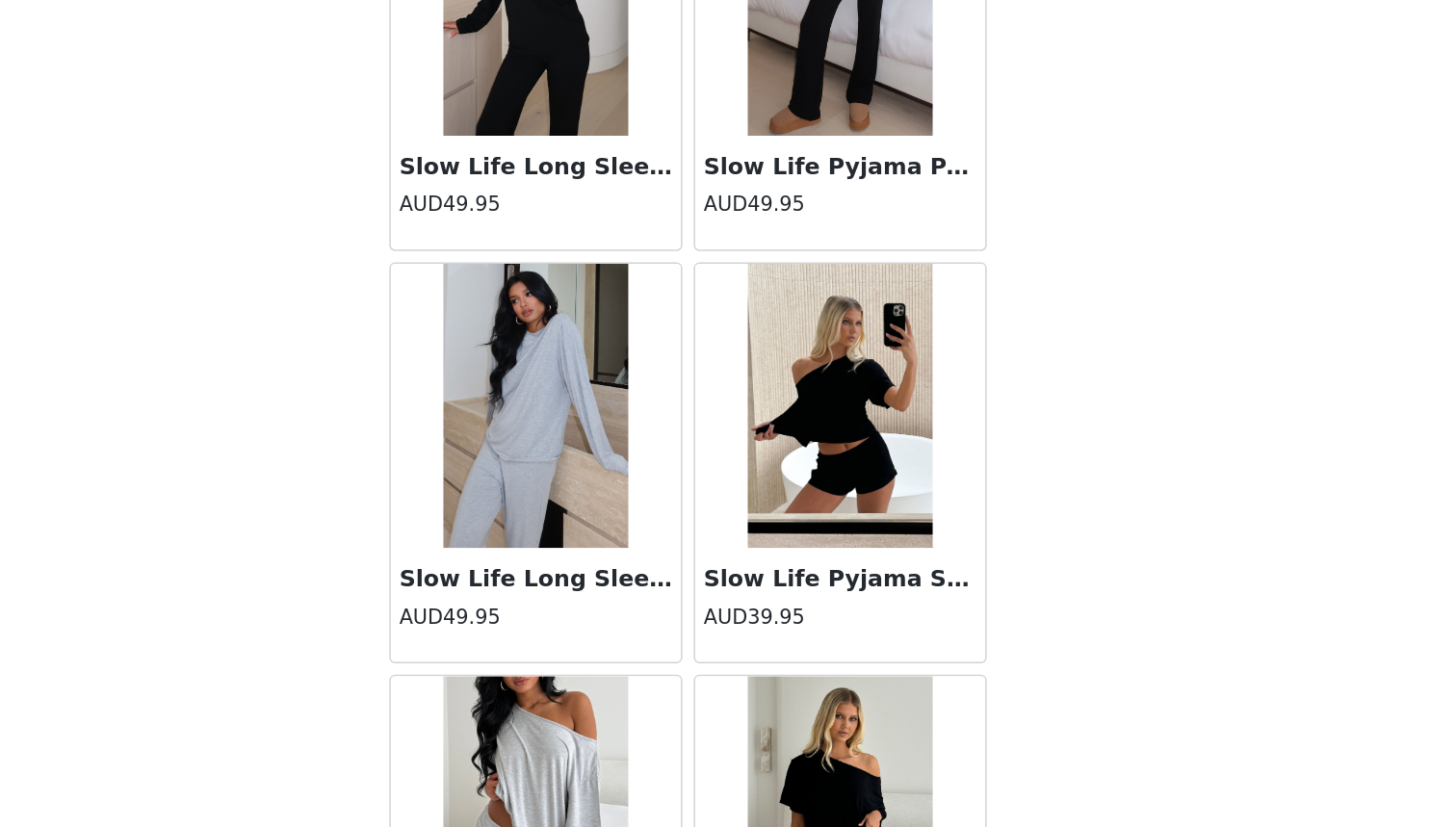
scroll to position [101, 0]
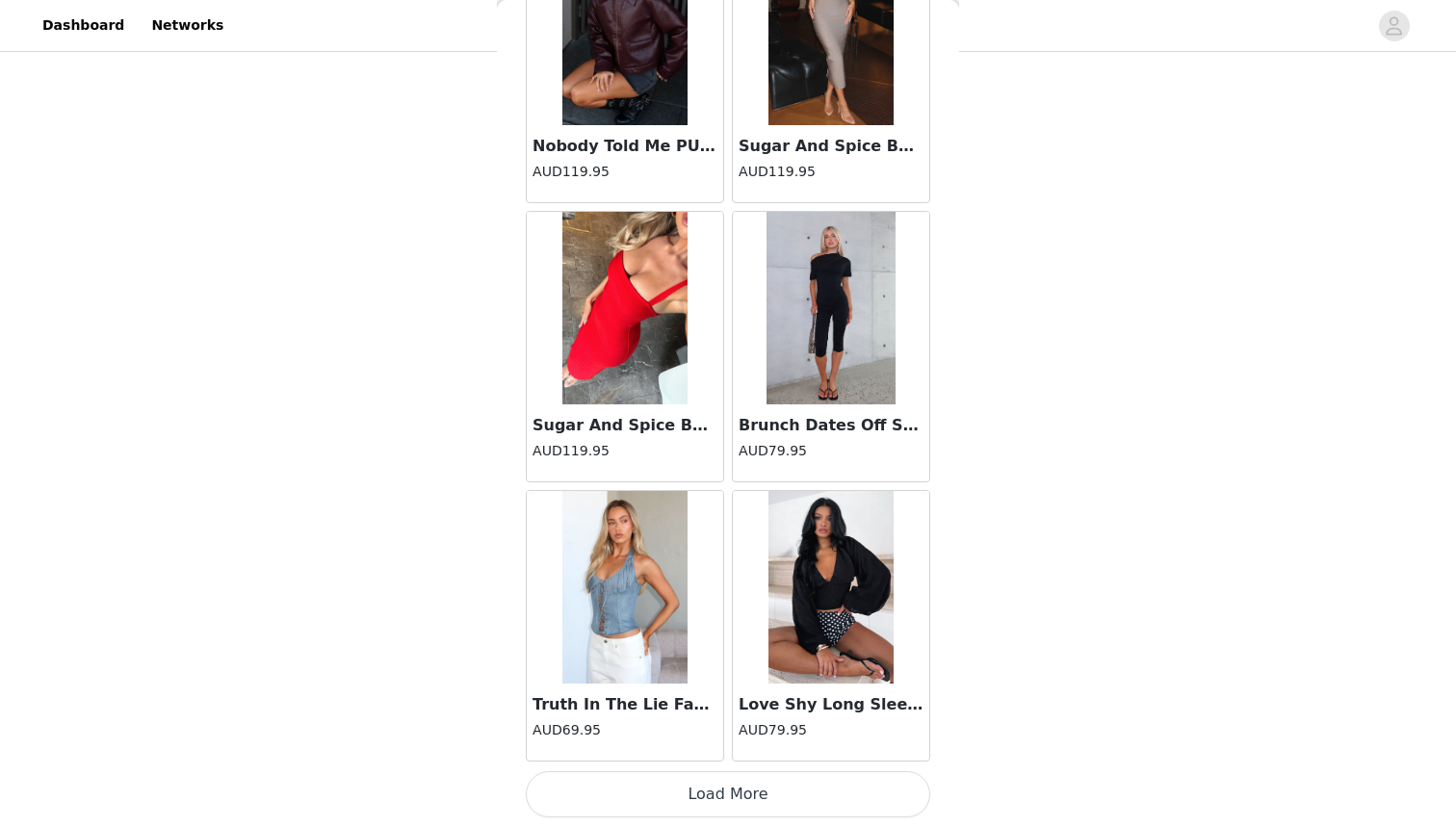
click at [701, 787] on button "Load More" at bounding box center [728, 794] width 405 height 46
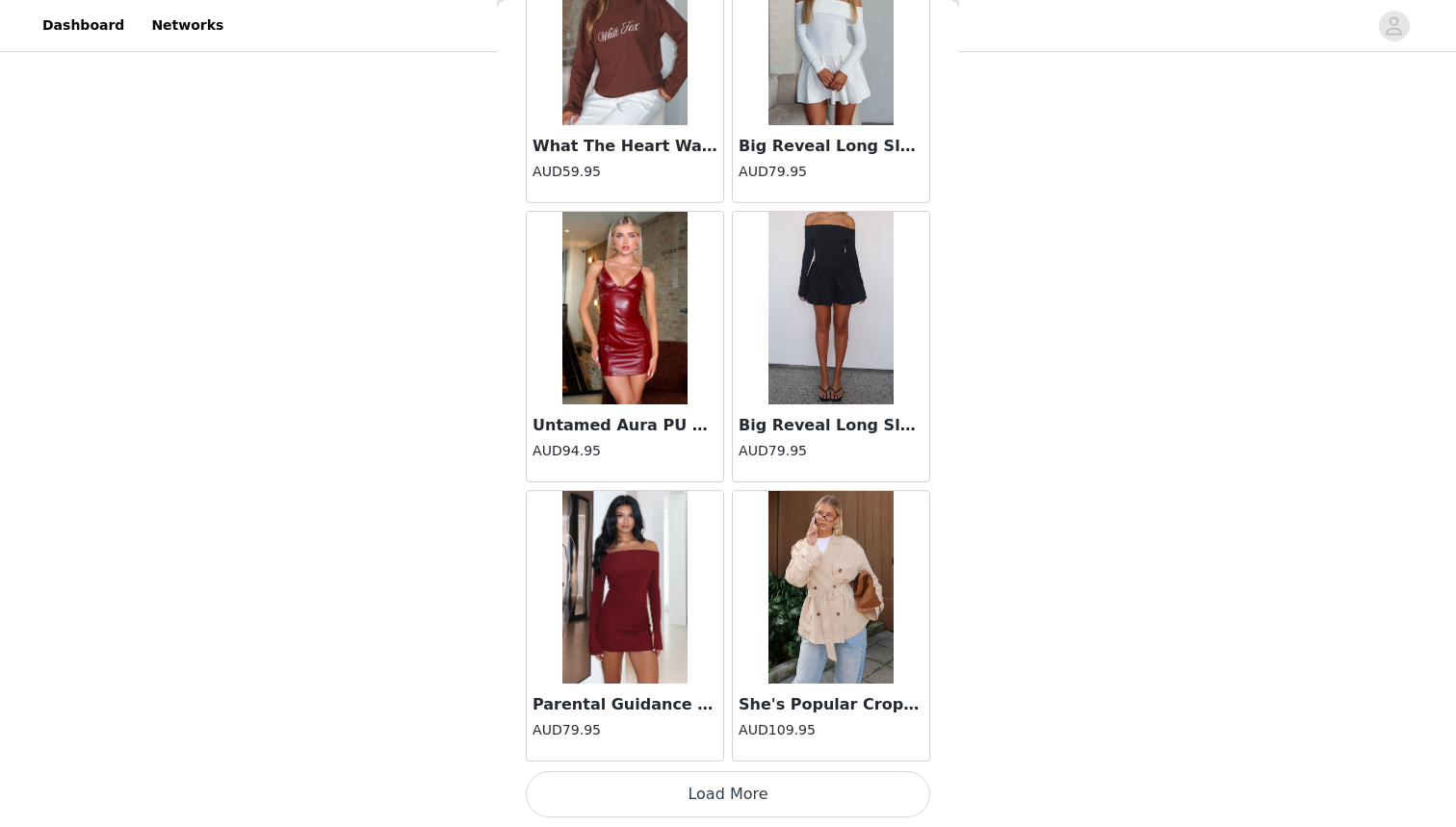
scroll to position [102, 0]
click at [715, 788] on button "Load More" at bounding box center [728, 794] width 405 height 46
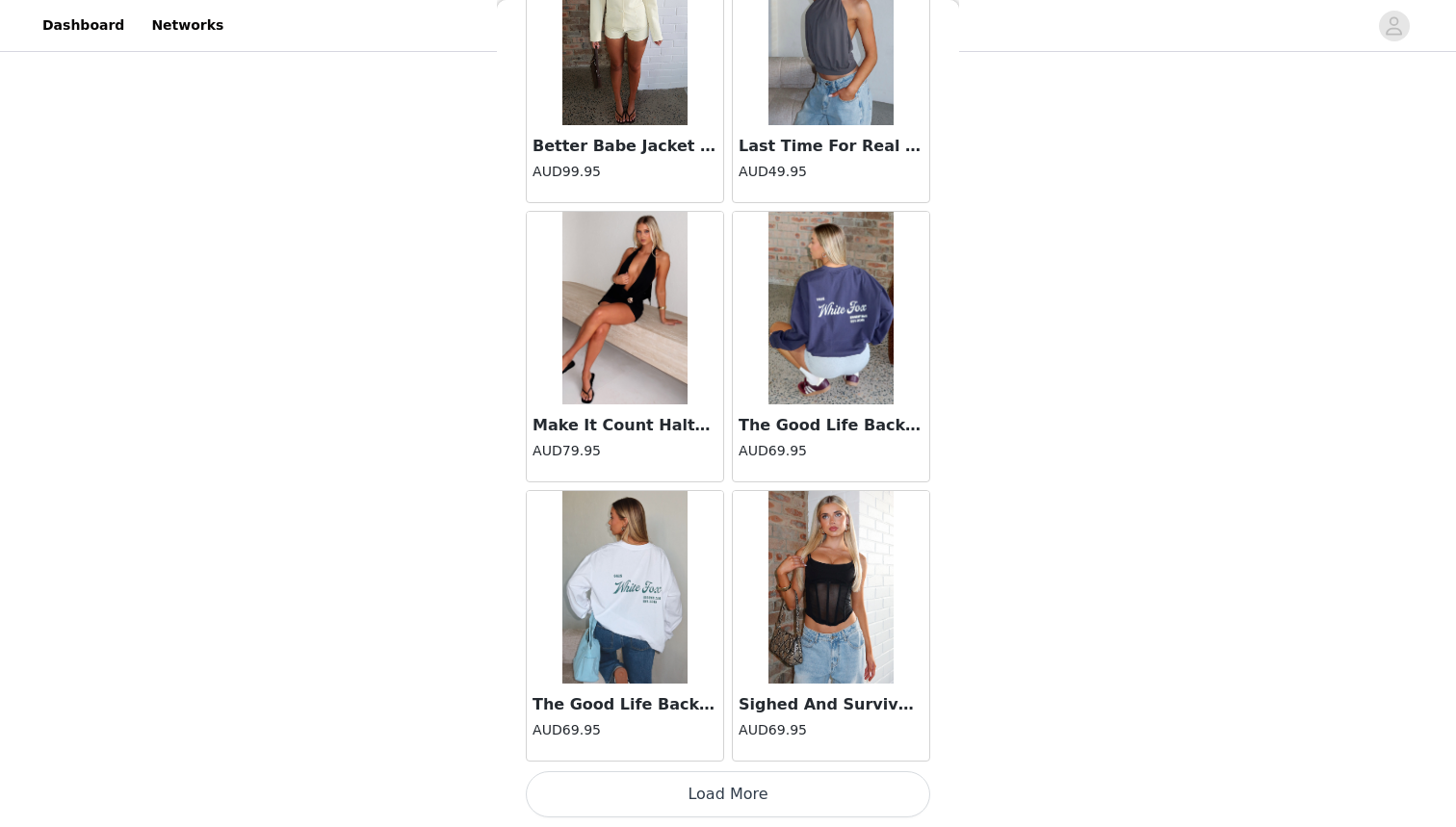
click at [641, 813] on button "Load More" at bounding box center [728, 794] width 405 height 46
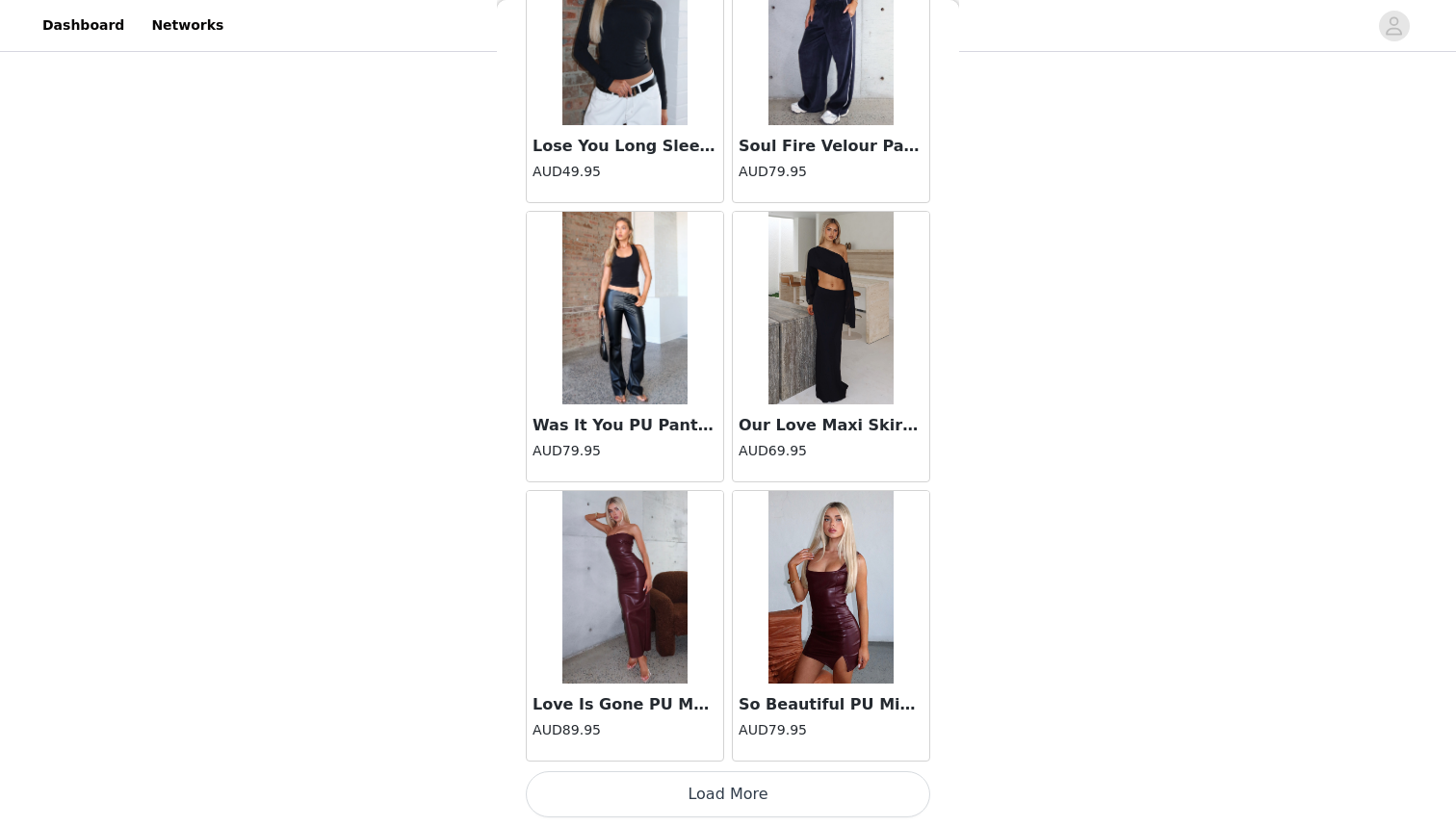
scroll to position [57973, 0]
click at [729, 804] on button "Load More" at bounding box center [728, 794] width 405 height 46
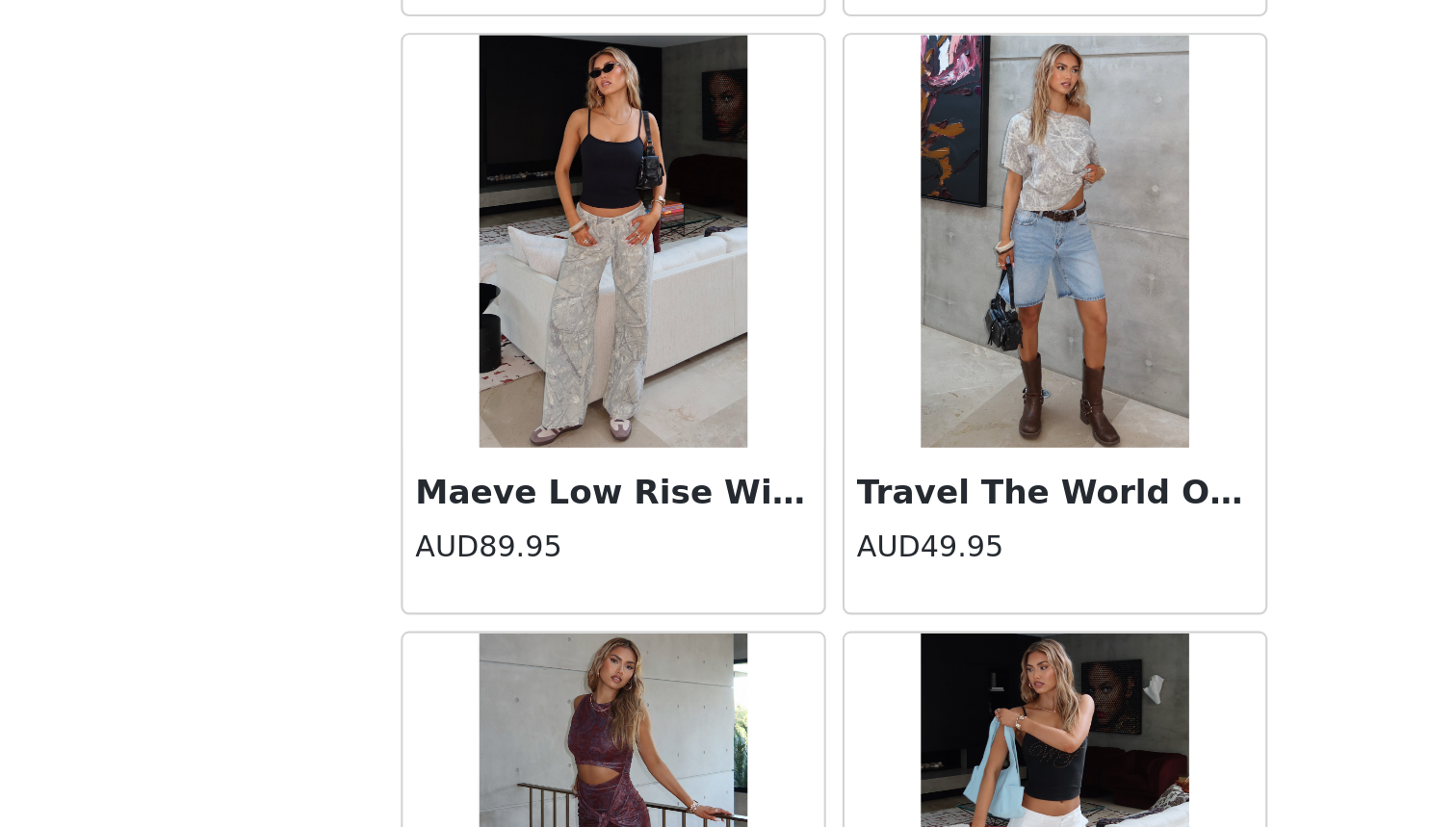
scroll to position [101, 0]
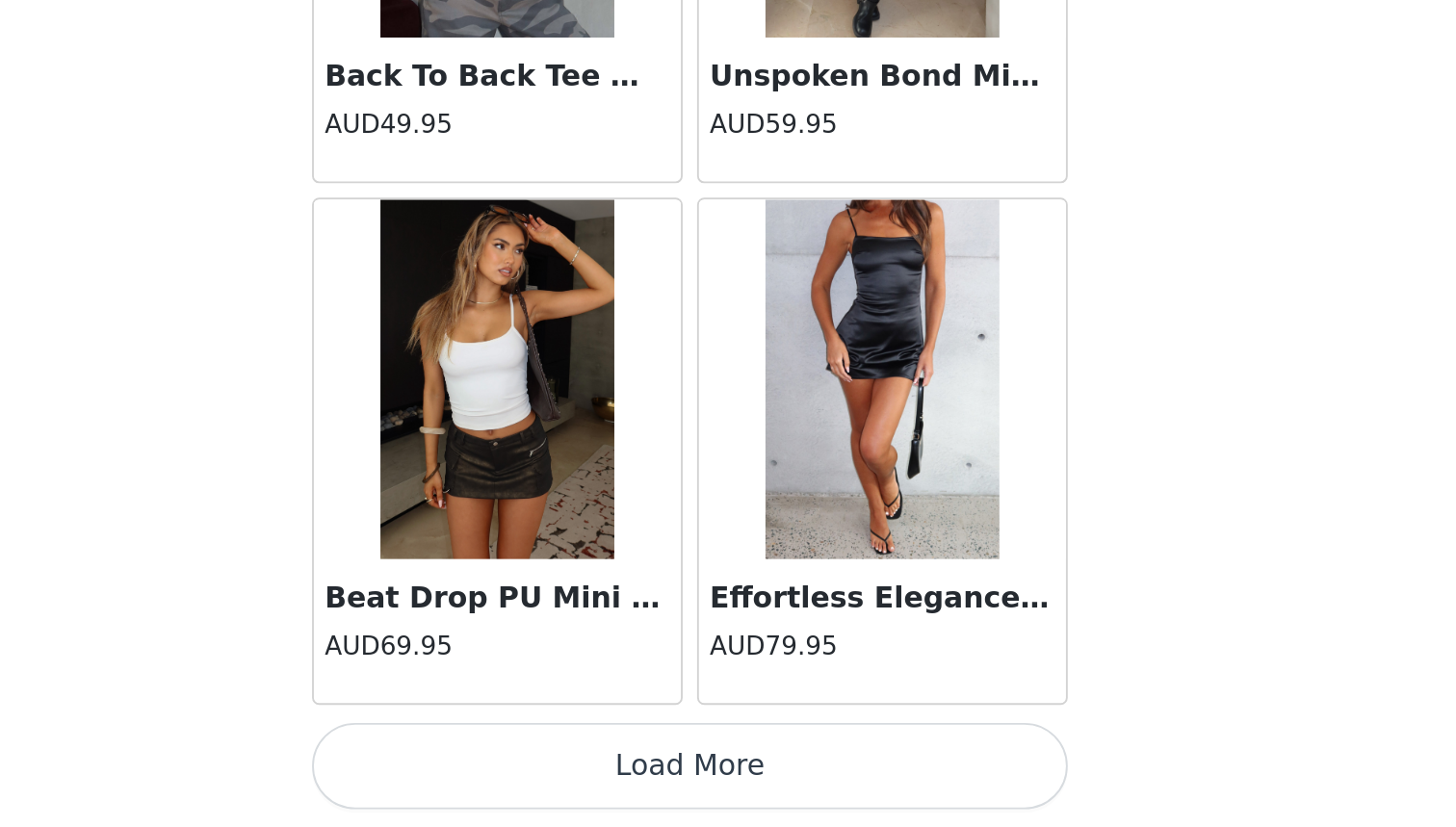
click at [526, 771] on button "Load More" at bounding box center [728, 794] width 405 height 46
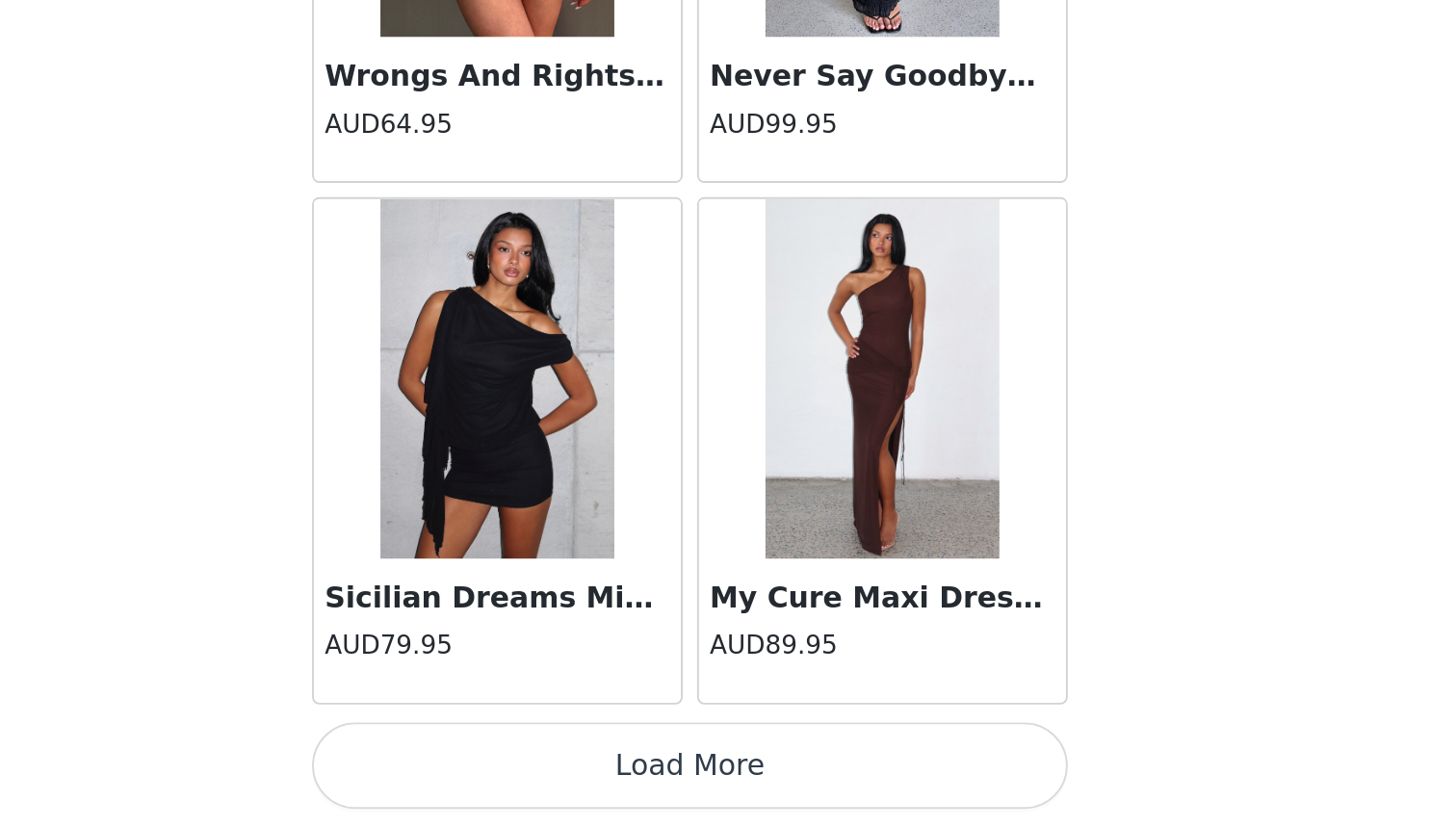
click at [526, 771] on button "Load More" at bounding box center [728, 794] width 405 height 46
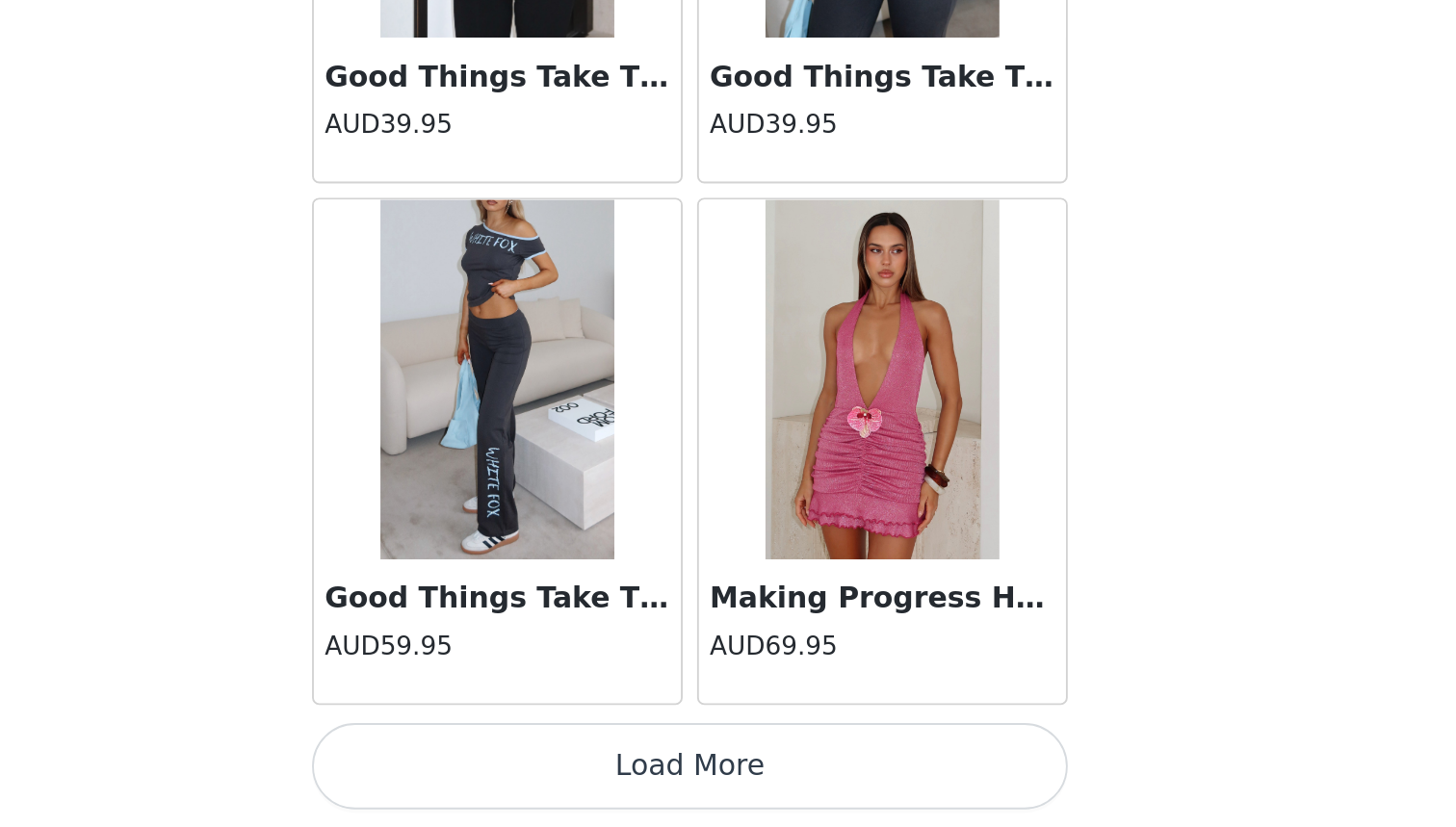
click at [526, 771] on button "Load More" at bounding box center [728, 794] width 405 height 46
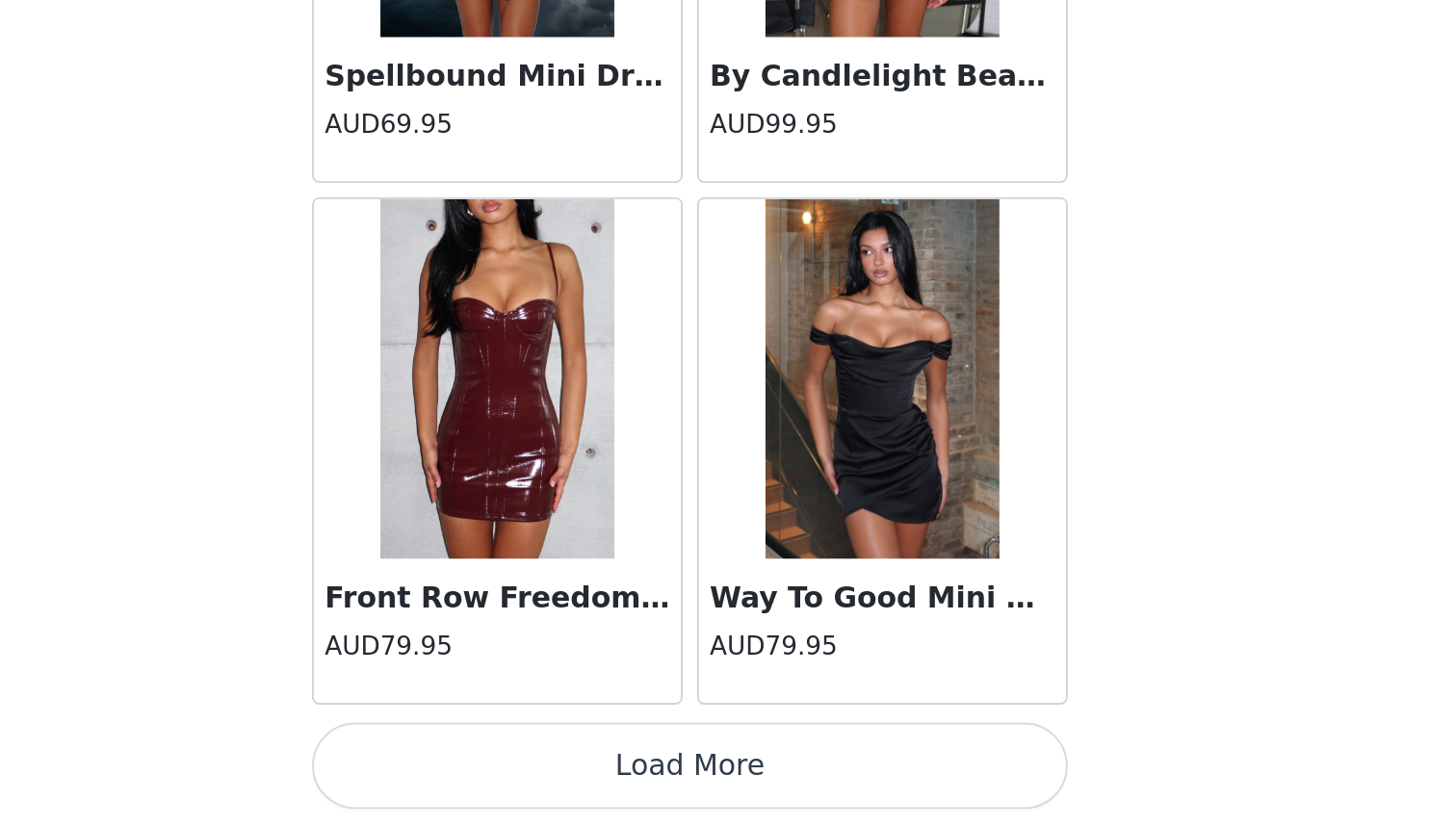
click at [526, 771] on button "Load More" at bounding box center [728, 794] width 405 height 46
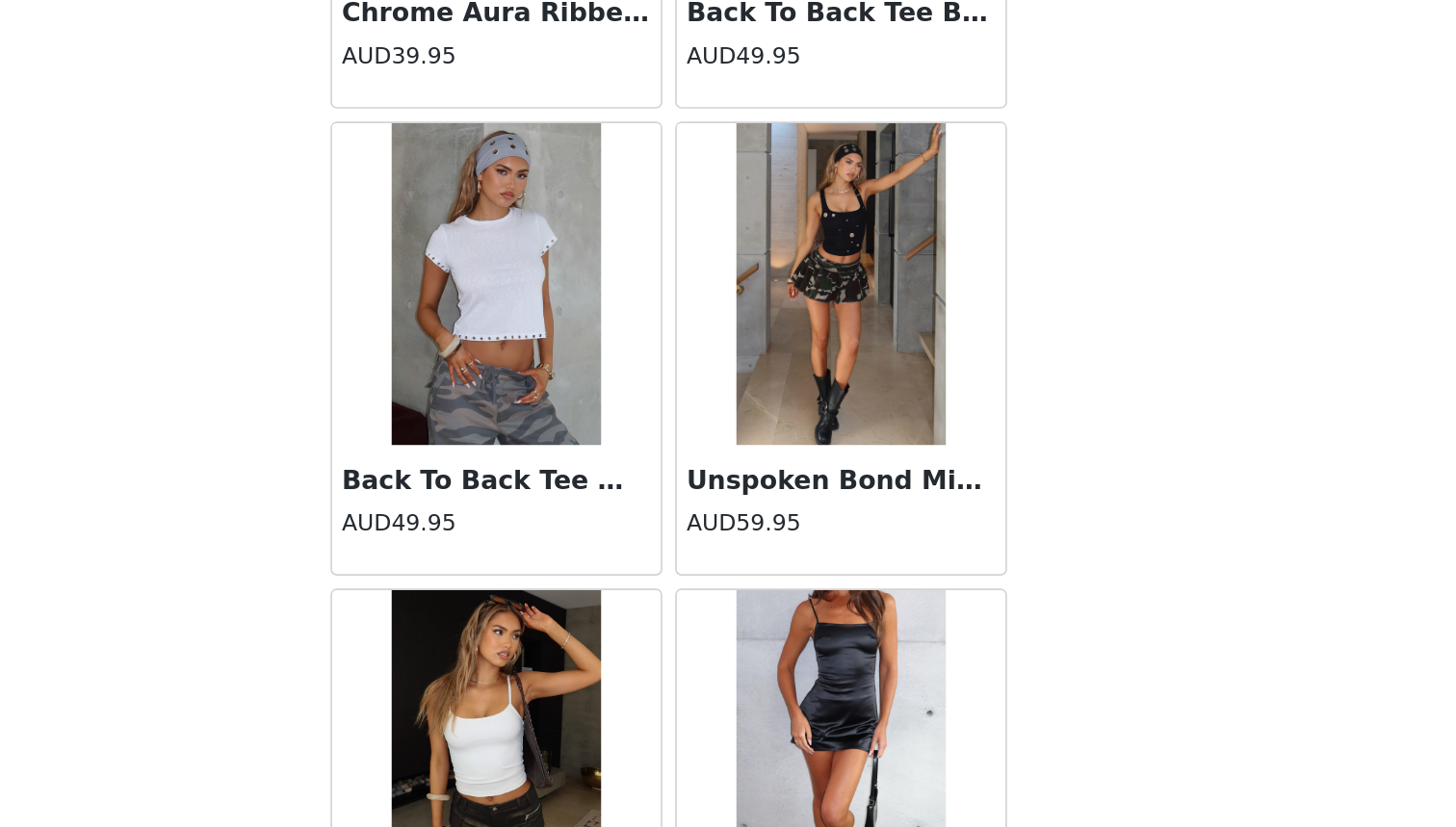
scroll to position [60730, 0]
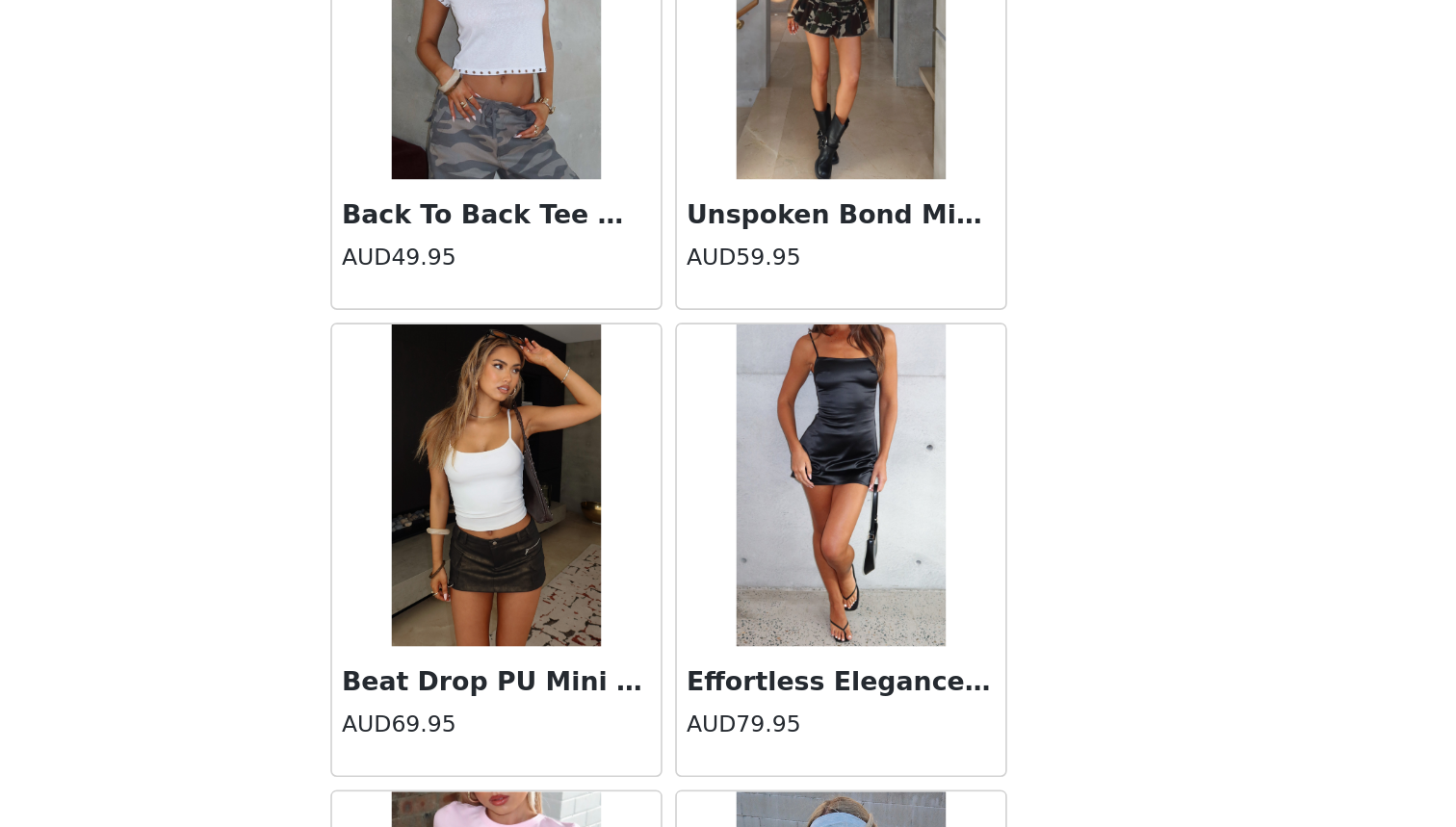
click at [562, 527] on img at bounding box center [625, 622] width 126 height 192
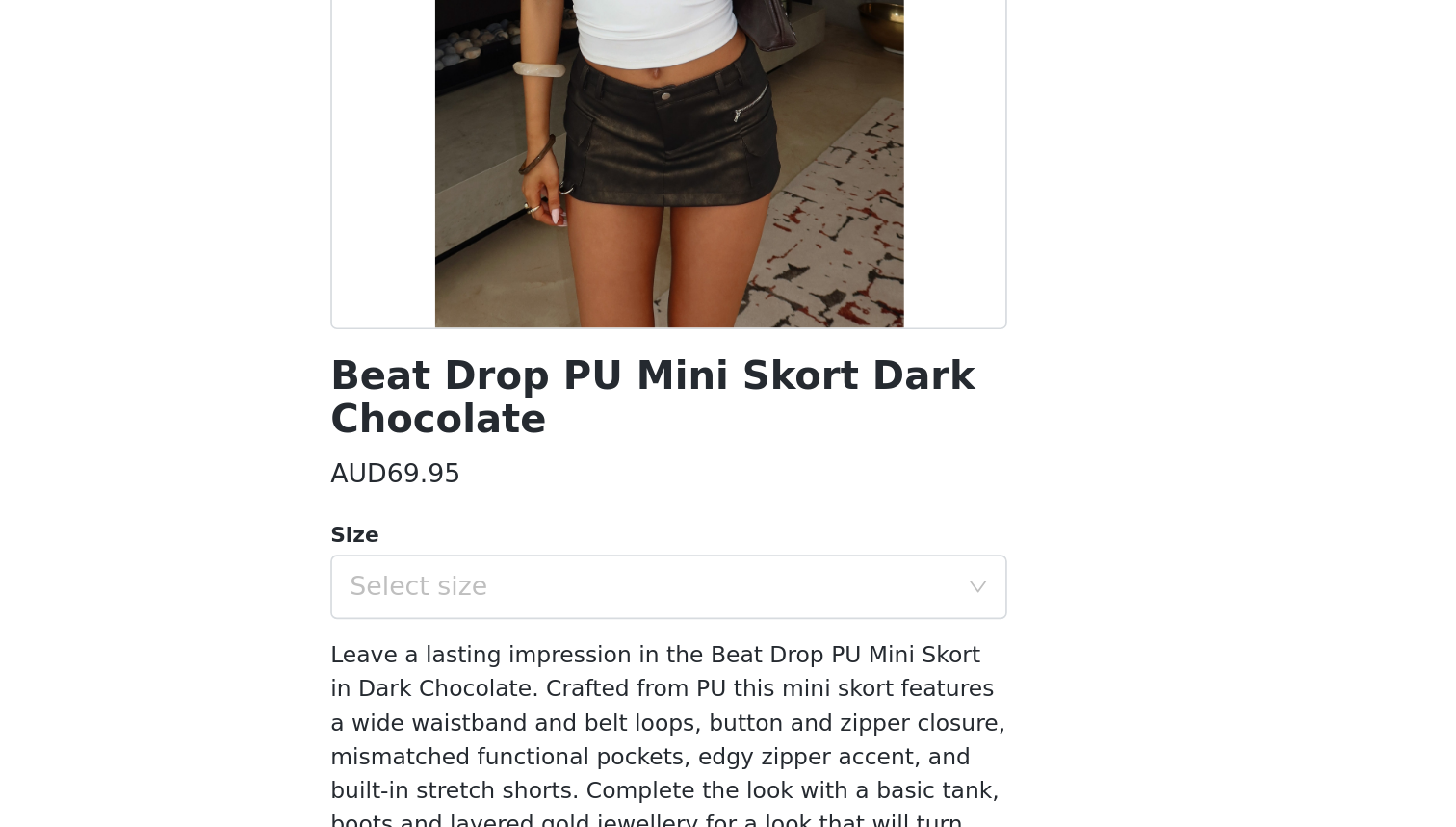
scroll to position [0, 0]
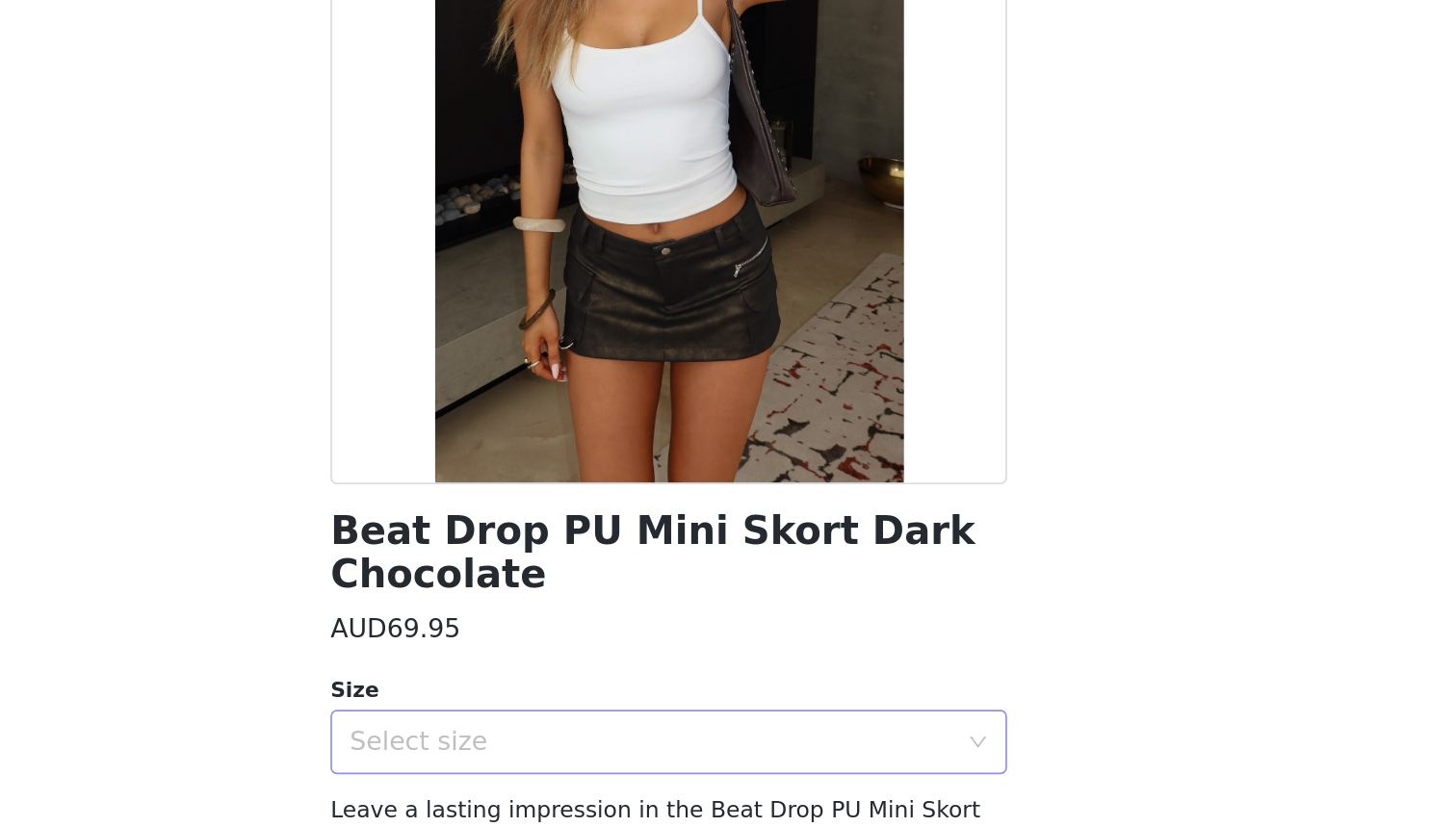
click at [537, 674] on div "Select size" at bounding box center [717, 684] width 360 height 19
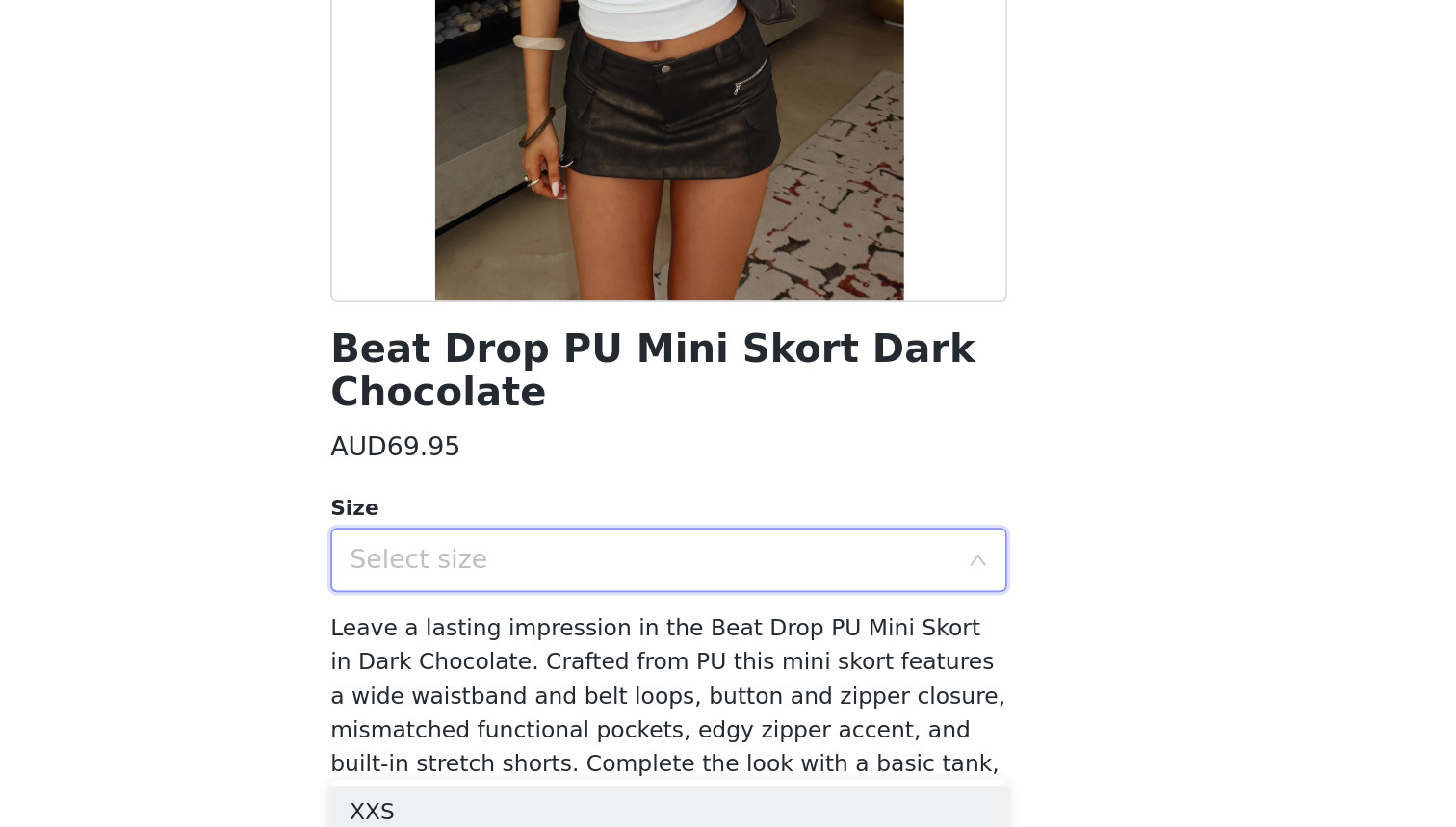
scroll to position [172, 0]
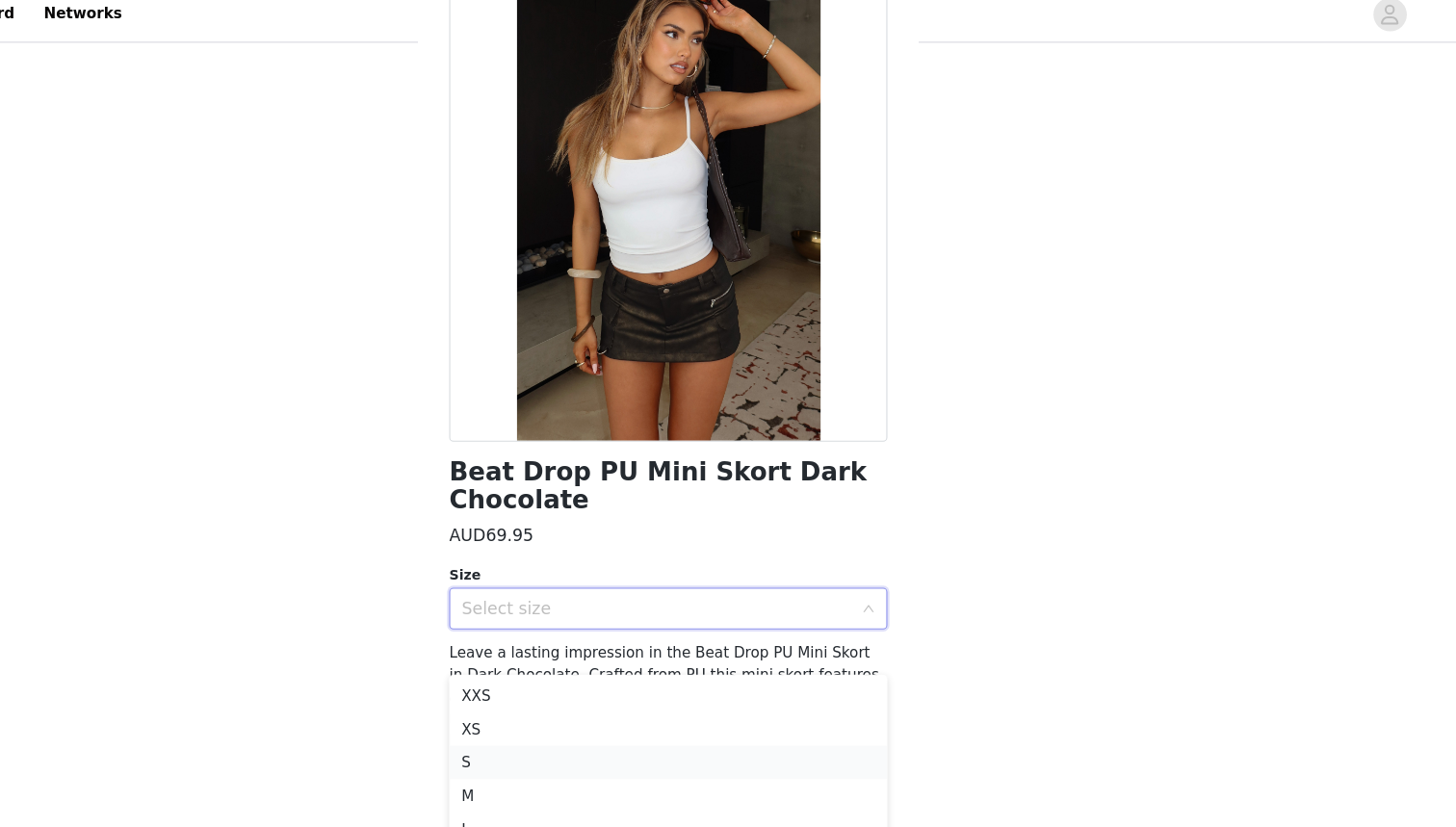
click at [526, 705] on li "S" at bounding box center [728, 717] width 405 height 31
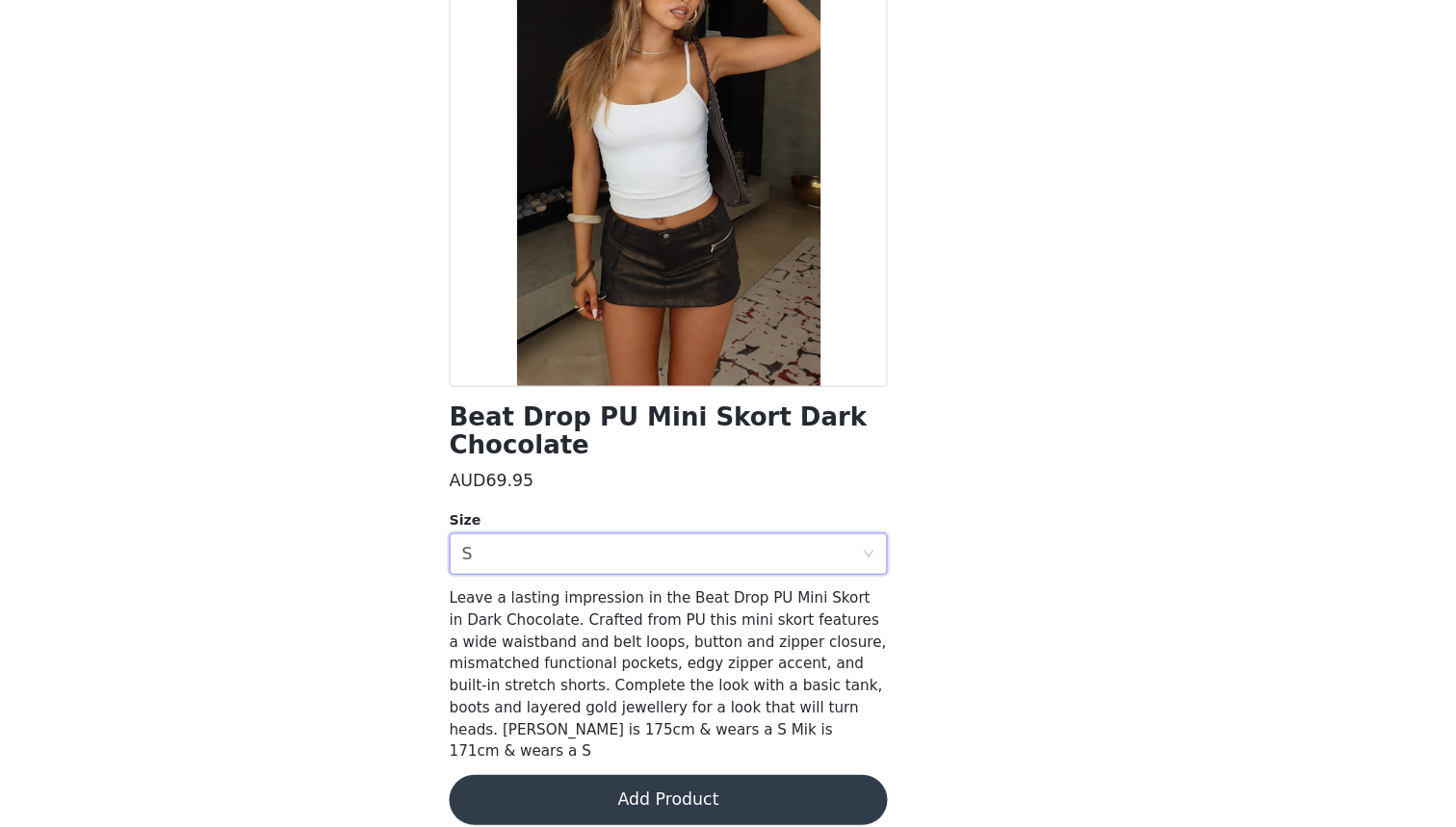
scroll to position [102, 0]
click at [526, 779] on button "Add Product" at bounding box center [728, 802] width 405 height 46
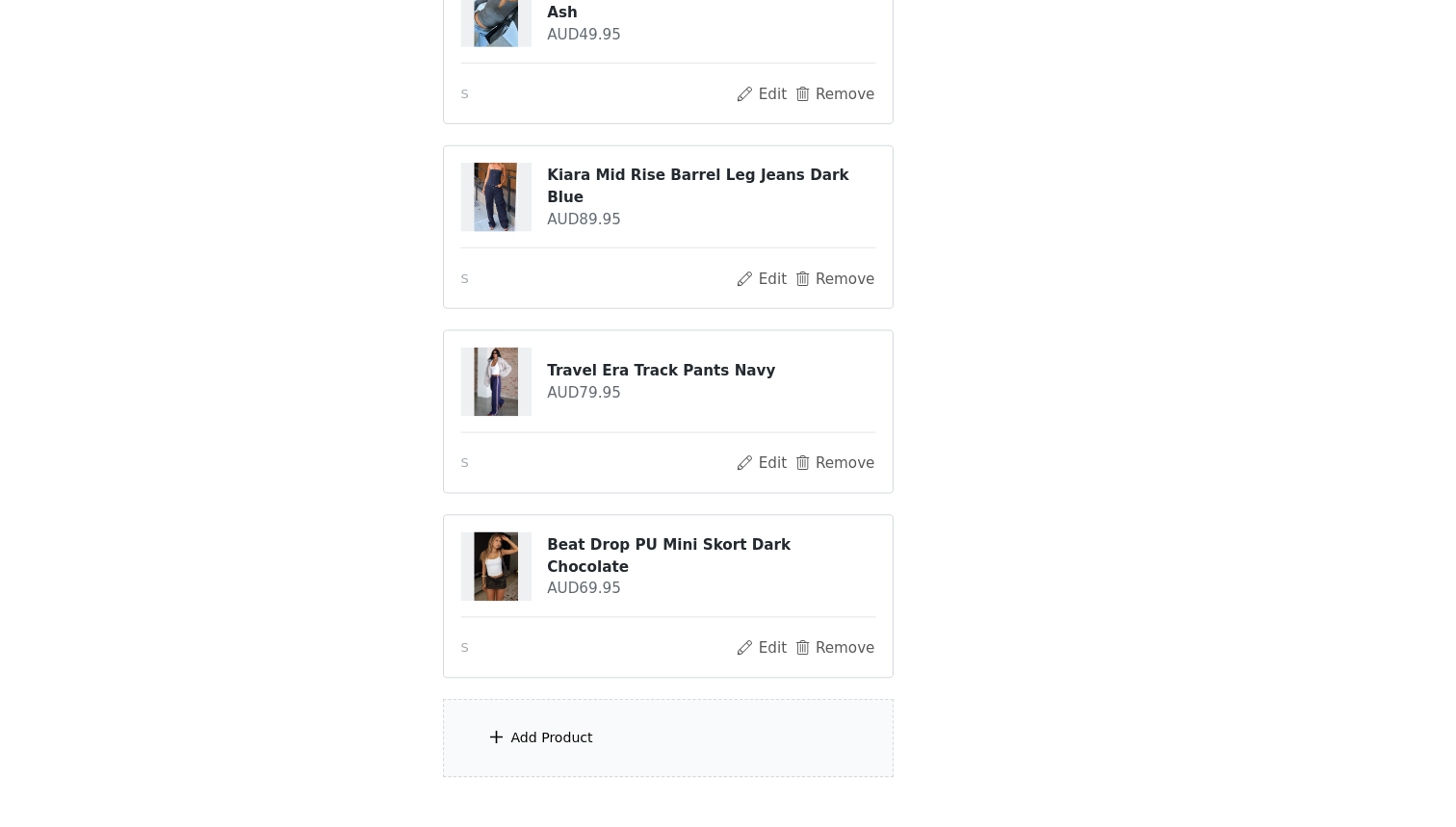
scroll to position [206, 0]
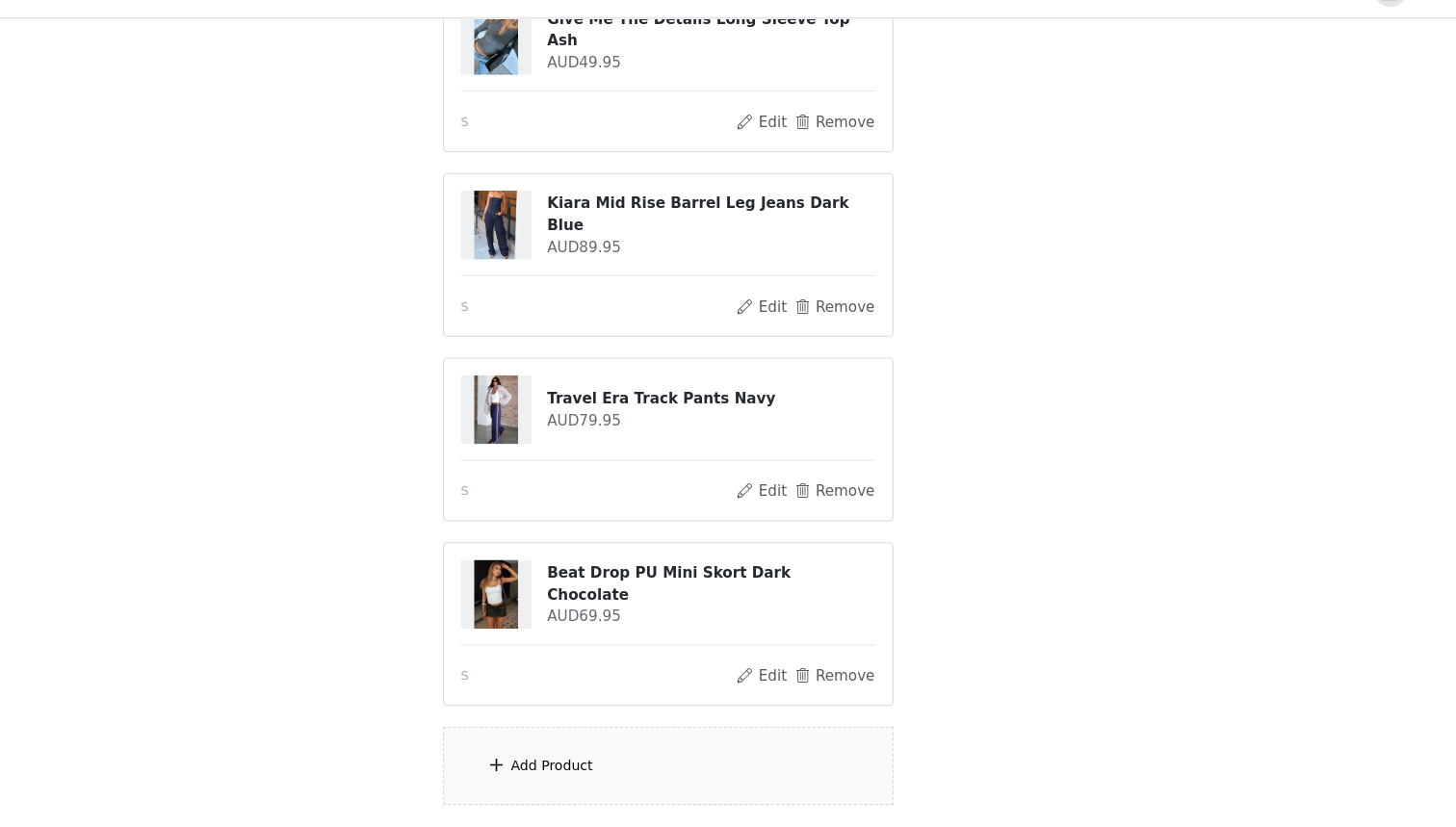
click at [583, 733] on div "Add Product" at bounding box center [620, 743] width 76 height 19
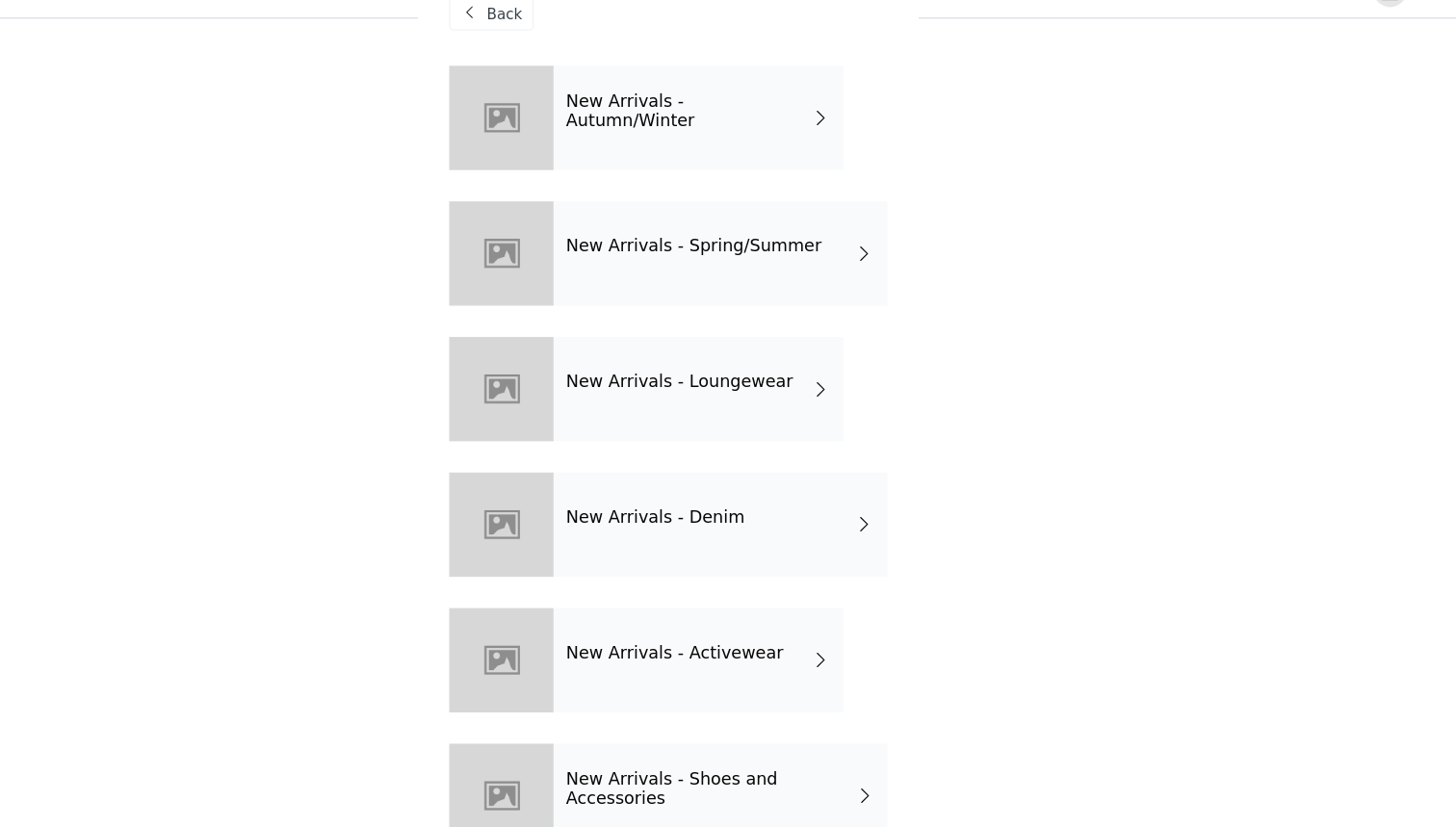
click at [560, 39] on span "Back" at bounding box center [577, 48] width 33 height 20
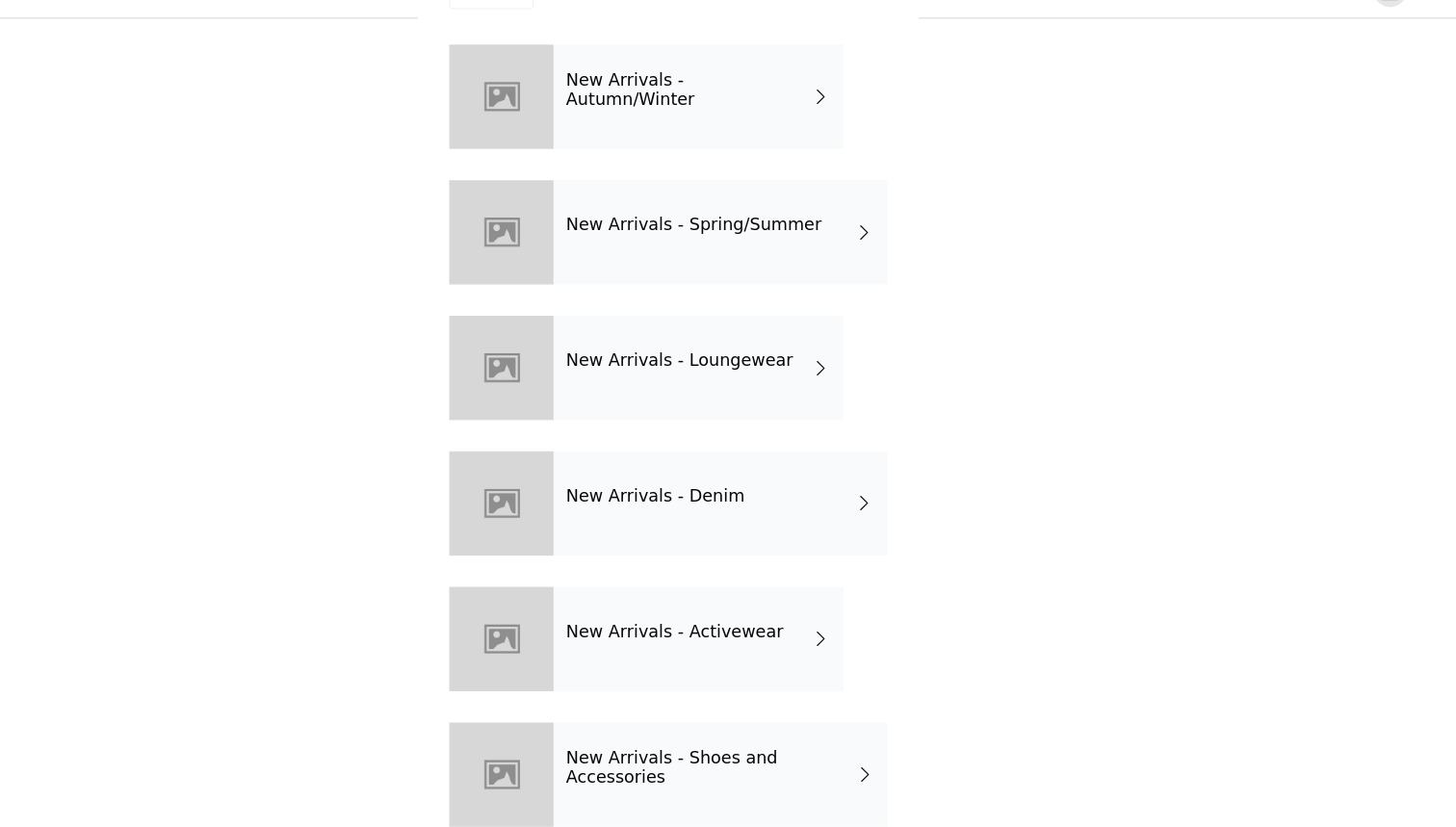
scroll to position [20, 0]
click at [634, 727] on h4 "New Arrivals - Shoes and Accessories" at bounding box center [767, 744] width 268 height 36
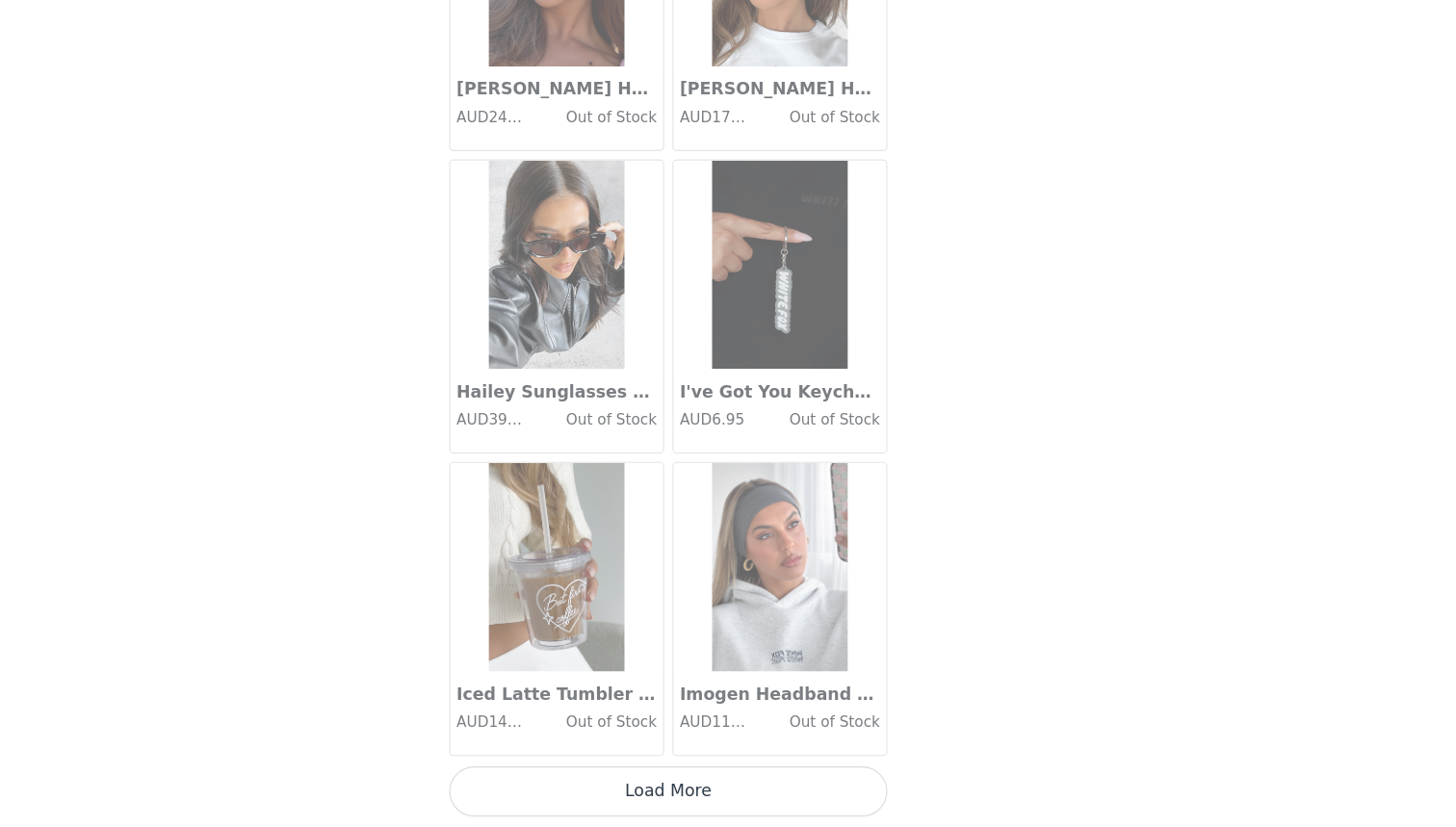
scroll to position [2120, 0]
click at [557, 771] on button "Load More" at bounding box center [728, 794] width 405 height 46
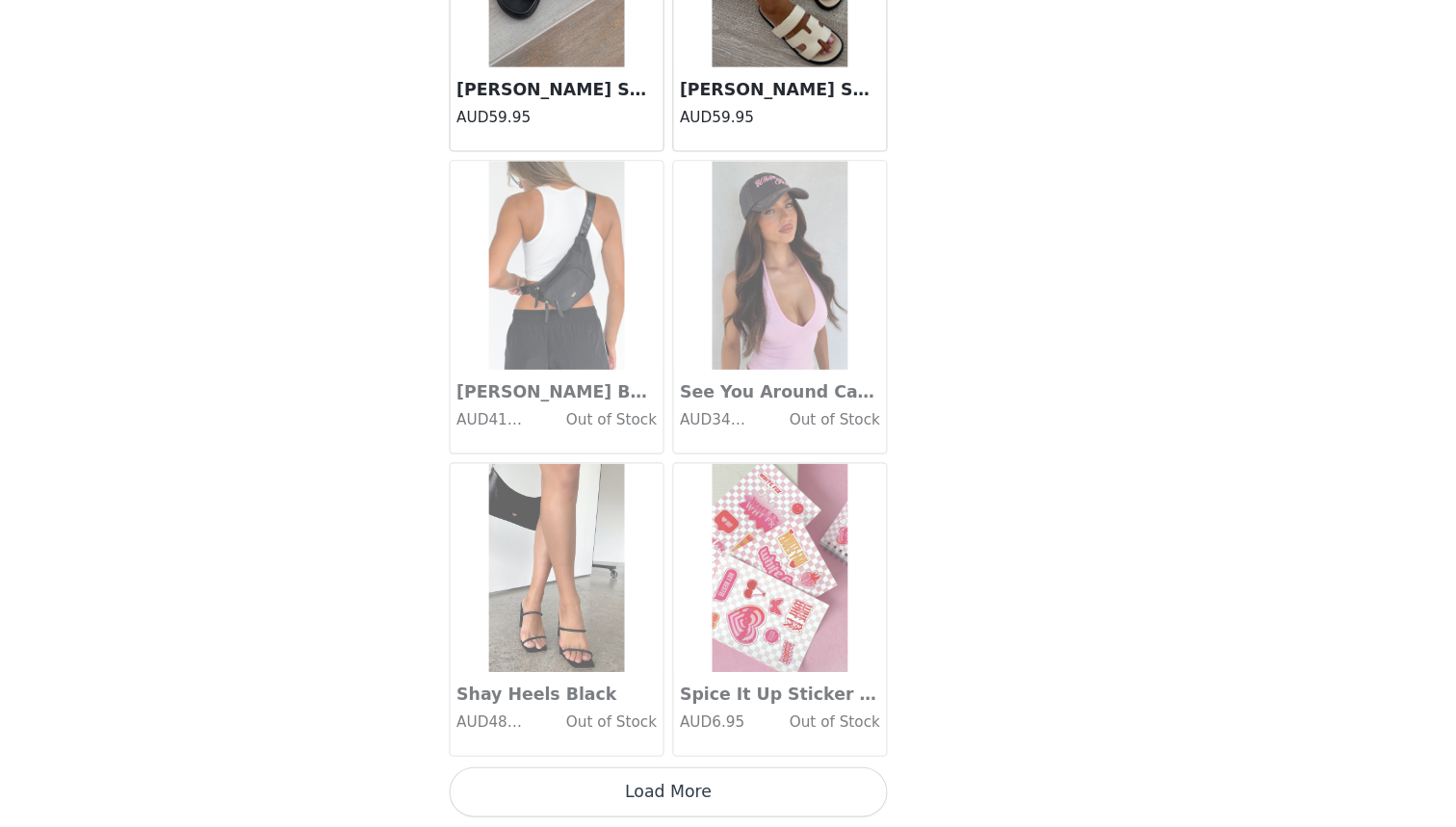
scroll to position [4912, 0]
click at [557, 771] on button "Load More" at bounding box center [728, 794] width 405 height 46
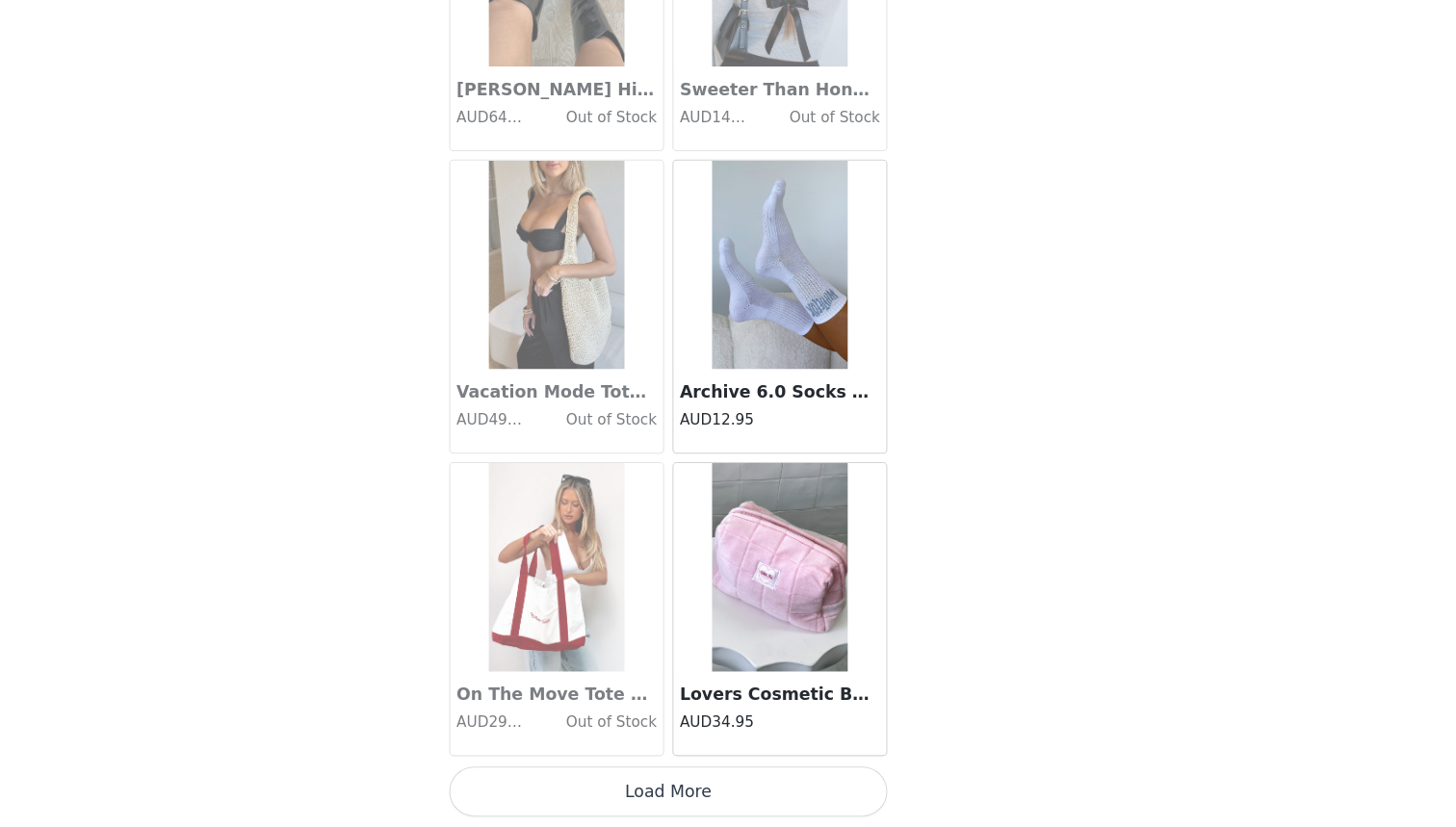
scroll to position [7705, 0]
click at [557, 771] on button "Load More" at bounding box center [728, 794] width 405 height 46
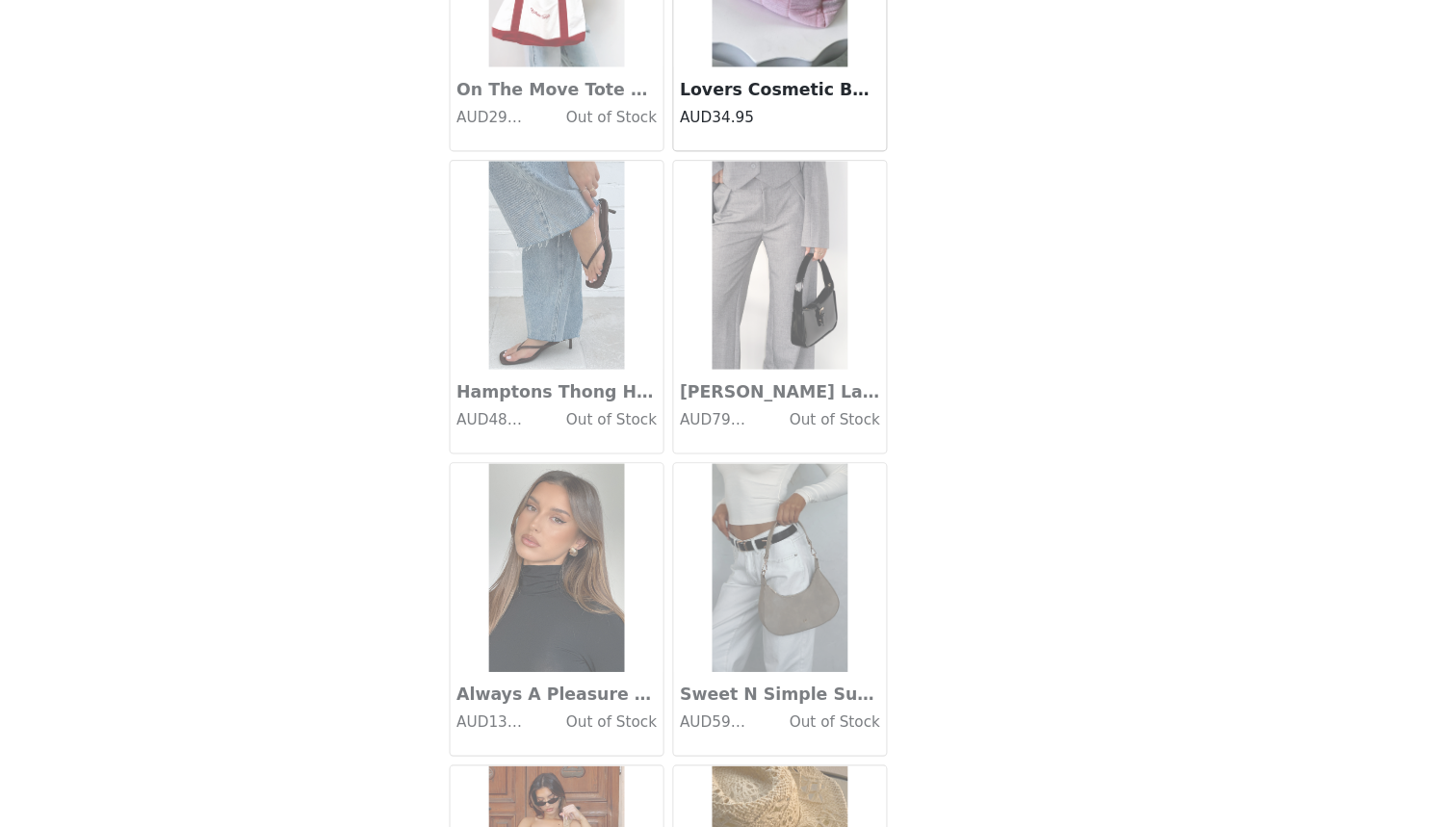
scroll to position [8272, 0]
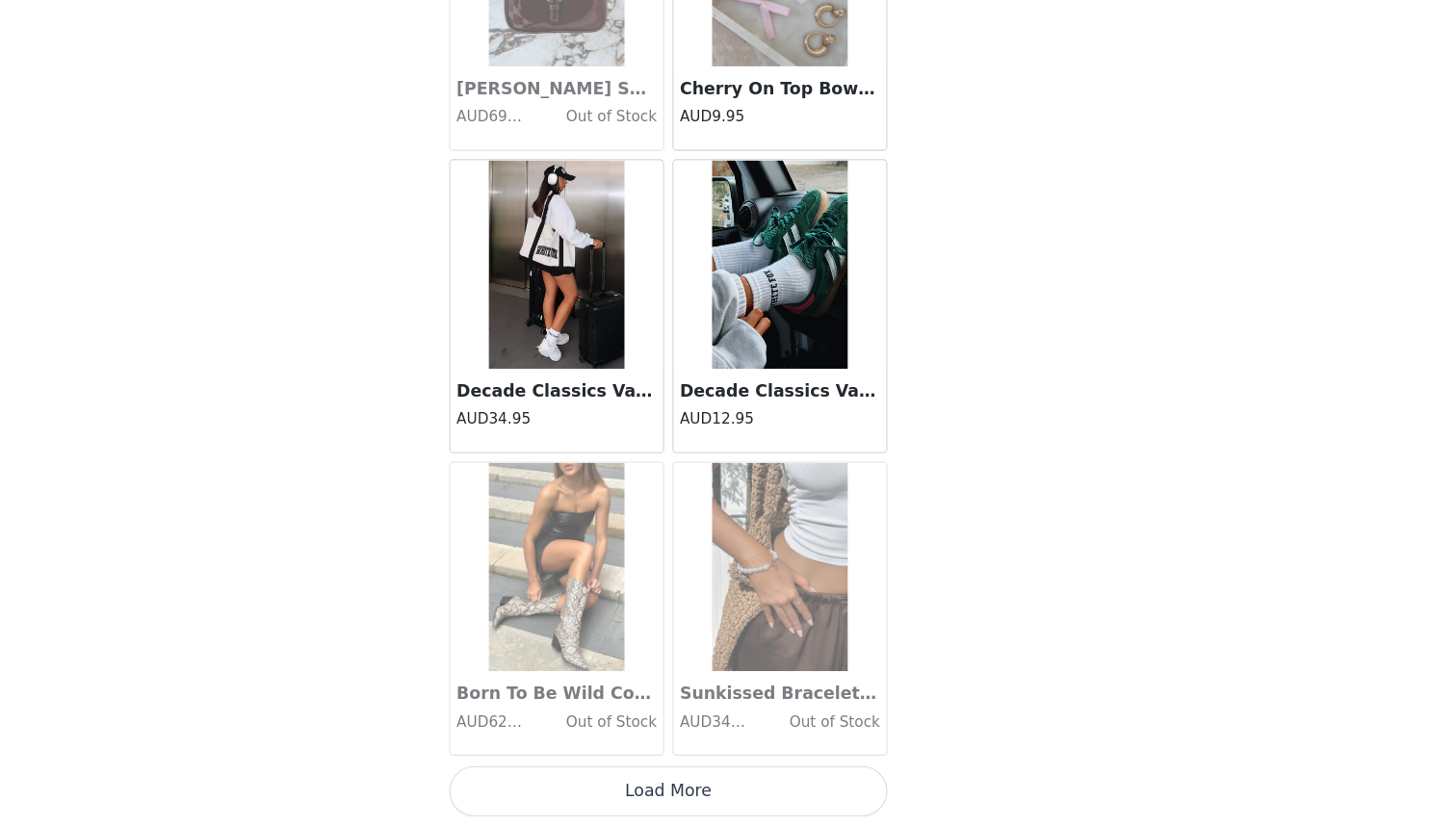
click at [543, 771] on button "Load More" at bounding box center [728, 794] width 405 height 46
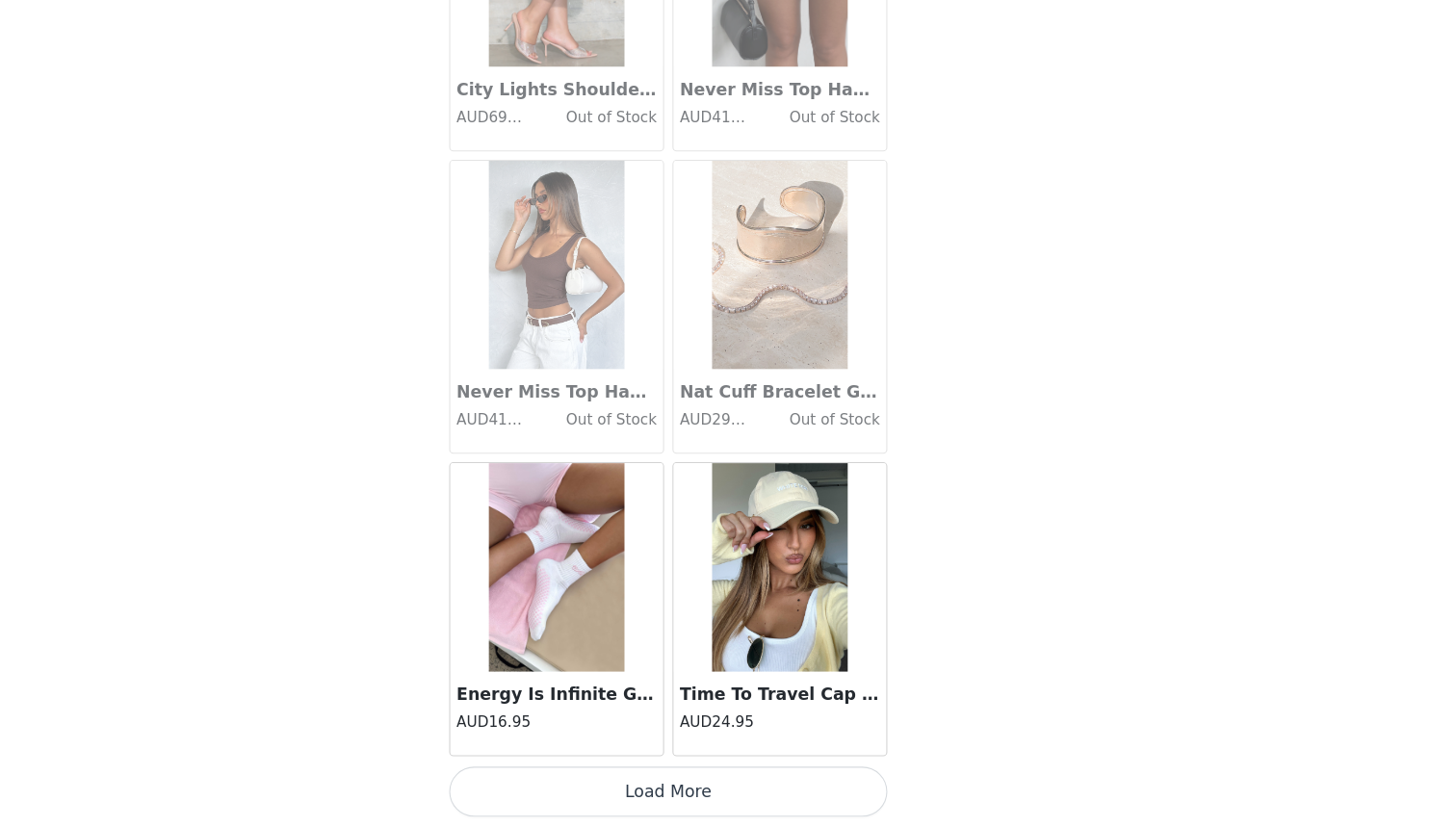
click at [543, 771] on button "Load More" at bounding box center [728, 794] width 405 height 46
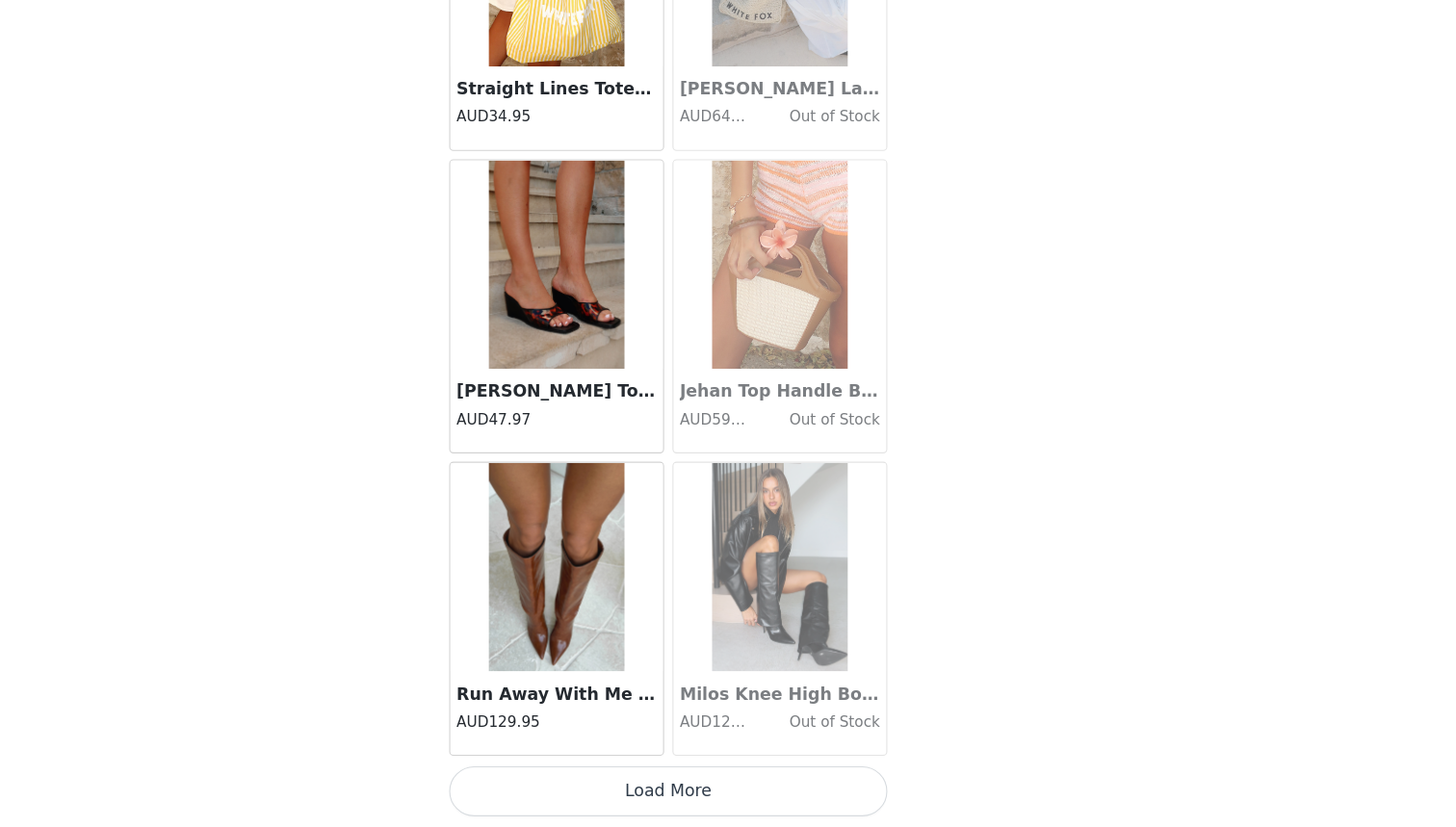
click at [554, 771] on button "Load More" at bounding box center [728, 794] width 405 height 46
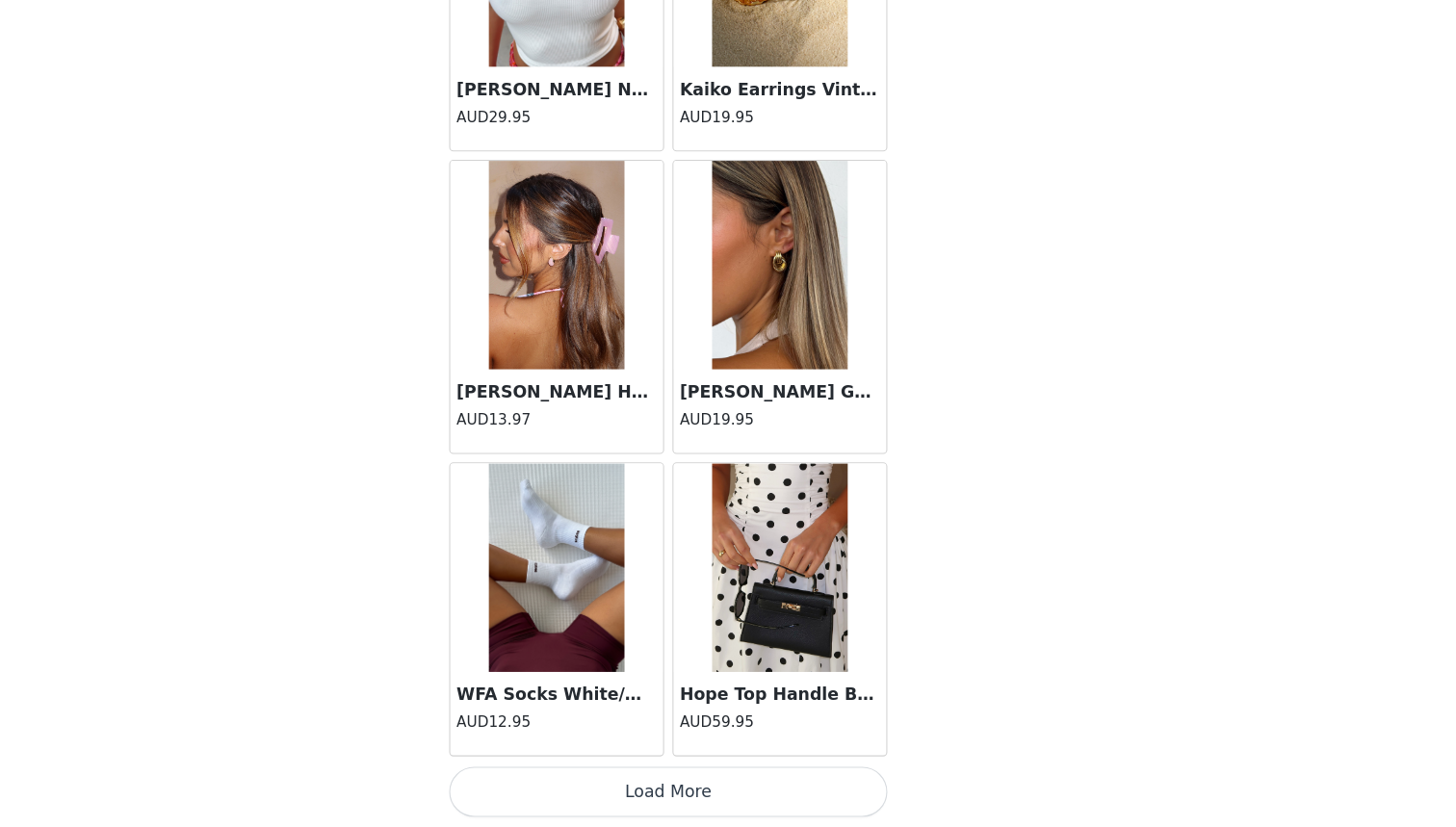
click at [554, 771] on button "Load More" at bounding box center [728, 794] width 405 height 46
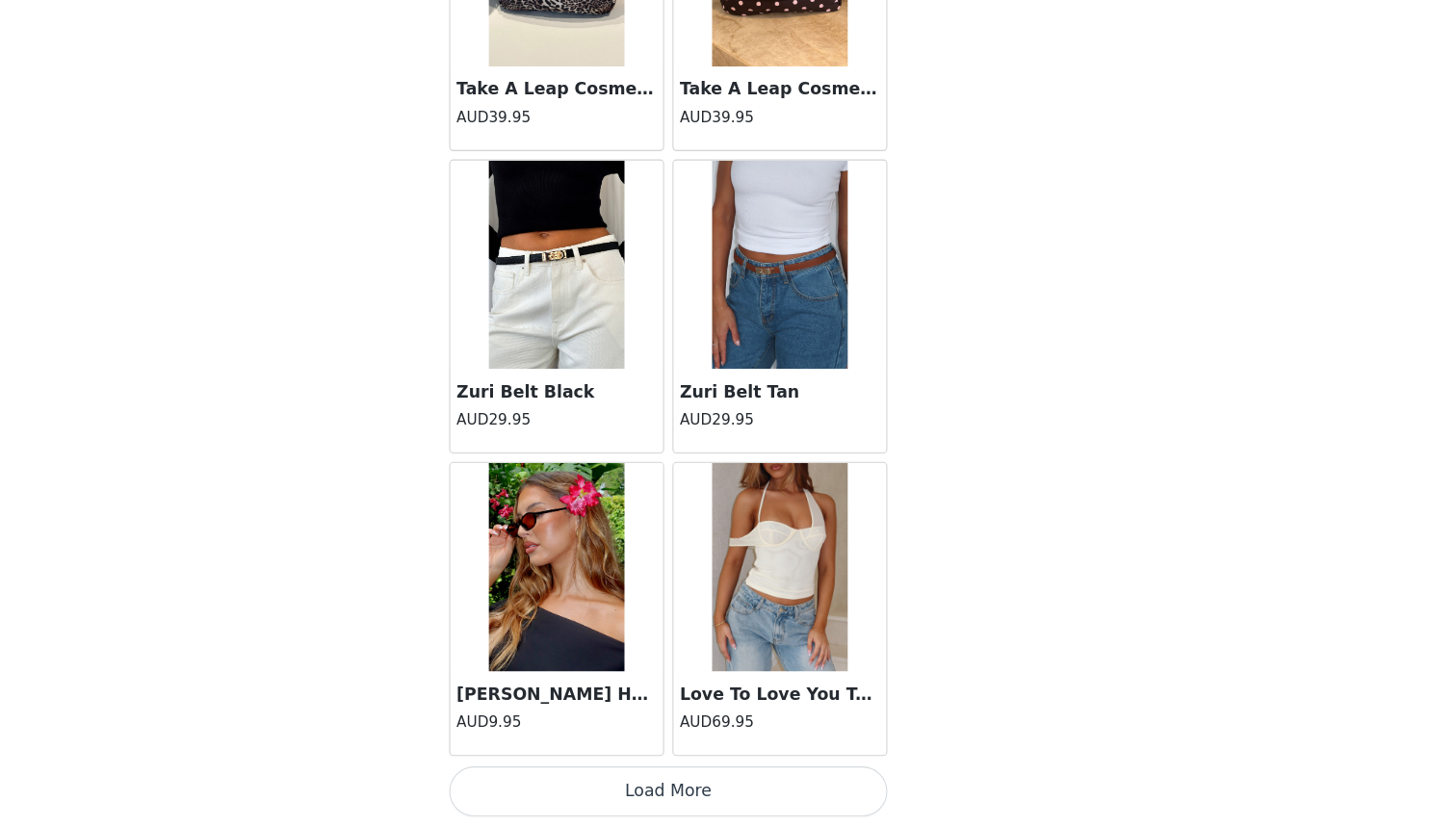
click at [554, 771] on button "Load More" at bounding box center [728, 794] width 405 height 46
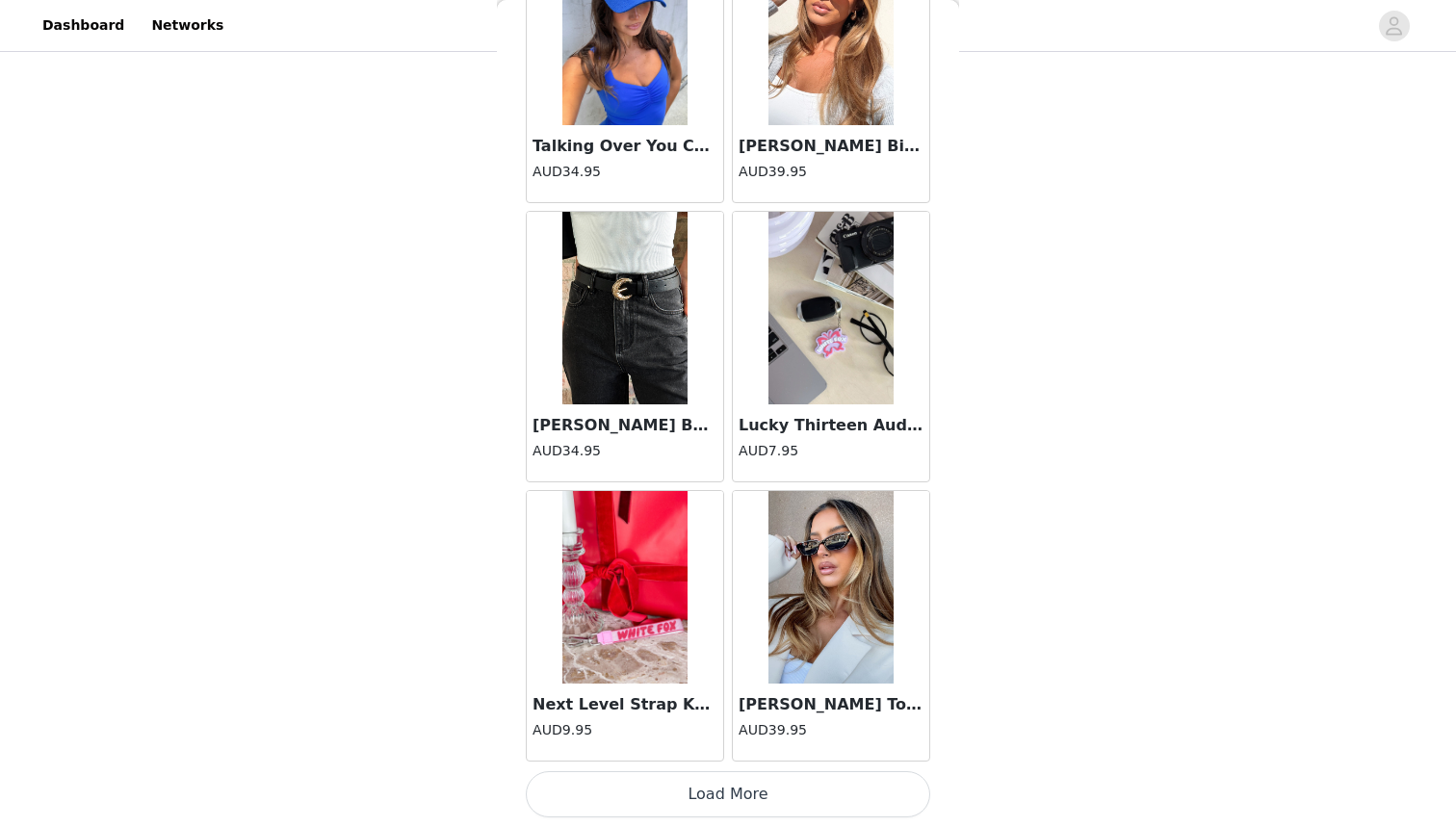
click at [726, 789] on button "Load More" at bounding box center [728, 794] width 405 height 46
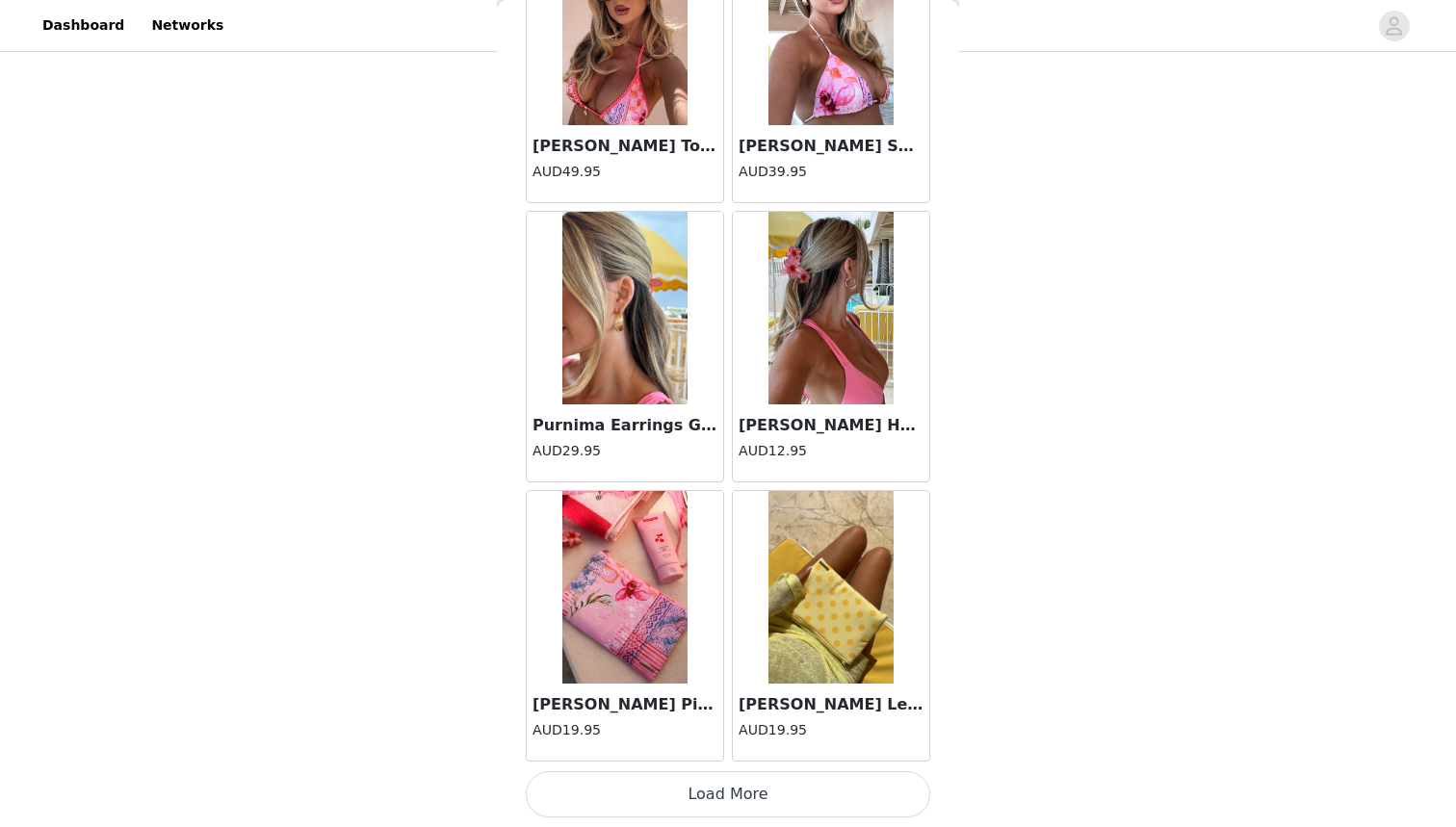
click at [726, 789] on button "Load More" at bounding box center [728, 794] width 405 height 46
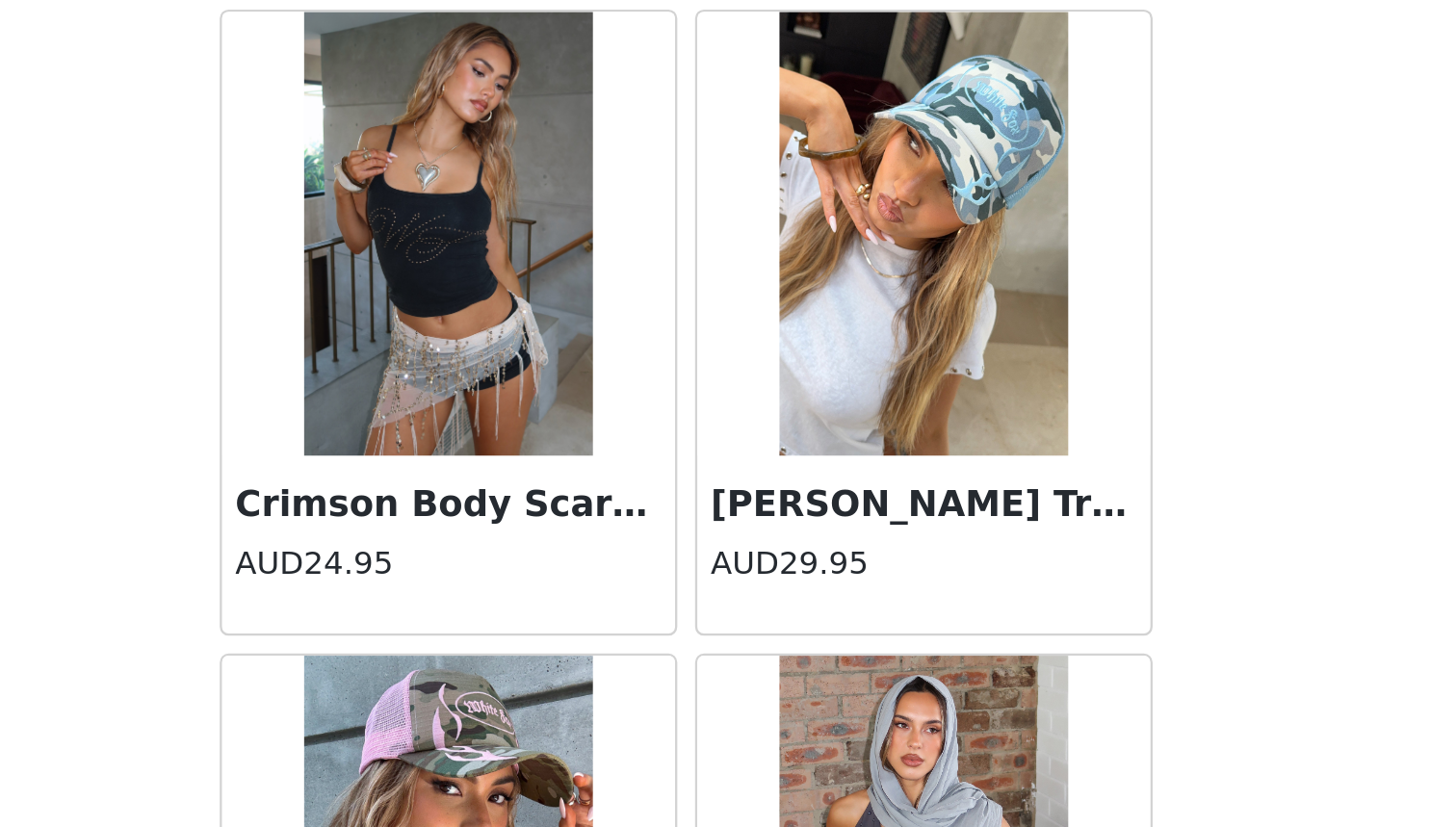
scroll to position [271, 0]
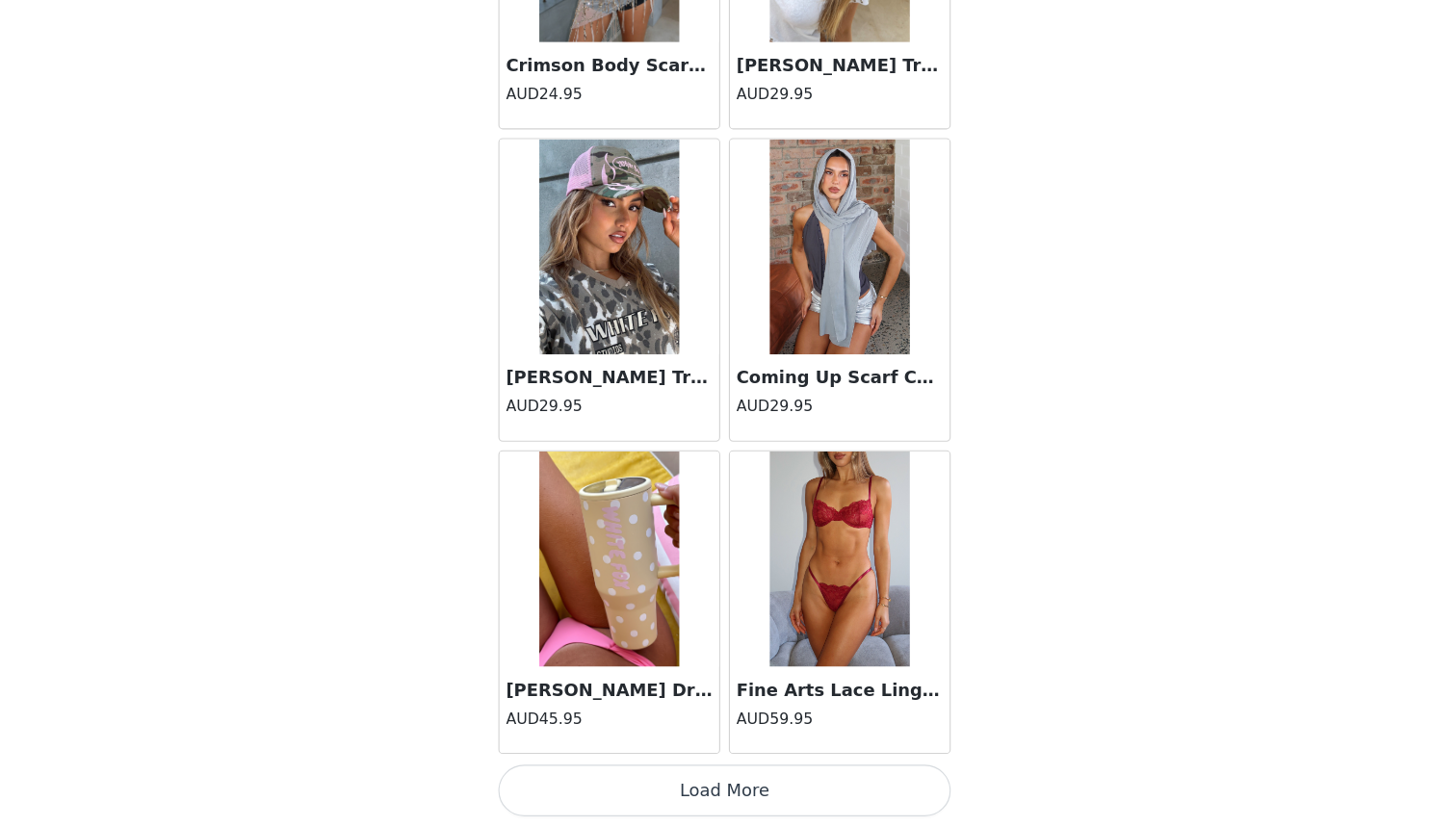
click at [667, 771] on button "Load More" at bounding box center [728, 794] width 405 height 46
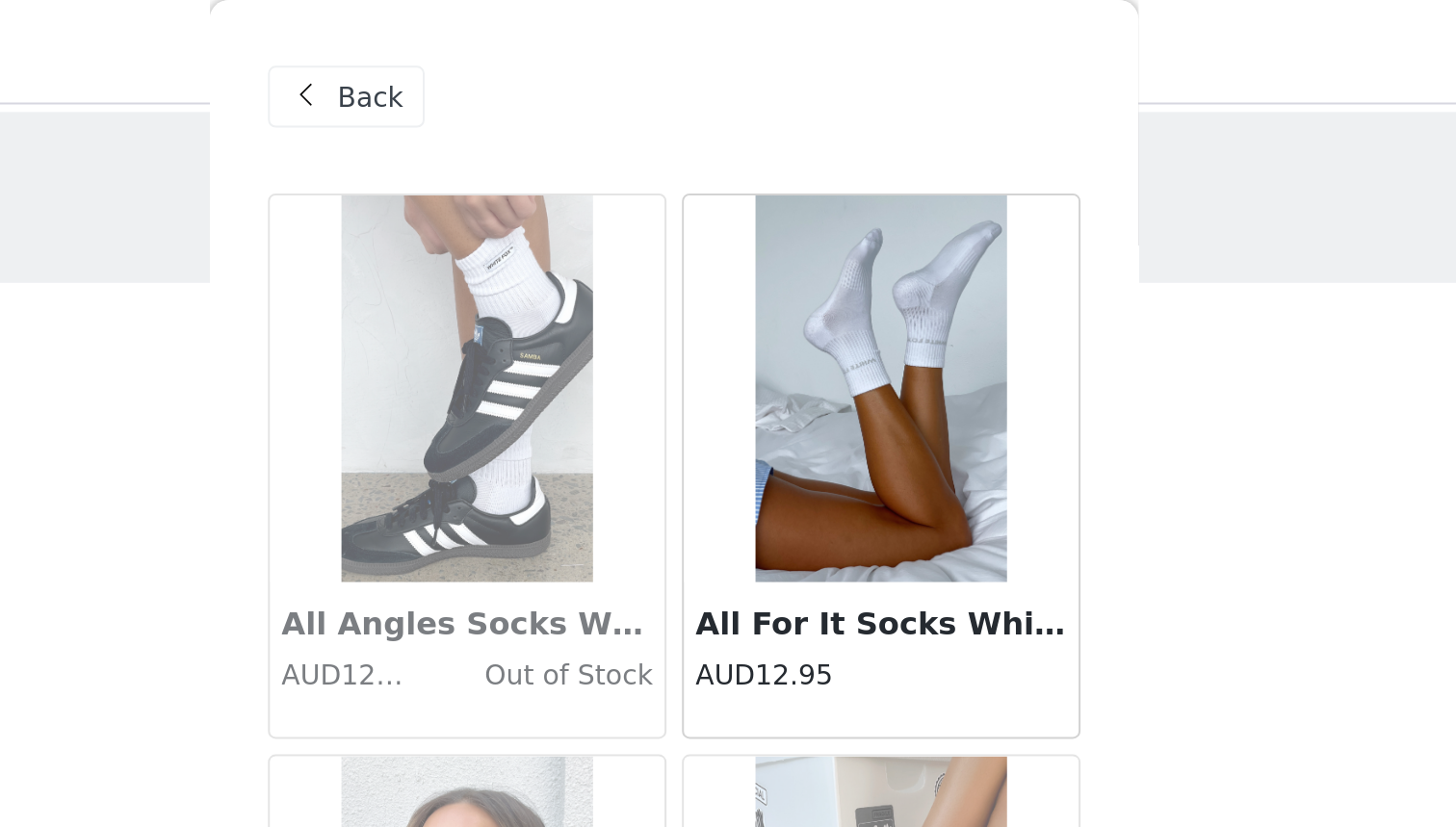
scroll to position [0, 0]
click at [560, 48] on span "Back" at bounding box center [577, 48] width 33 height 20
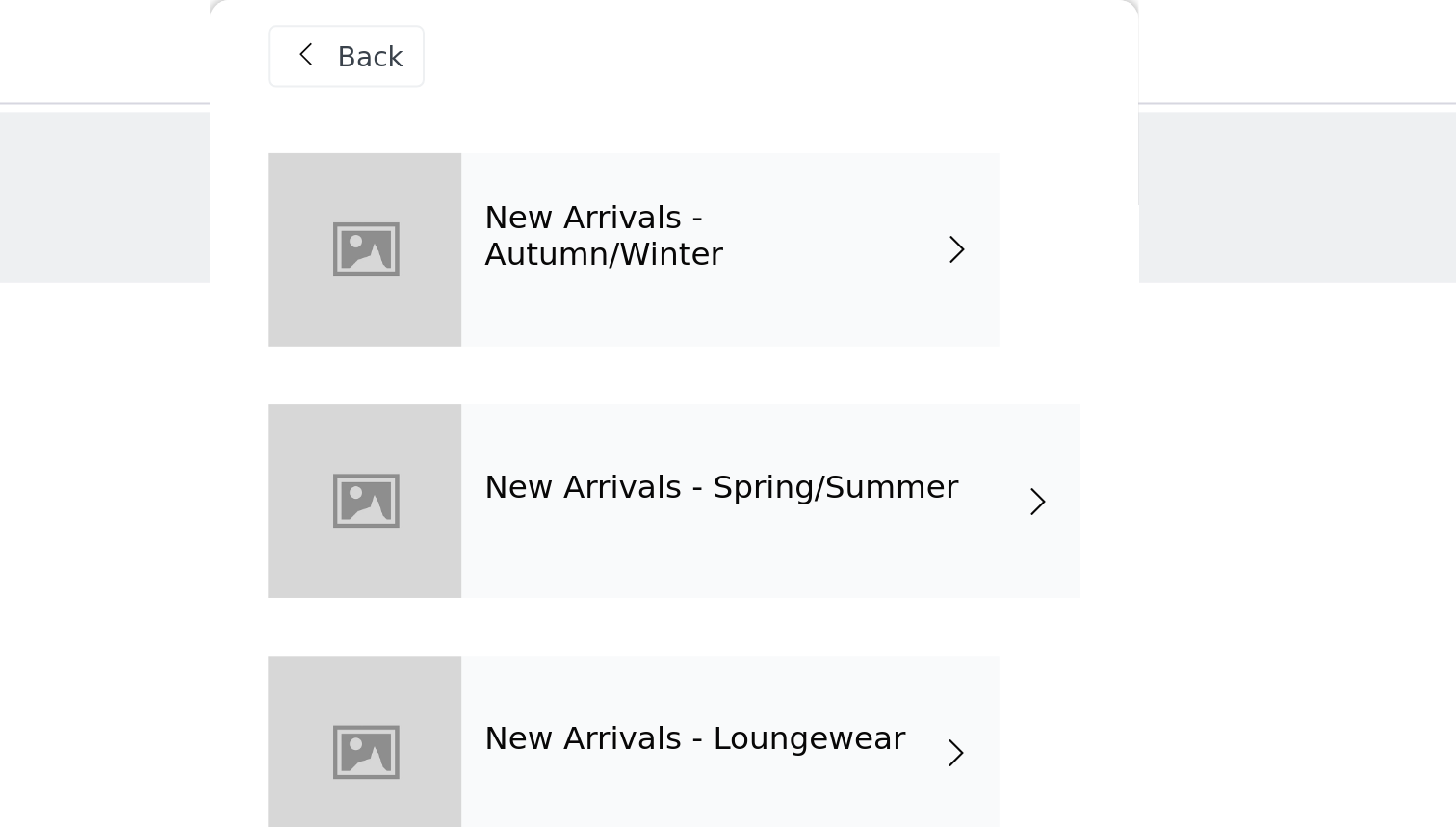
scroll to position [20, 0]
